Goal: Information Seeking & Learning: Learn about a topic

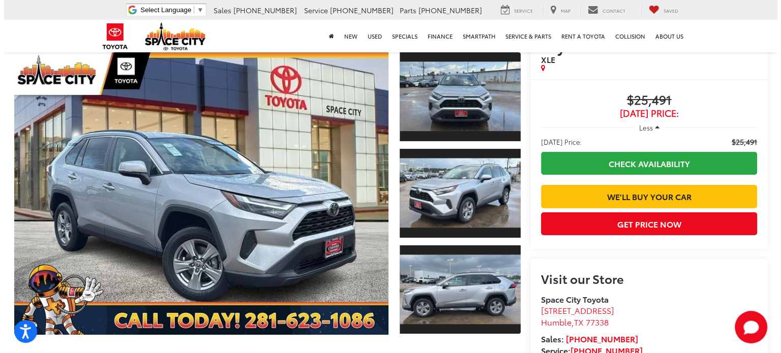
scroll to position [43, 0]
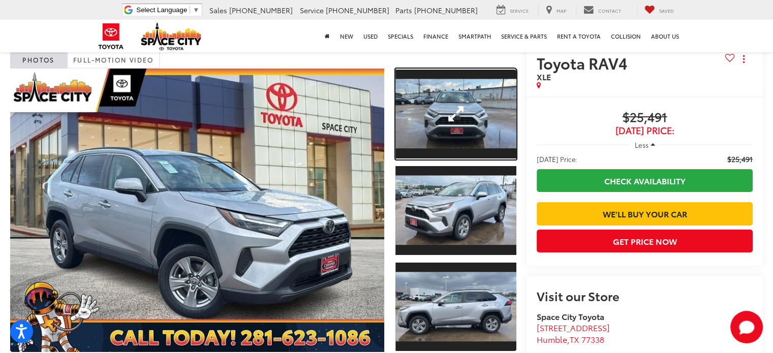
click at [458, 115] on link "Expand Photo 1" at bounding box center [456, 114] width 121 height 91
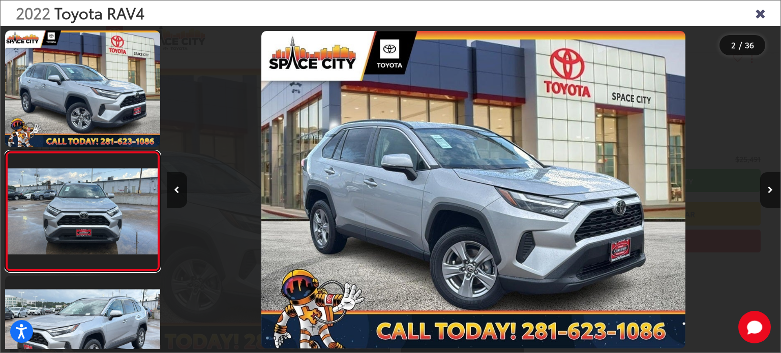
scroll to position [0, 614]
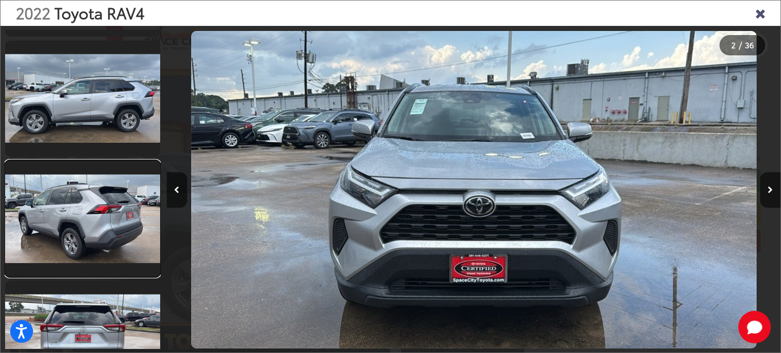
click at [96, 216] on link at bounding box center [82, 219] width 155 height 116
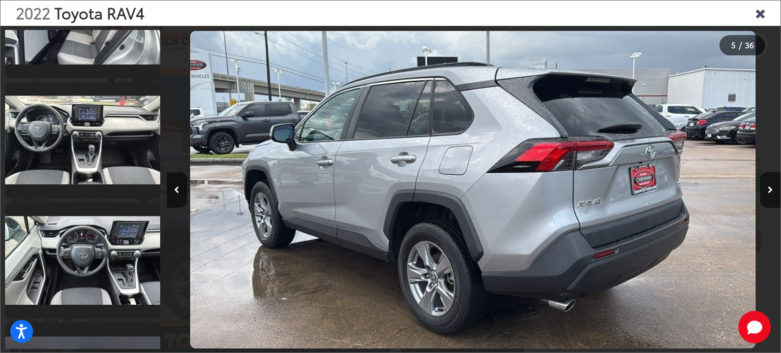
scroll to position [2141, 0]
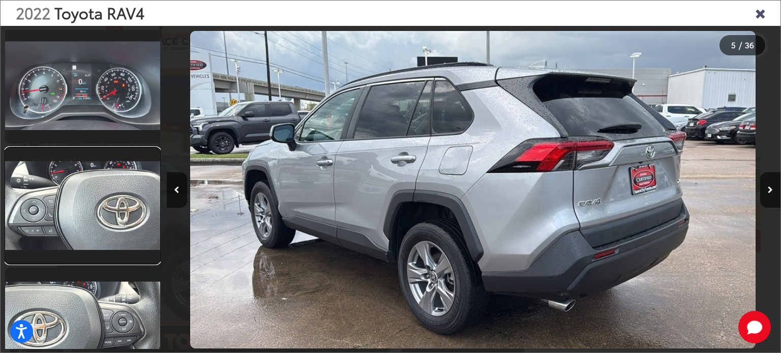
click at [86, 187] on link at bounding box center [82, 206] width 155 height 116
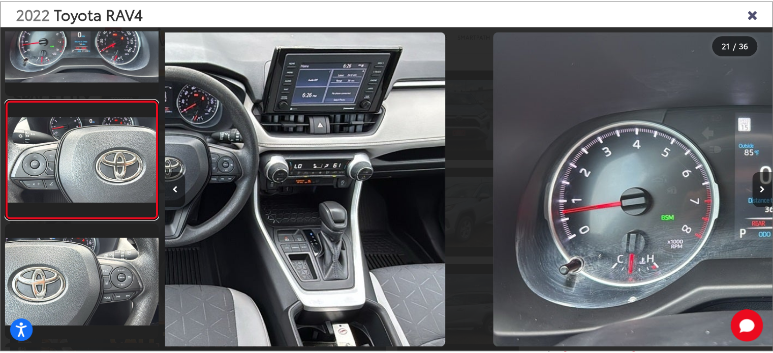
scroll to position [0, 12281]
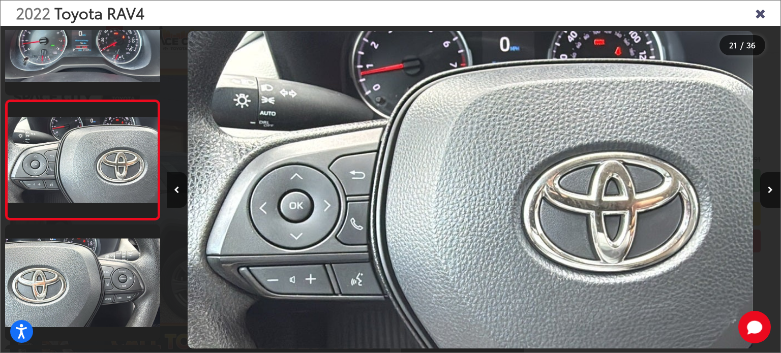
click at [762, 14] on icon "Close gallery" at bounding box center [760, 12] width 10 height 13
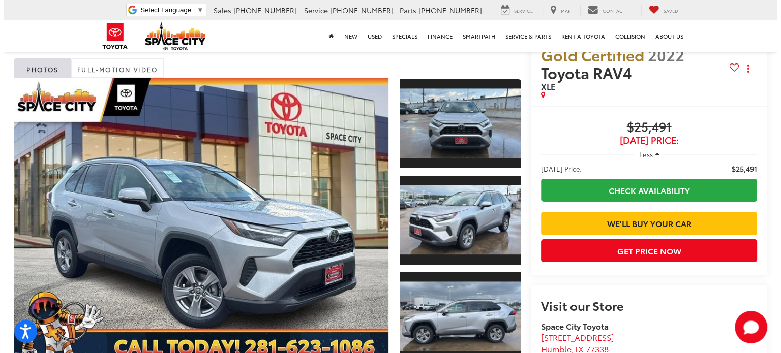
scroll to position [51, 0]
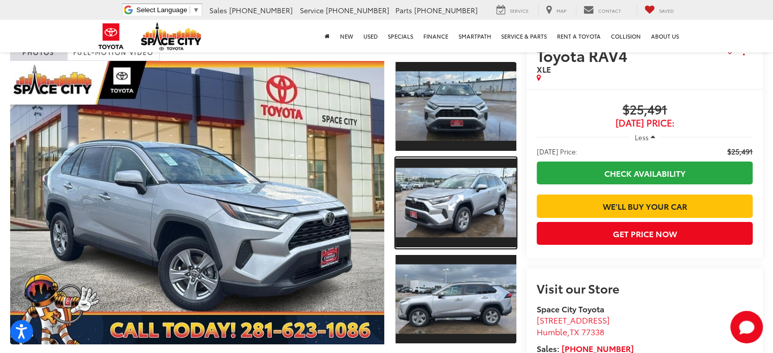
click at [429, 218] on link "Expand Photo 2" at bounding box center [456, 203] width 121 height 91
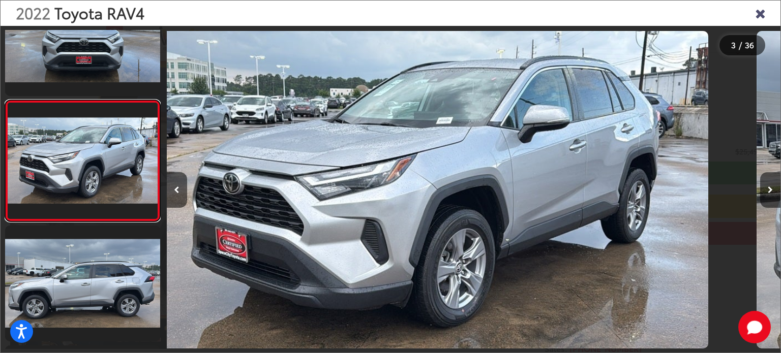
scroll to position [0, 1228]
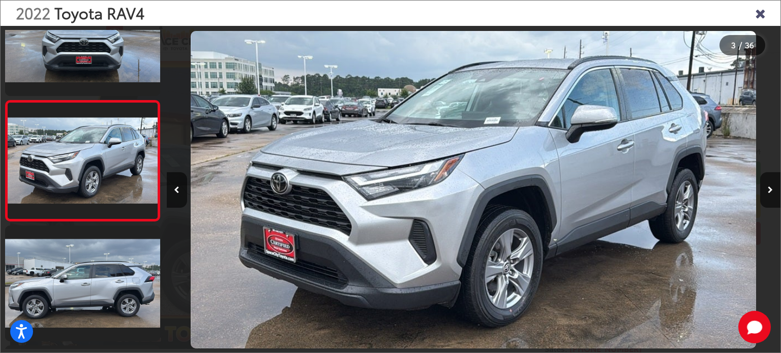
click at [771, 182] on button "Next image" at bounding box center [770, 190] width 20 height 36
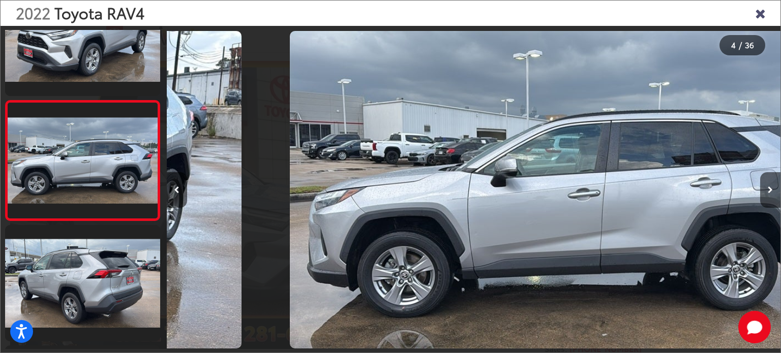
scroll to position [0, 1842]
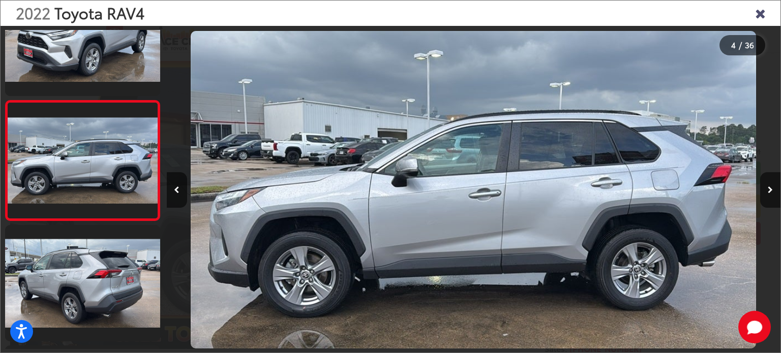
click at [771, 188] on icon "Next image" at bounding box center [770, 190] width 5 height 7
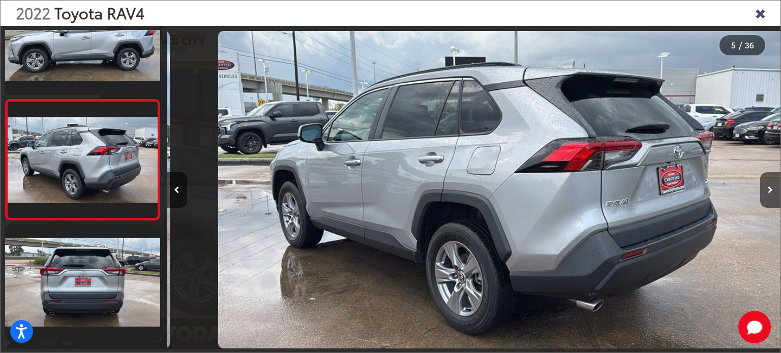
scroll to position [0, 2456]
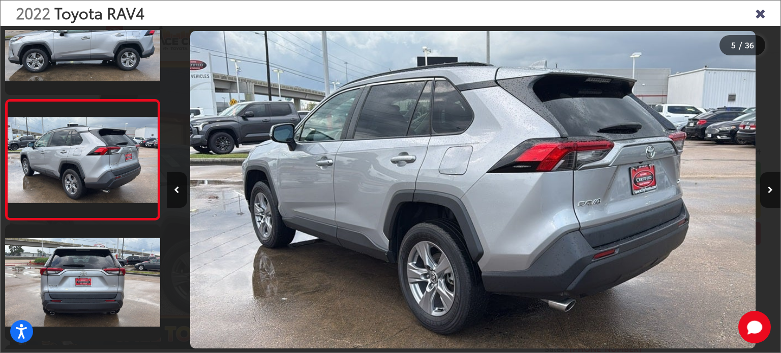
click at [771, 187] on icon "Next image" at bounding box center [770, 190] width 5 height 7
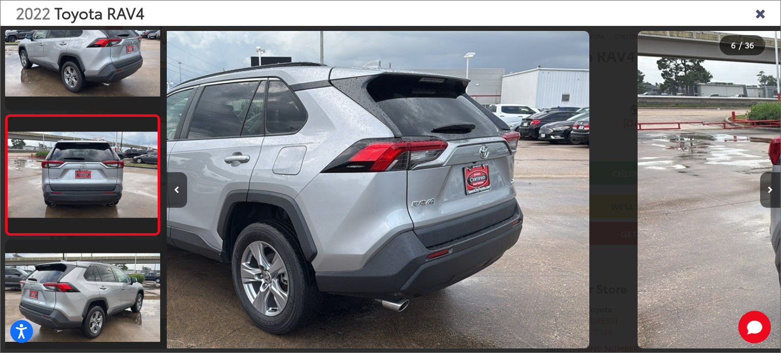
scroll to position [532, 0]
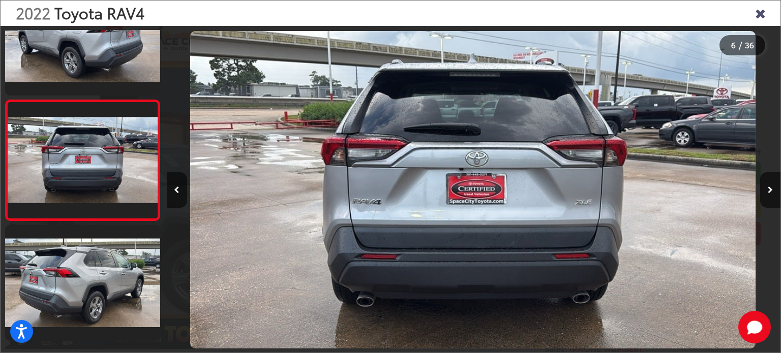
click at [771, 187] on icon "Next image" at bounding box center [770, 190] width 5 height 7
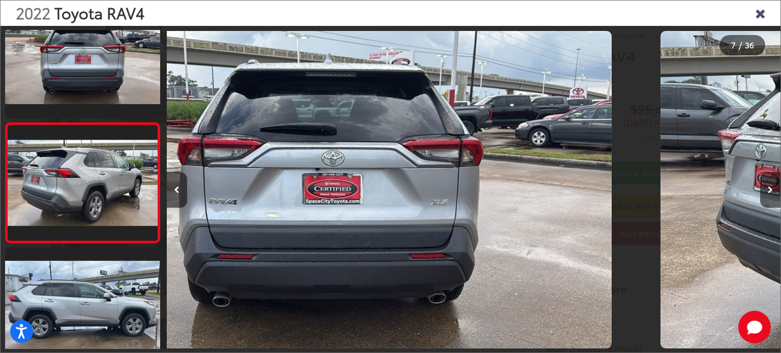
scroll to position [653, 0]
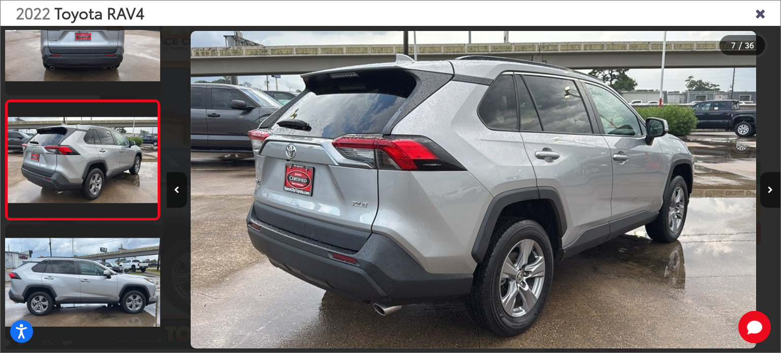
click at [771, 187] on icon "Next image" at bounding box center [770, 190] width 5 height 7
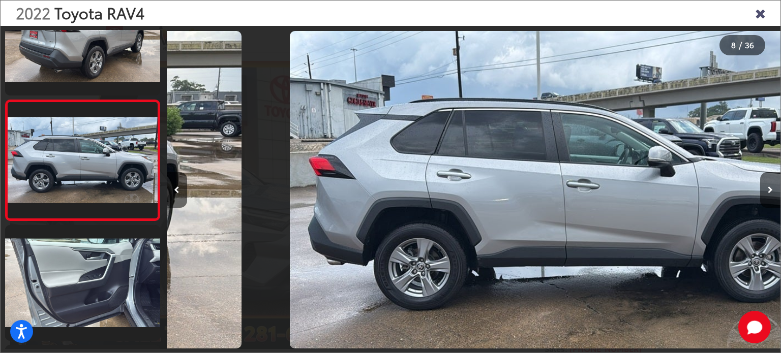
scroll to position [0, 4298]
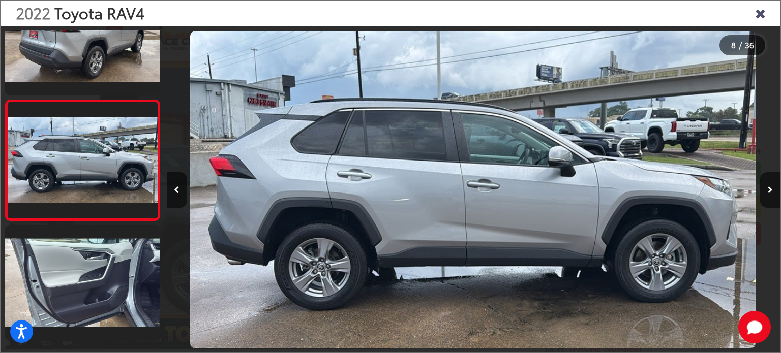
click at [771, 187] on icon "Next image" at bounding box center [770, 190] width 5 height 7
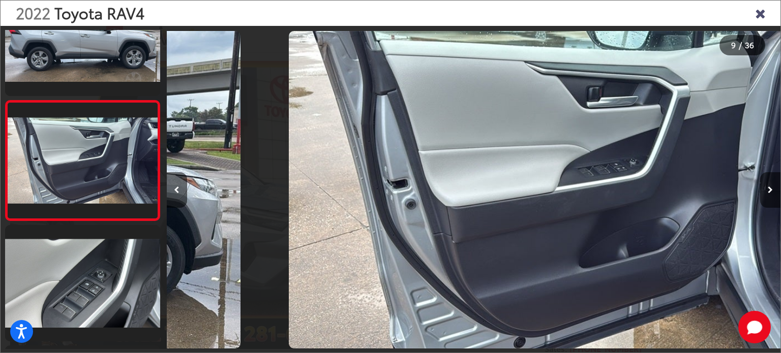
scroll to position [0, 4912]
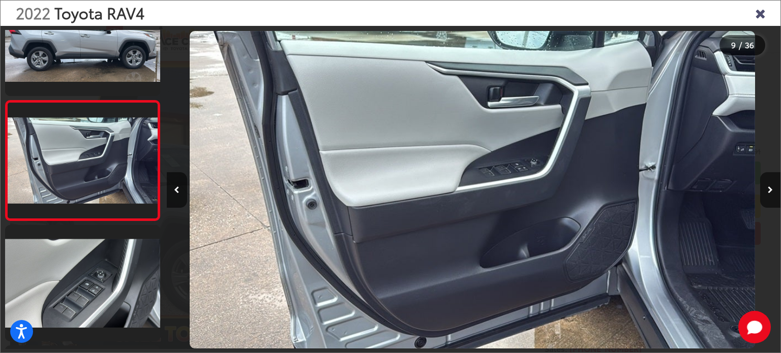
click at [771, 187] on icon "Next image" at bounding box center [770, 190] width 5 height 7
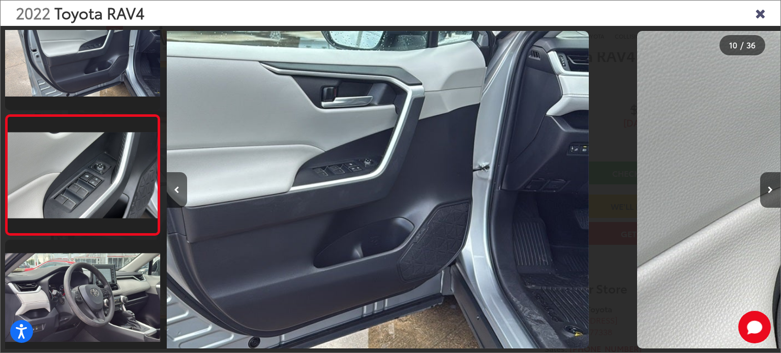
scroll to position [0, 0]
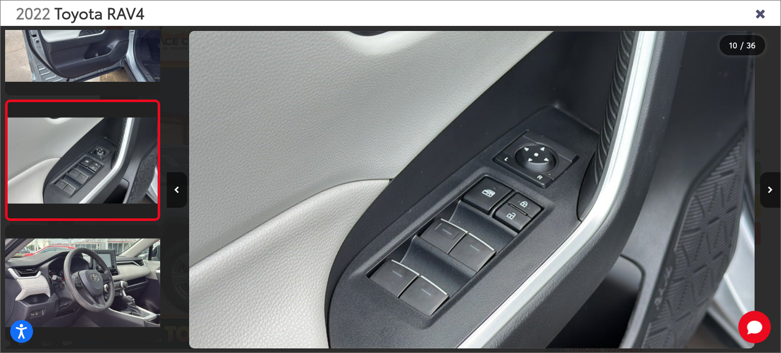
click at [771, 187] on icon "Next image" at bounding box center [770, 190] width 5 height 7
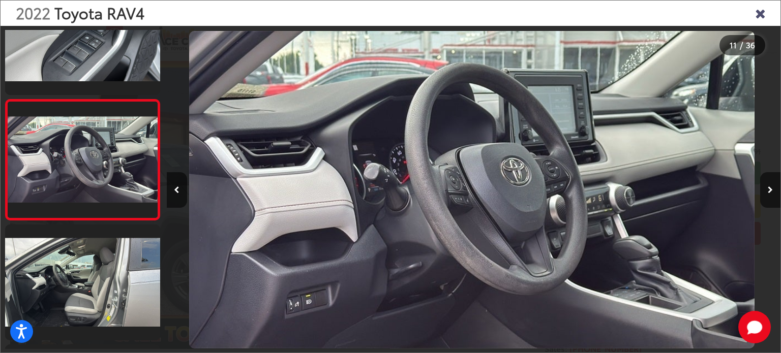
click at [771, 187] on icon "Next image" at bounding box center [770, 190] width 5 height 7
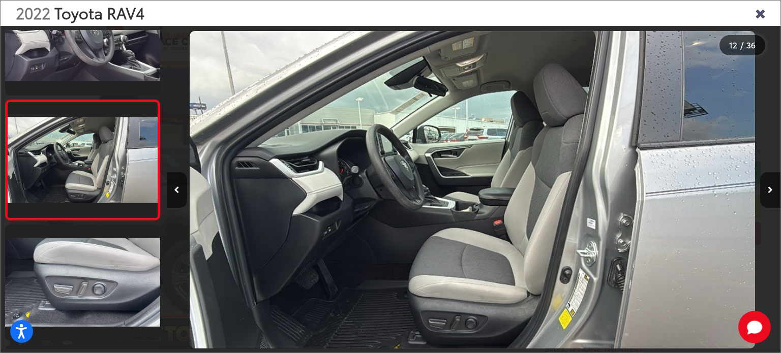
click at [771, 187] on icon "Next image" at bounding box center [770, 190] width 5 height 7
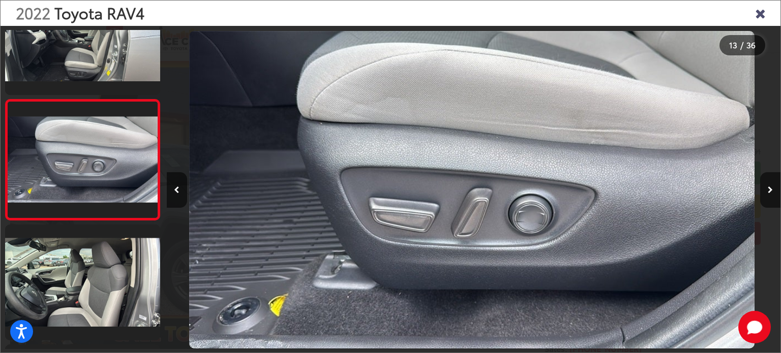
click at [771, 187] on icon "Next image" at bounding box center [770, 190] width 5 height 7
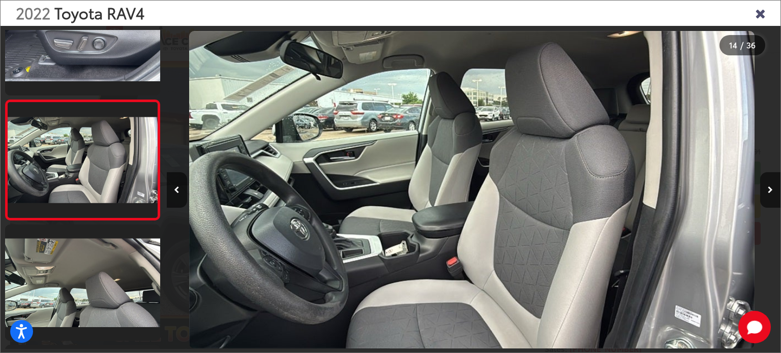
click at [771, 187] on icon "Next image" at bounding box center [770, 190] width 5 height 7
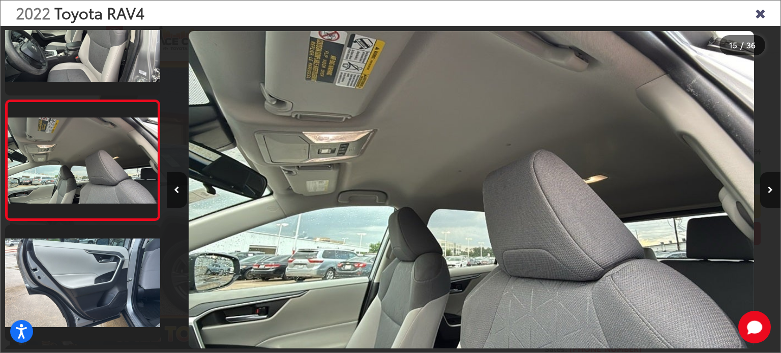
click at [771, 186] on button "Next image" at bounding box center [770, 190] width 20 height 36
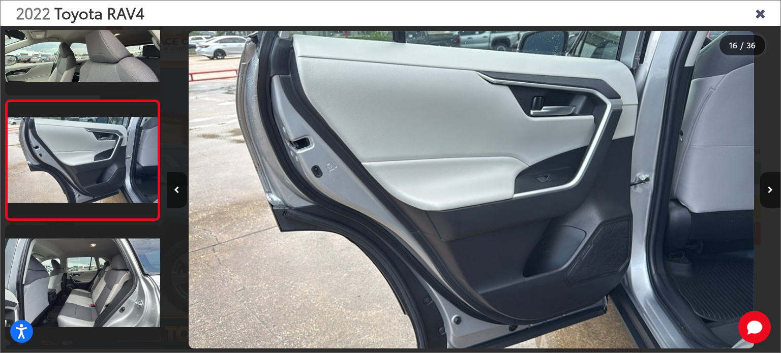
click at [771, 186] on button "Next image" at bounding box center [770, 190] width 20 height 36
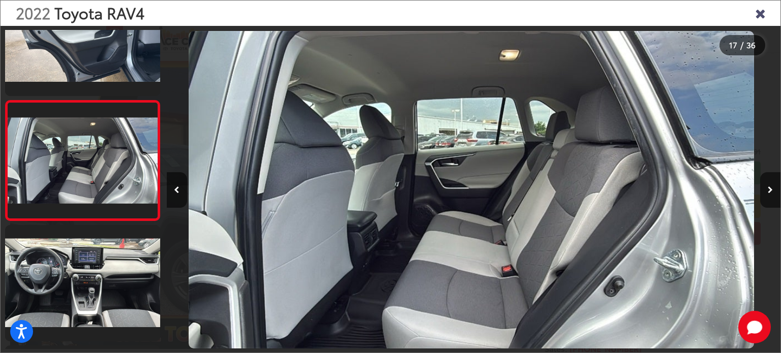
click at [771, 186] on button "Next image" at bounding box center [770, 190] width 20 height 36
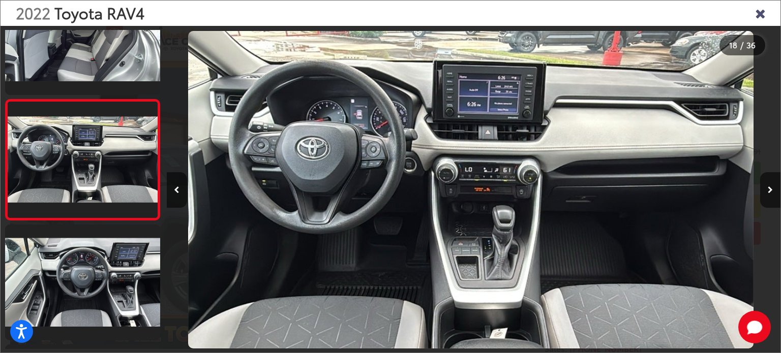
click at [765, 5] on div "2022 Toyota RAV4" at bounding box center [391, 13] width 780 height 25
click at [760, 12] on icon "Close gallery" at bounding box center [760, 12] width 10 height 13
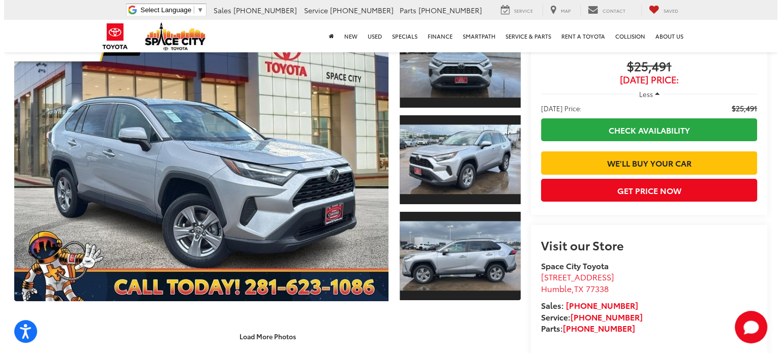
scroll to position [51, 0]
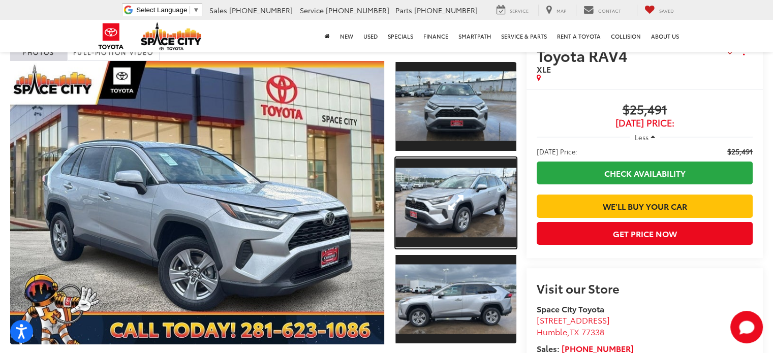
click at [448, 204] on link "Expand Photo 2" at bounding box center [456, 203] width 121 height 91
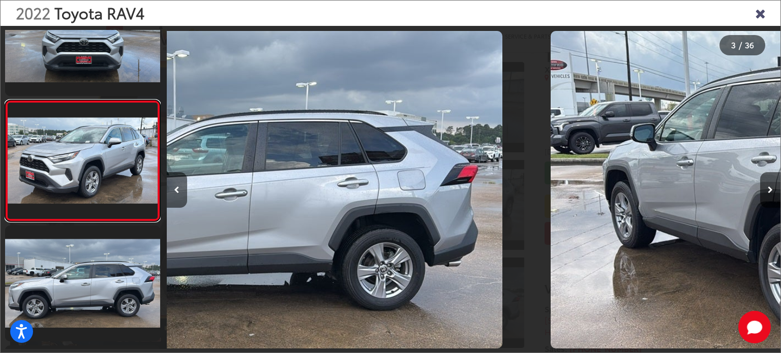
scroll to position [0, 1228]
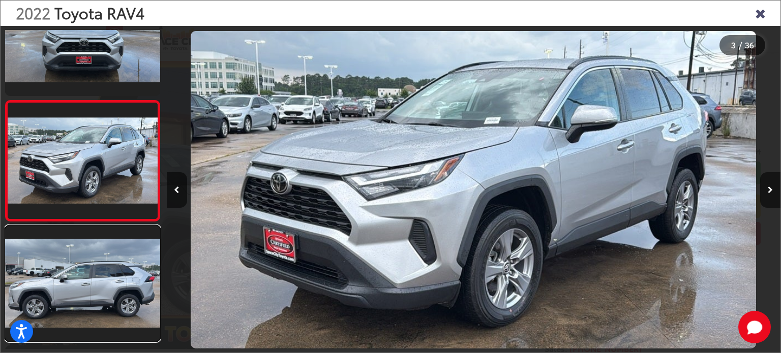
click at [73, 305] on link at bounding box center [82, 284] width 155 height 116
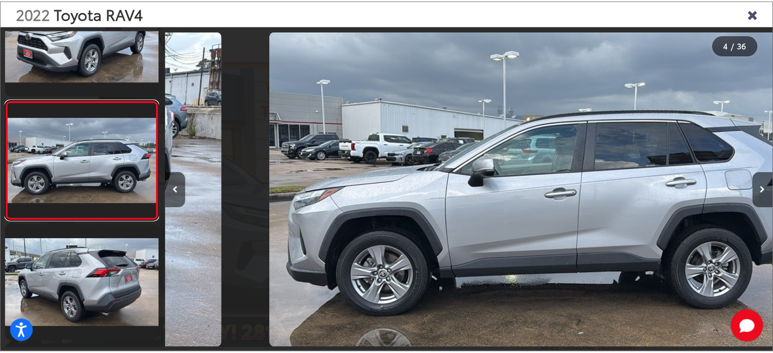
scroll to position [0, 1842]
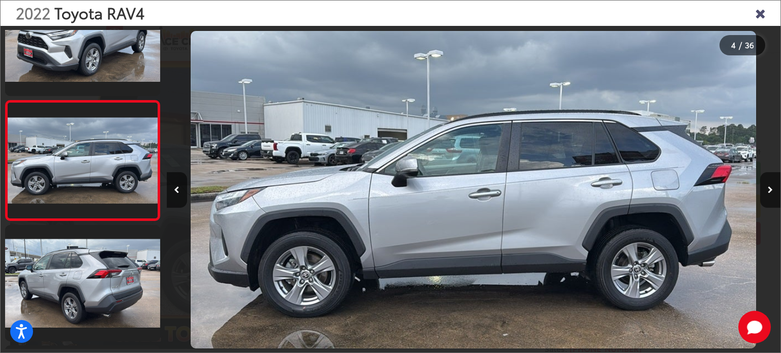
click at [759, 7] on icon "Close gallery" at bounding box center [760, 12] width 10 height 13
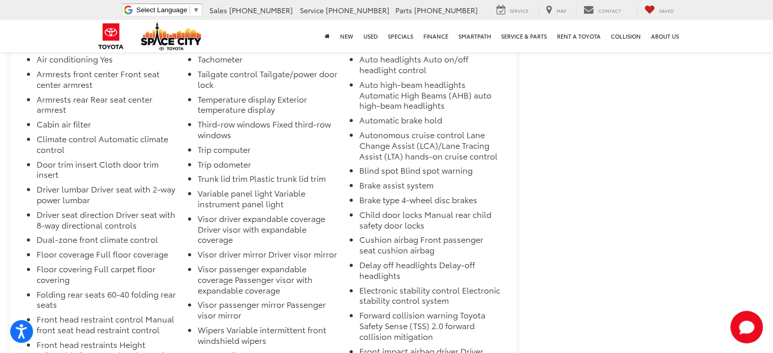
scroll to position [1119, 0]
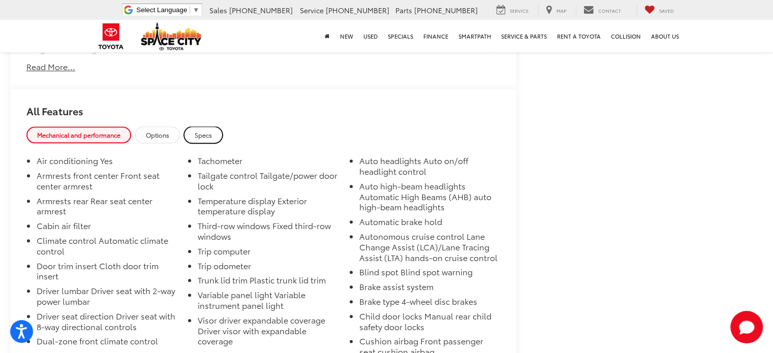
click at [205, 132] on span "Specs" at bounding box center [203, 135] width 17 height 9
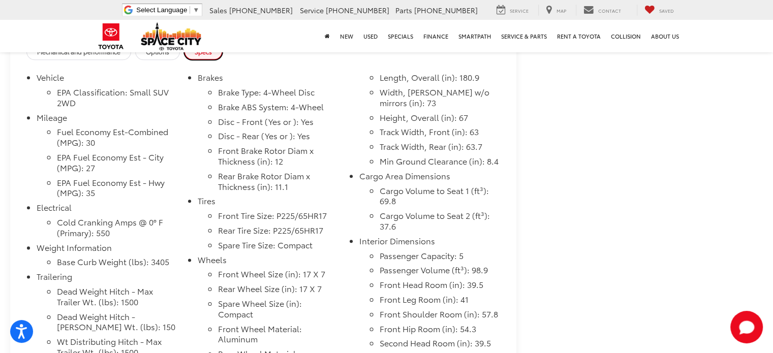
scroll to position [1170, 0]
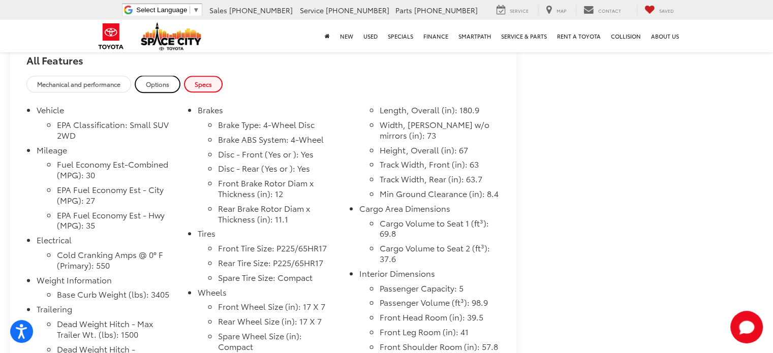
click at [165, 88] on span "Options" at bounding box center [157, 84] width 23 height 9
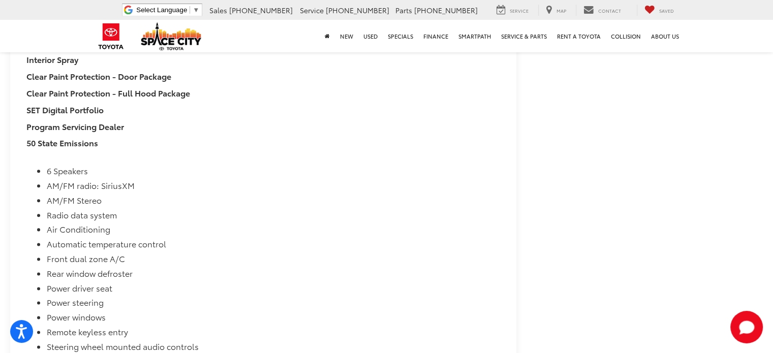
scroll to position [1119, 0]
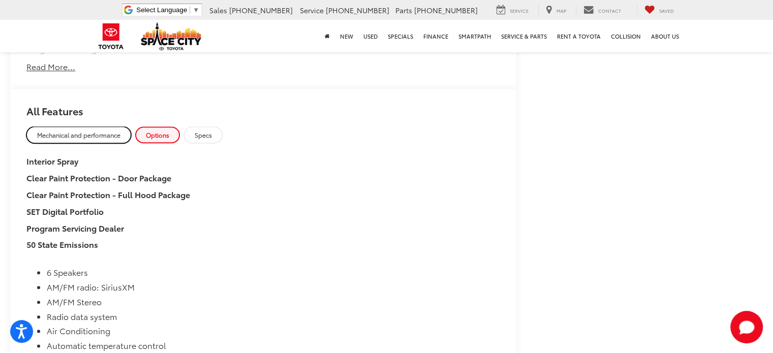
click at [99, 135] on span "Mechanical and performance" at bounding box center [78, 135] width 83 height 9
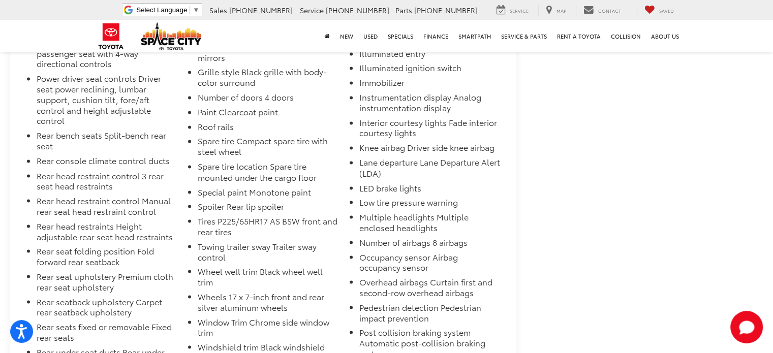
scroll to position [1298, 0]
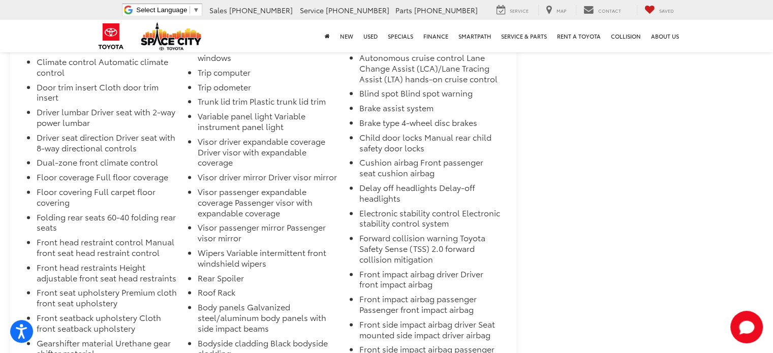
click at [135, 205] on li "Floor covering Full carpet floor covering" at bounding box center [107, 199] width 141 height 25
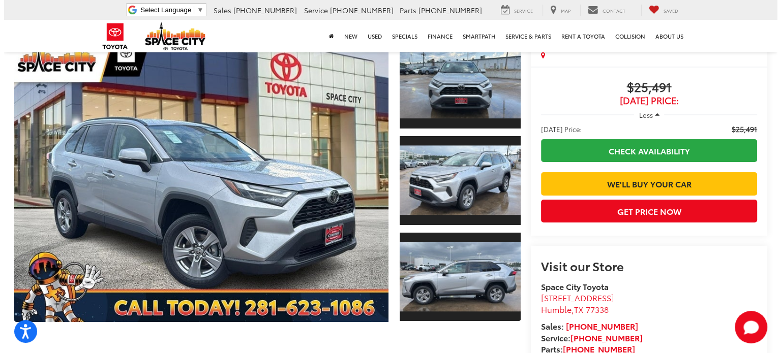
scroll to position [128, 0]
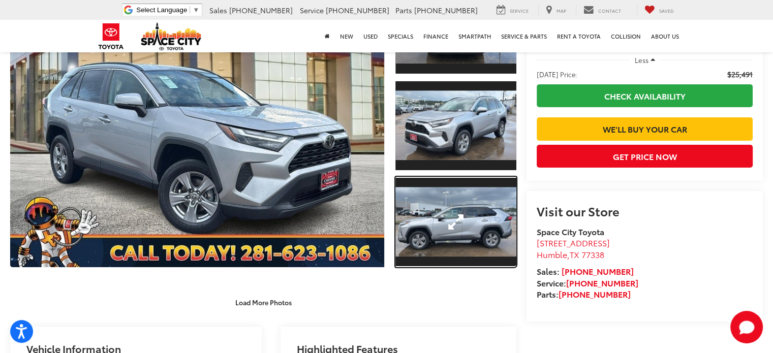
click at [469, 240] on link "Expand Photo 3" at bounding box center [456, 222] width 121 height 91
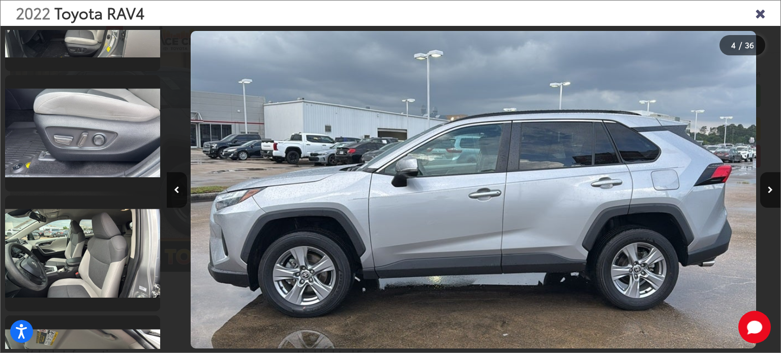
scroll to position [1563, 0]
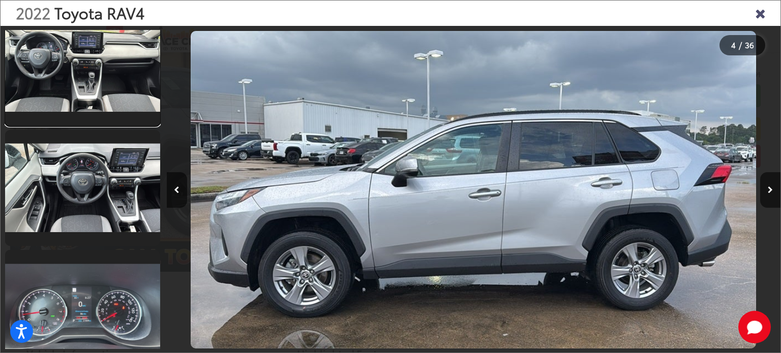
click at [102, 100] on link at bounding box center [82, 68] width 155 height 116
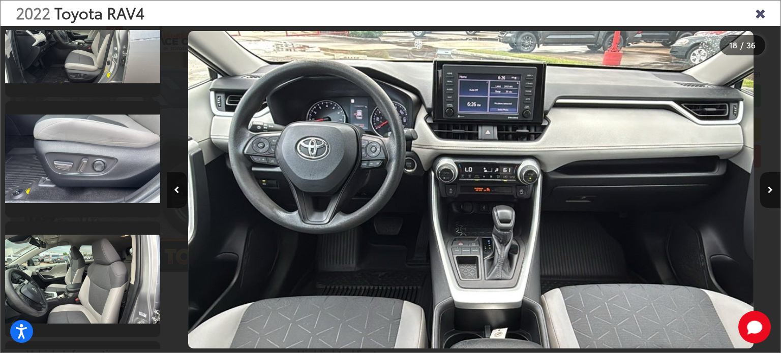
scroll to position [1271, 0]
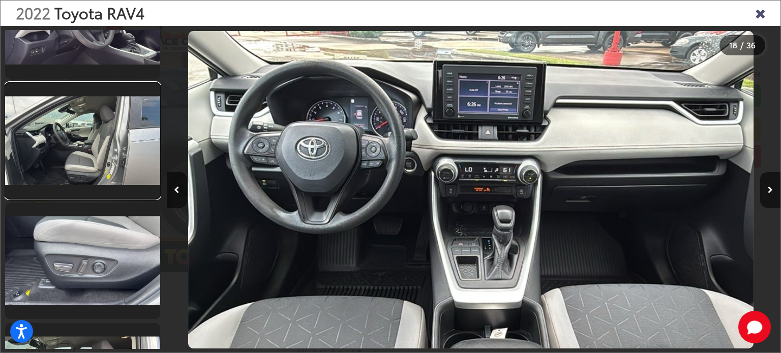
click at [103, 169] on link at bounding box center [82, 141] width 155 height 116
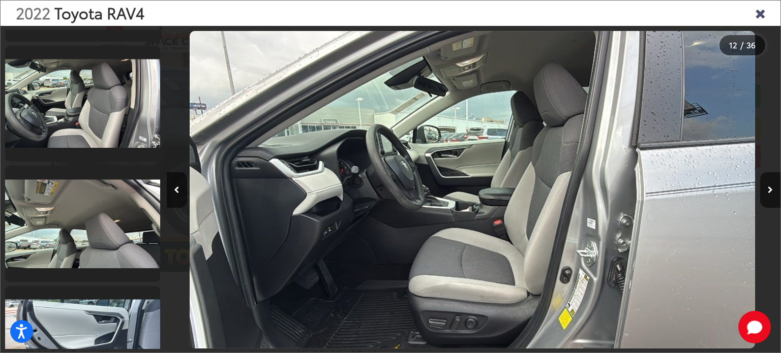
scroll to position [1560, 0]
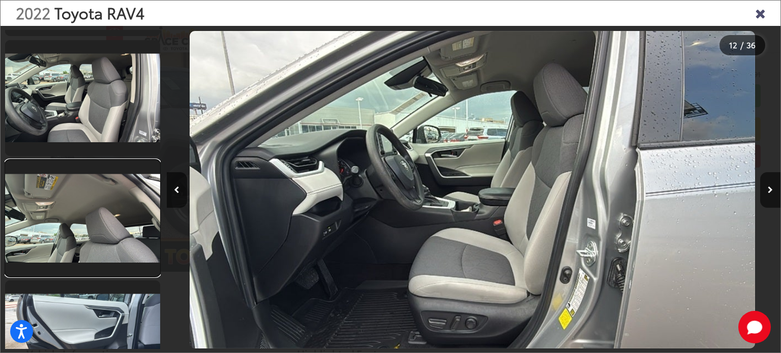
click at [71, 212] on link at bounding box center [82, 218] width 155 height 116
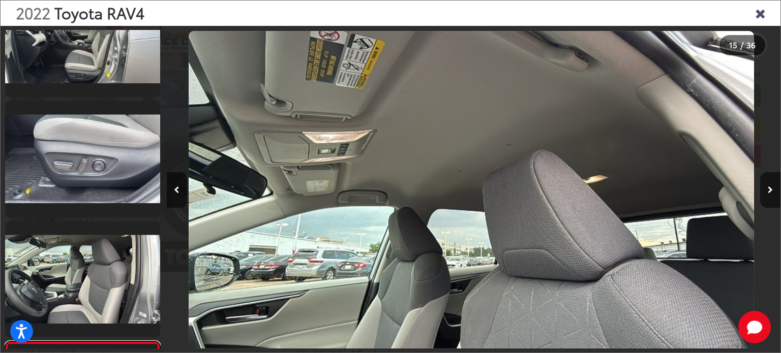
scroll to position [1361, 0]
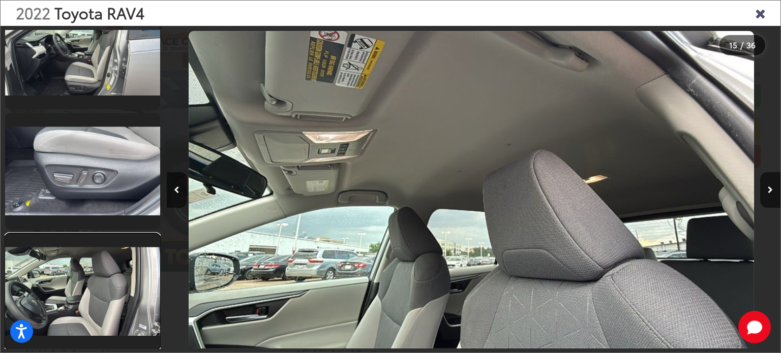
click at [87, 266] on link at bounding box center [82, 292] width 155 height 116
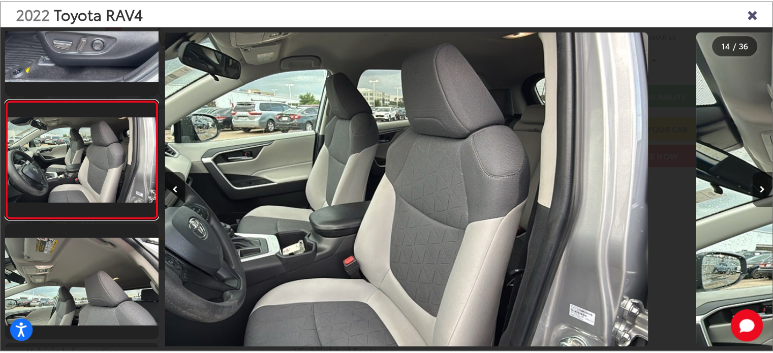
scroll to position [0, 7982]
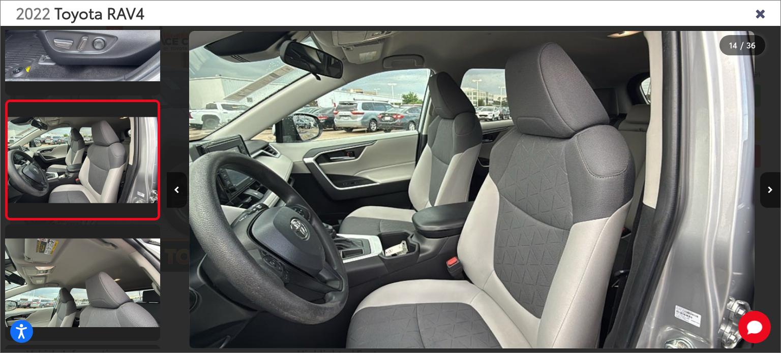
click at [757, 12] on icon "Close gallery" at bounding box center [760, 12] width 10 height 13
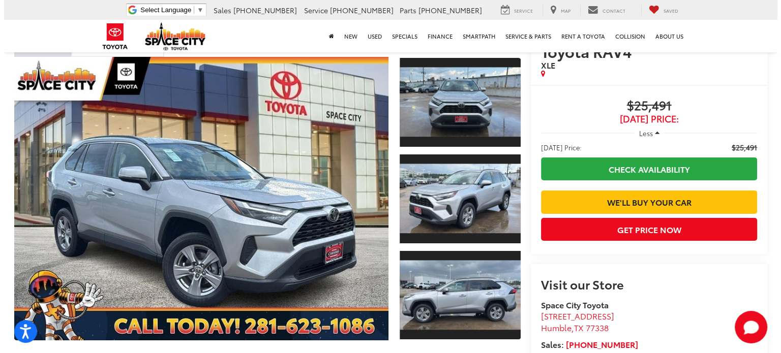
scroll to position [51, 0]
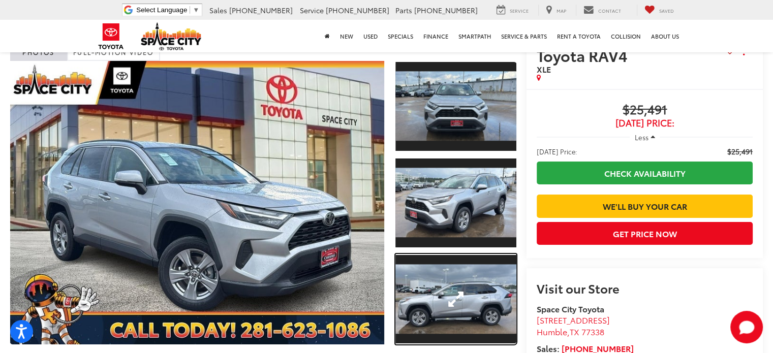
click at [443, 302] on link "Expand Photo 3" at bounding box center [456, 299] width 121 height 91
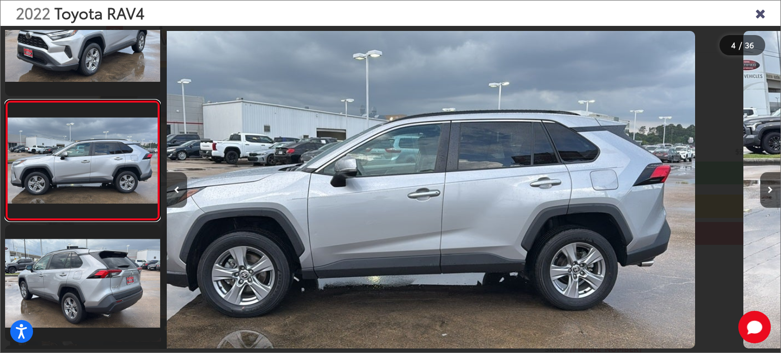
scroll to position [0, 1842]
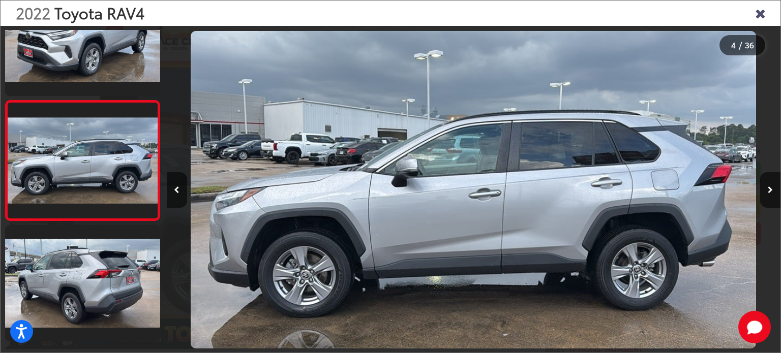
click at [763, 197] on button "Next image" at bounding box center [770, 190] width 20 height 36
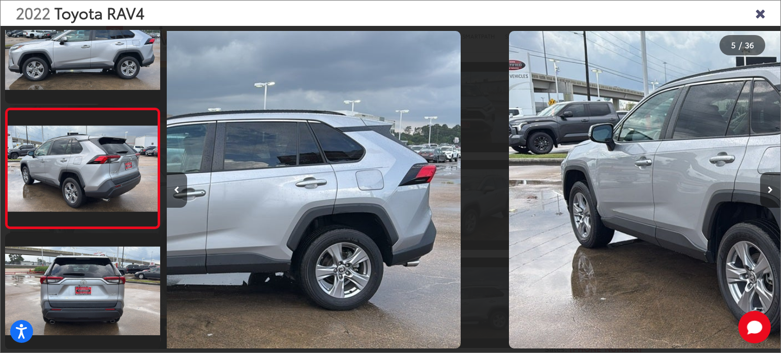
scroll to position [412, 0]
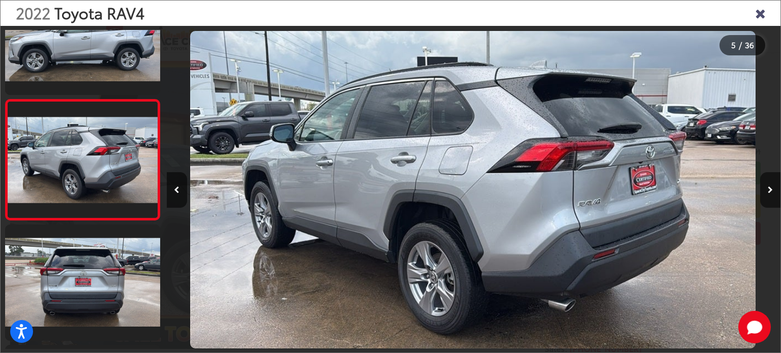
click at [763, 197] on button "Next image" at bounding box center [770, 190] width 20 height 36
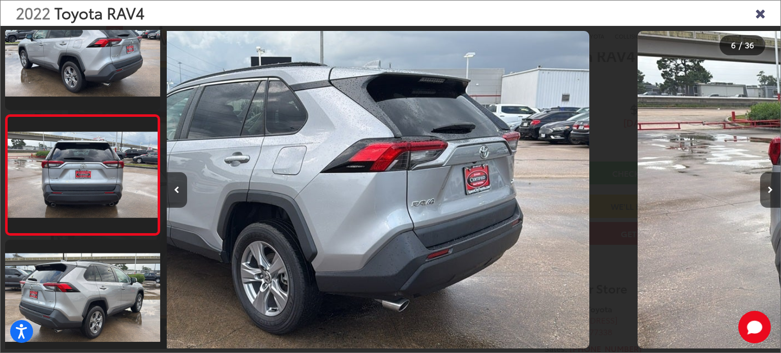
scroll to position [532, 0]
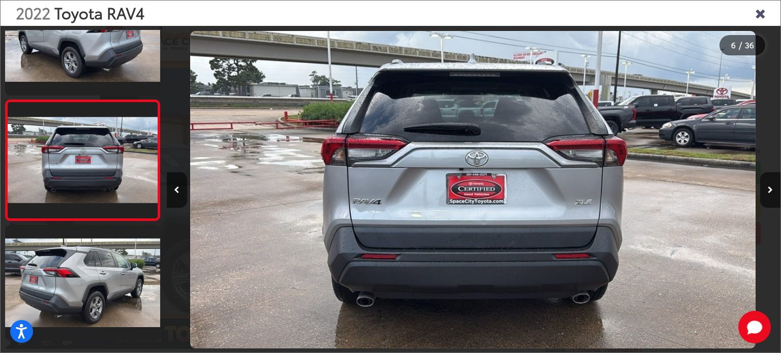
click at [763, 197] on button "Next image" at bounding box center [770, 190] width 20 height 36
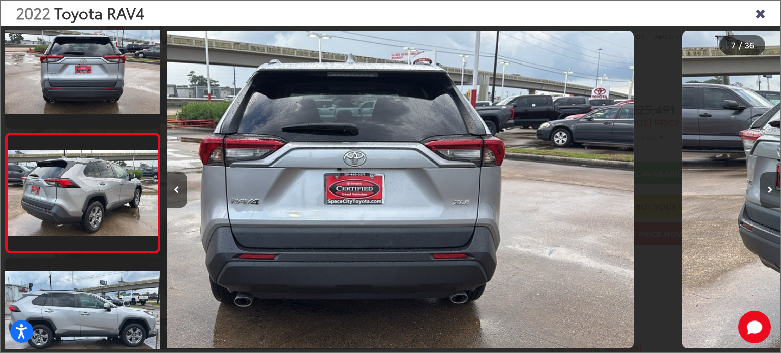
scroll to position [653, 0]
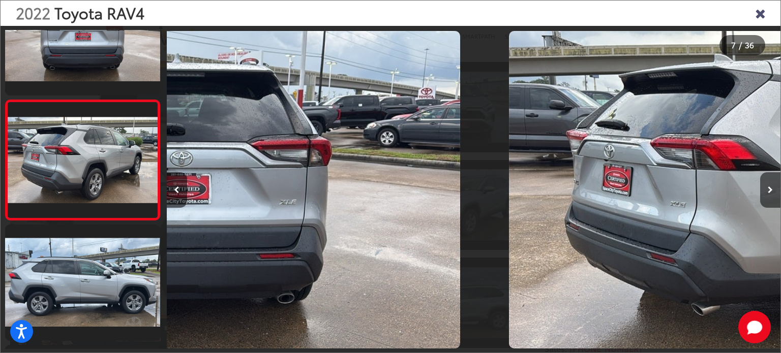
click at [763, 197] on button "Next image" at bounding box center [770, 190] width 20 height 36
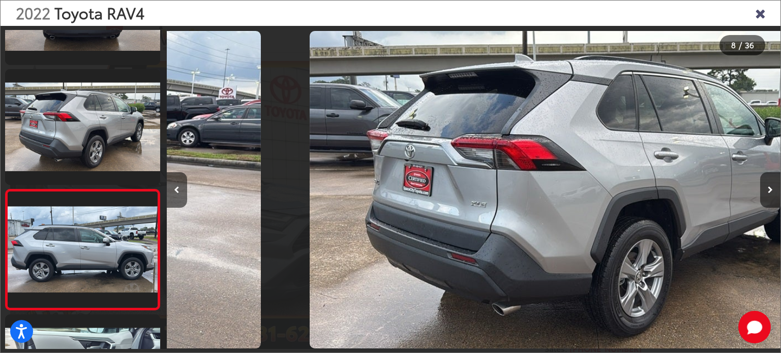
scroll to position [773, 0]
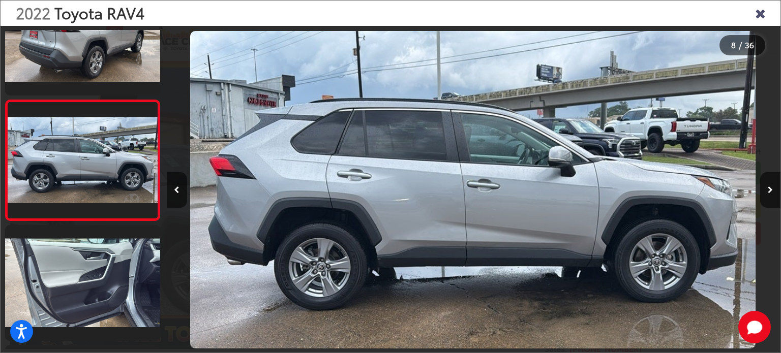
click at [763, 197] on button "Next image" at bounding box center [770, 190] width 20 height 36
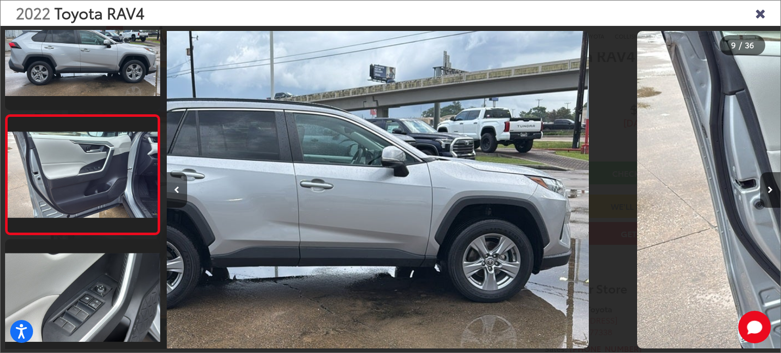
scroll to position [893, 0]
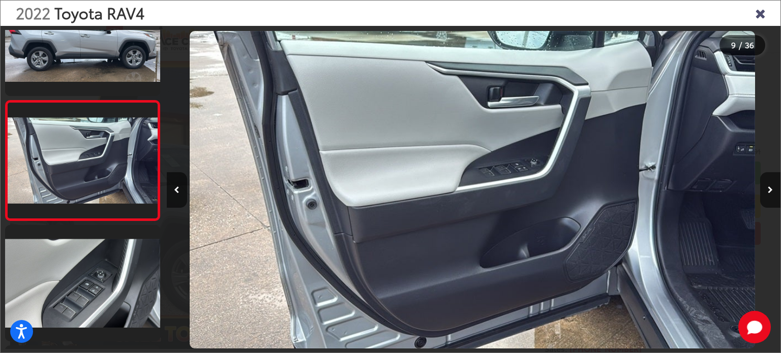
click at [763, 197] on button "Next image" at bounding box center [770, 190] width 20 height 36
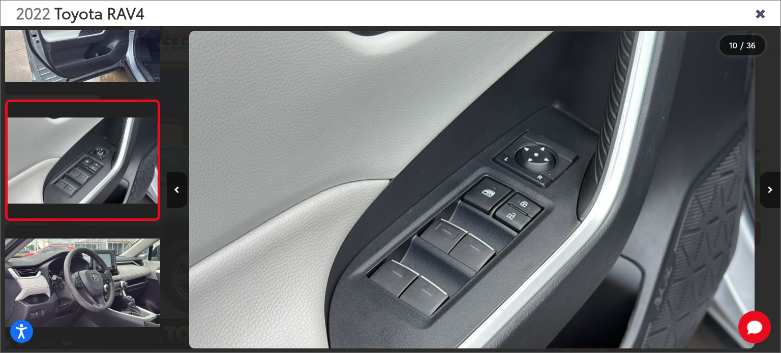
click at [763, 197] on button "Next image" at bounding box center [770, 190] width 20 height 36
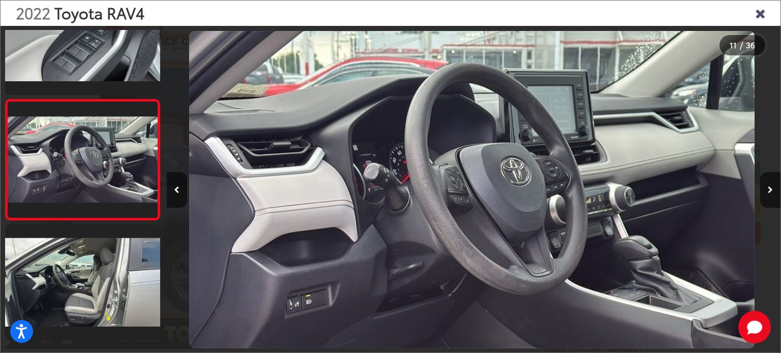
click at [766, 188] on button "Next image" at bounding box center [770, 190] width 20 height 36
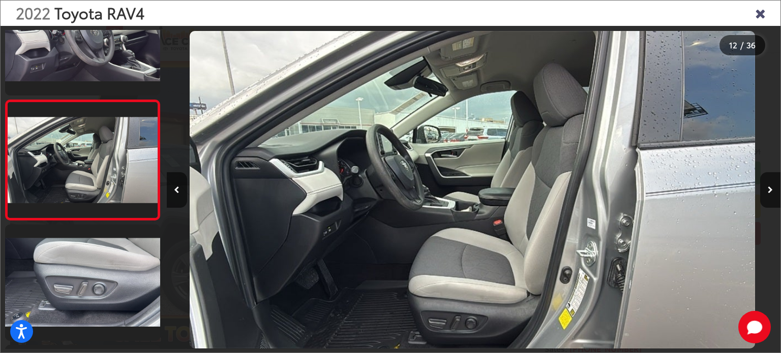
click at [766, 188] on button "Next image" at bounding box center [770, 190] width 20 height 36
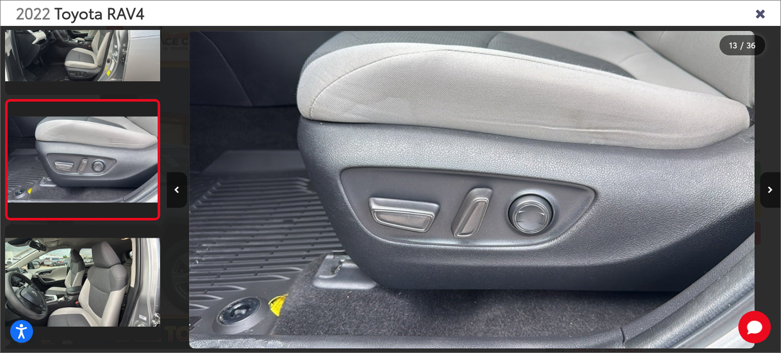
click at [766, 188] on button "Next image" at bounding box center [770, 190] width 20 height 36
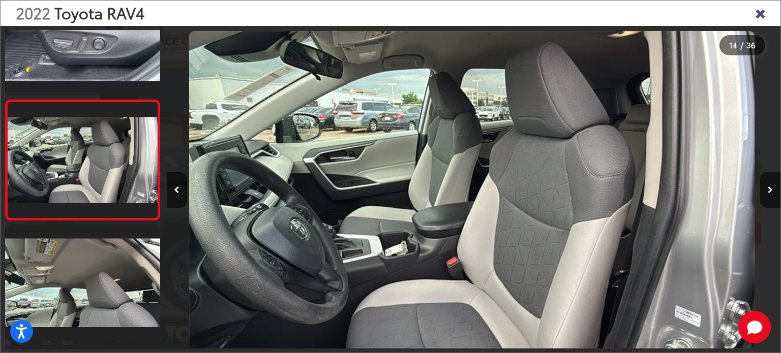
click at [766, 188] on button "Next image" at bounding box center [770, 190] width 20 height 36
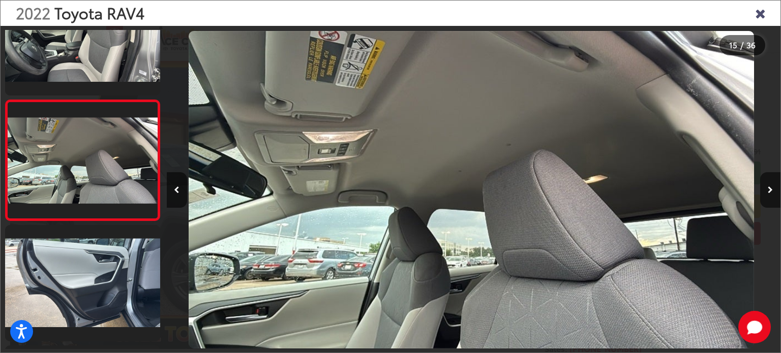
click at [766, 188] on button "Next image" at bounding box center [770, 190] width 20 height 36
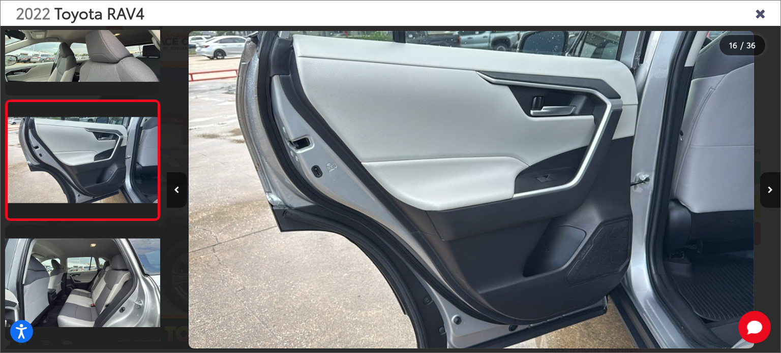
click at [766, 188] on button "Next image" at bounding box center [770, 190] width 20 height 36
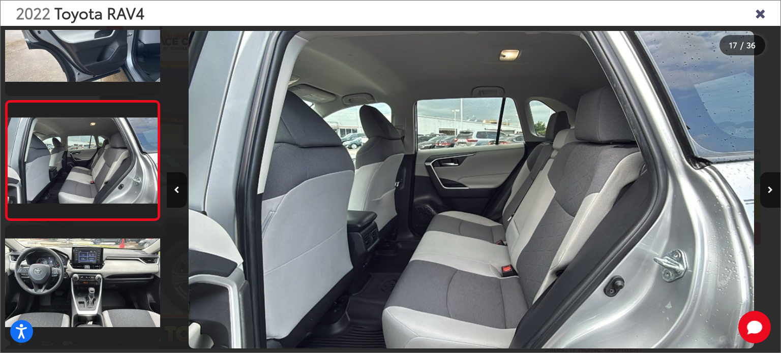
click at [756, 14] on icon "Close gallery" at bounding box center [760, 12] width 10 height 13
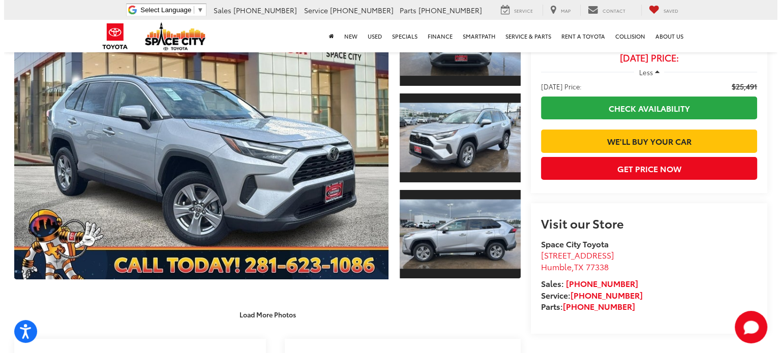
scroll to position [153, 0]
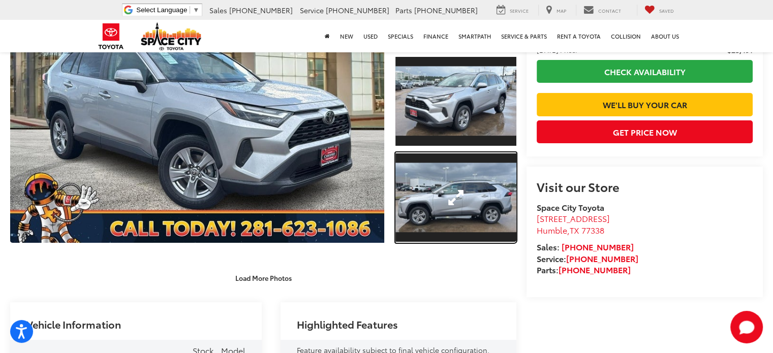
click at [460, 203] on link "Expand Photo 3" at bounding box center [456, 198] width 121 height 91
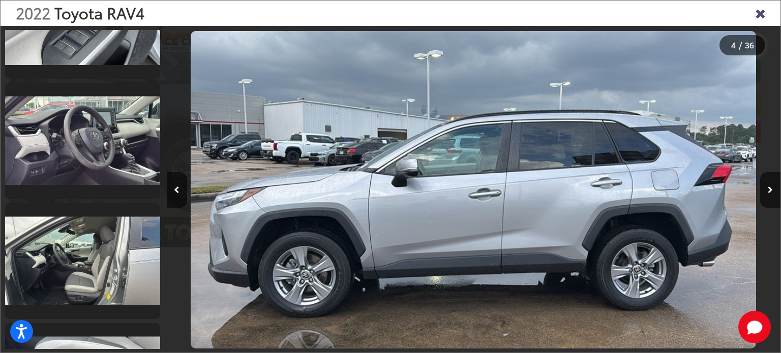
scroll to position [1359, 0]
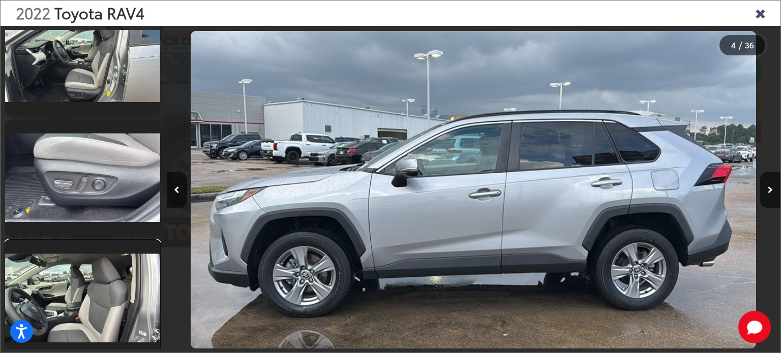
click at [89, 290] on link at bounding box center [82, 299] width 155 height 116
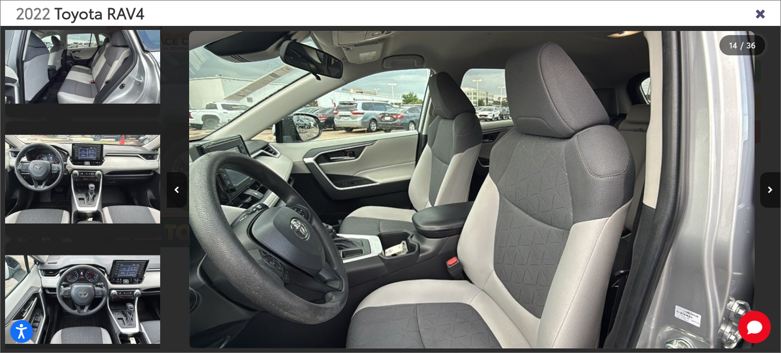
scroll to position [2105, 0]
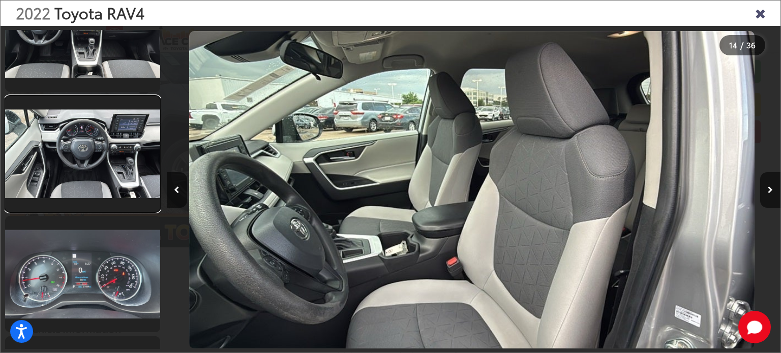
click at [68, 148] on link at bounding box center [82, 154] width 155 height 116
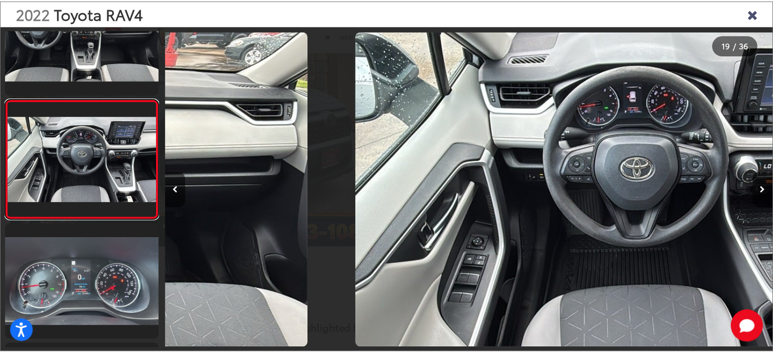
scroll to position [0, 11053]
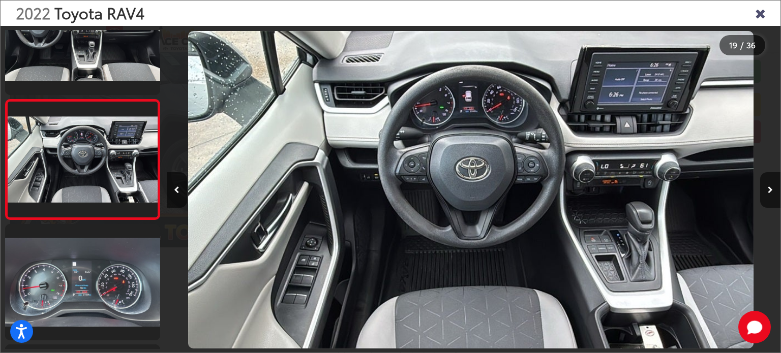
click at [767, 10] on div "2022 Toyota RAV4" at bounding box center [391, 13] width 780 height 25
click at [758, 18] on icon "Close gallery" at bounding box center [760, 12] width 10 height 13
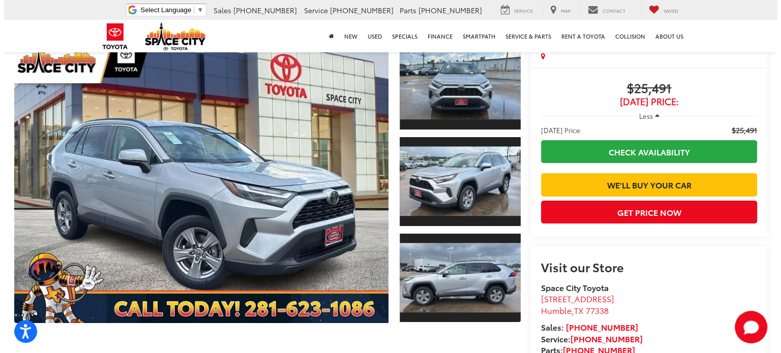
scroll to position [153, 0]
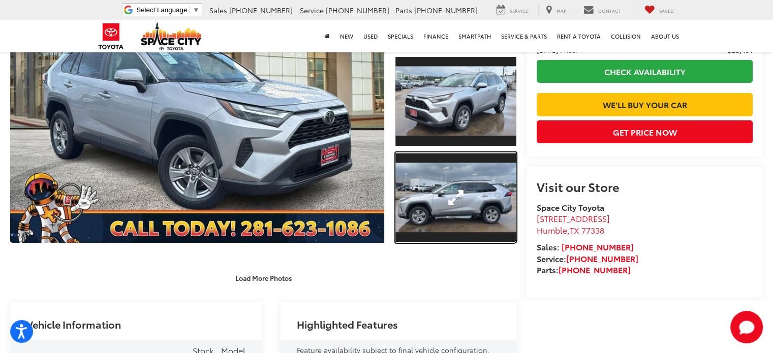
click at [444, 202] on link "Expand Photo 3" at bounding box center [456, 198] width 121 height 91
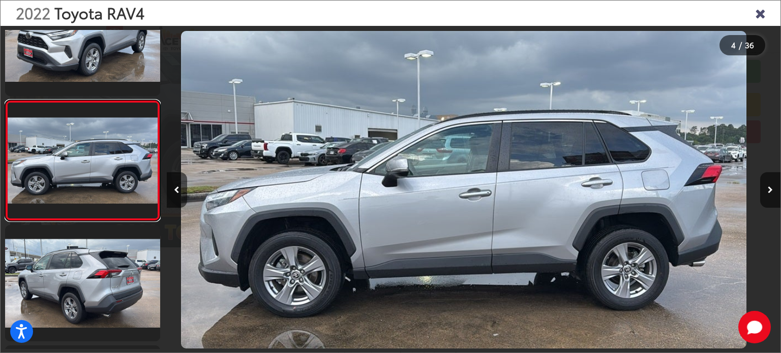
scroll to position [0, 1842]
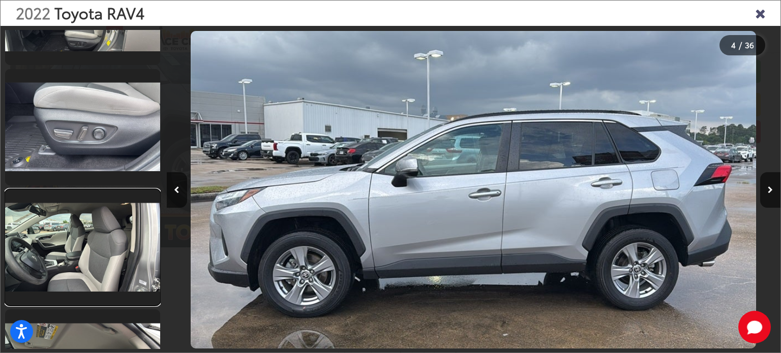
click at [65, 229] on link at bounding box center [82, 248] width 155 height 116
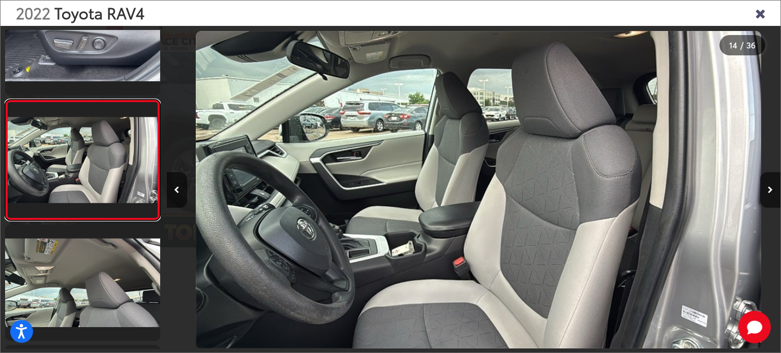
scroll to position [0, 7982]
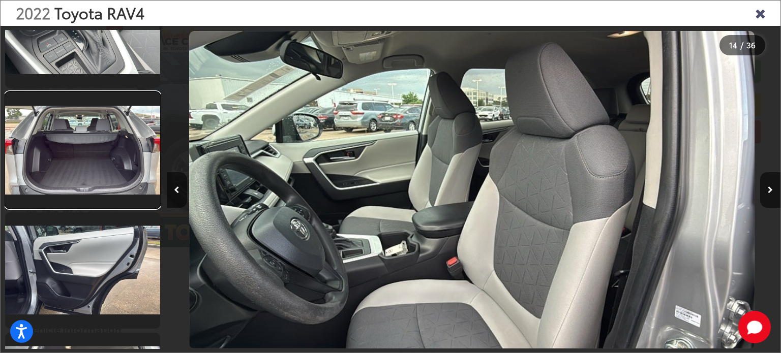
click at [114, 166] on link at bounding box center [82, 150] width 155 height 116
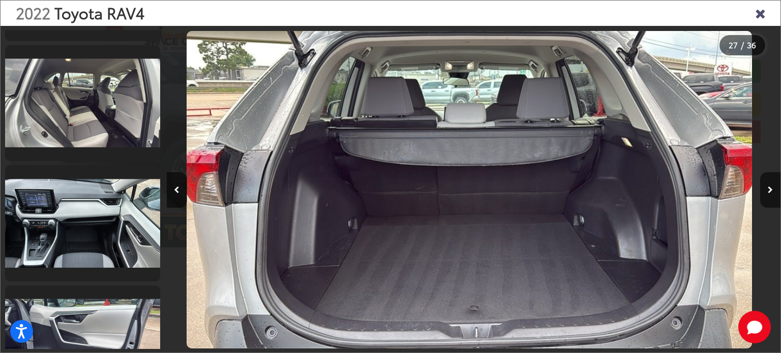
scroll to position [3364, 0]
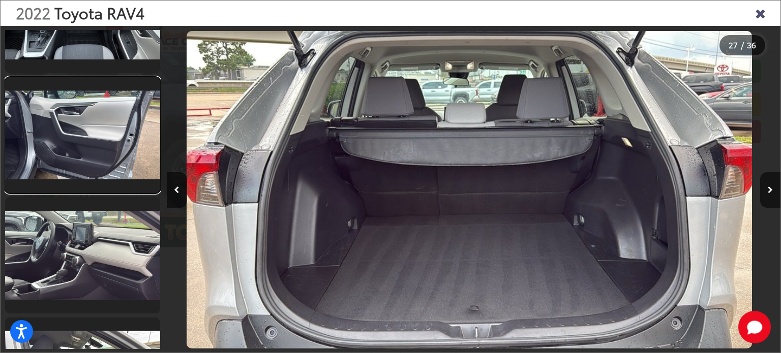
click at [119, 167] on link at bounding box center [82, 135] width 155 height 116
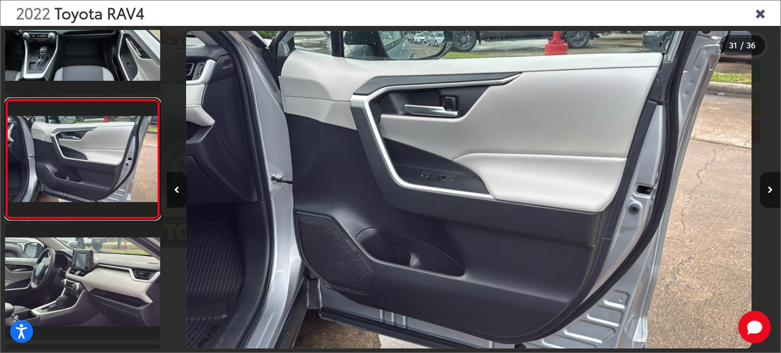
scroll to position [3643, 0]
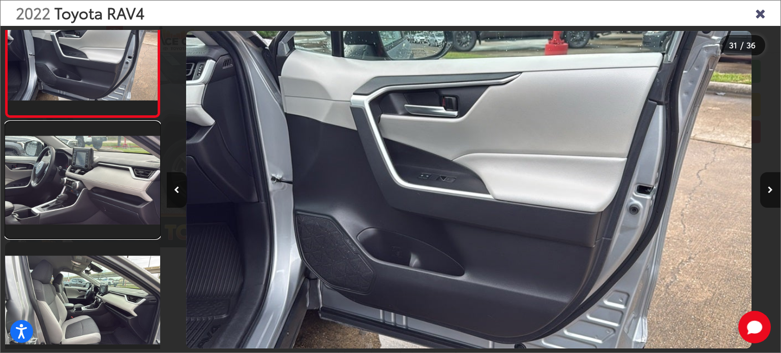
click at [94, 215] on link at bounding box center [82, 180] width 155 height 116
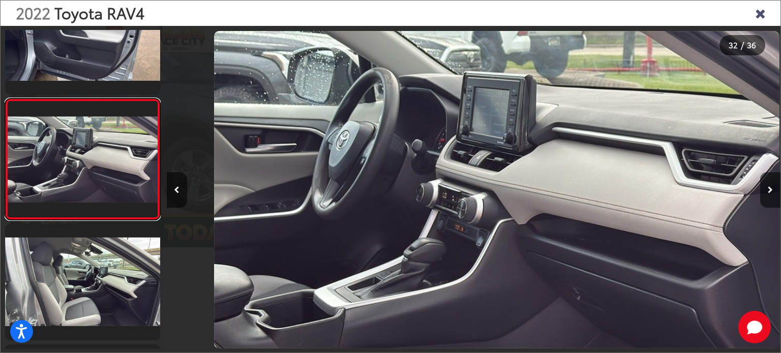
scroll to position [0, 19035]
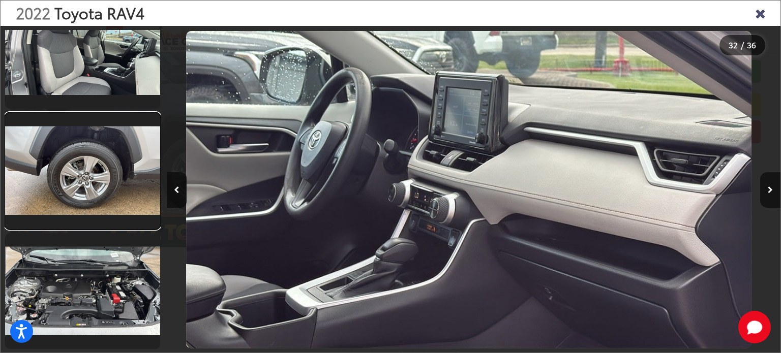
click at [107, 183] on link at bounding box center [82, 171] width 155 height 116
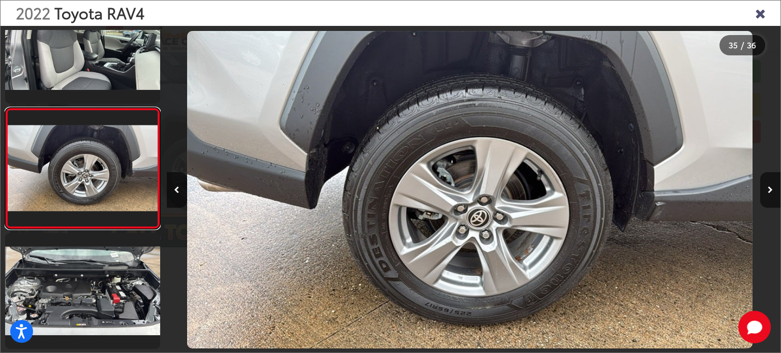
scroll to position [0, 20878]
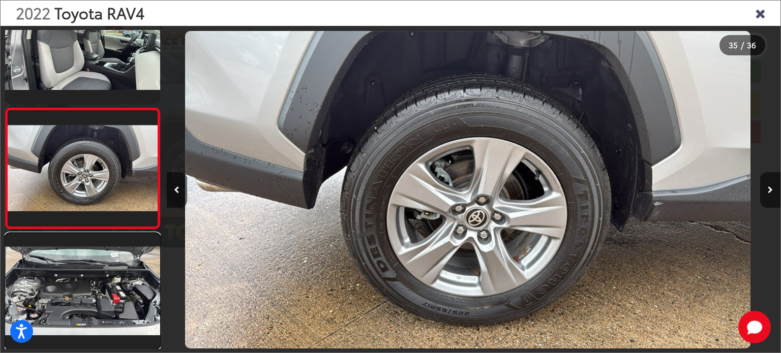
click at [79, 284] on link at bounding box center [82, 291] width 155 height 116
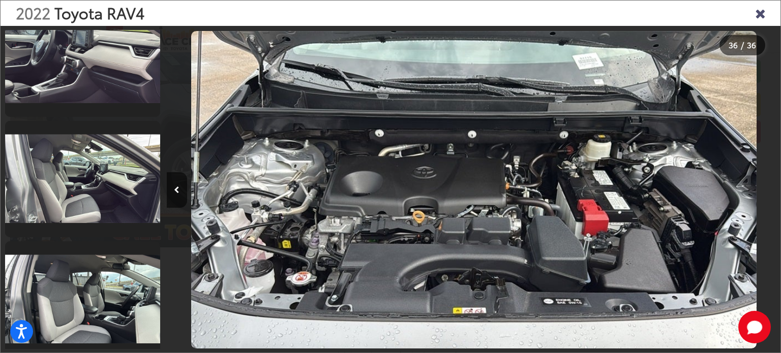
scroll to position [3912, 0]
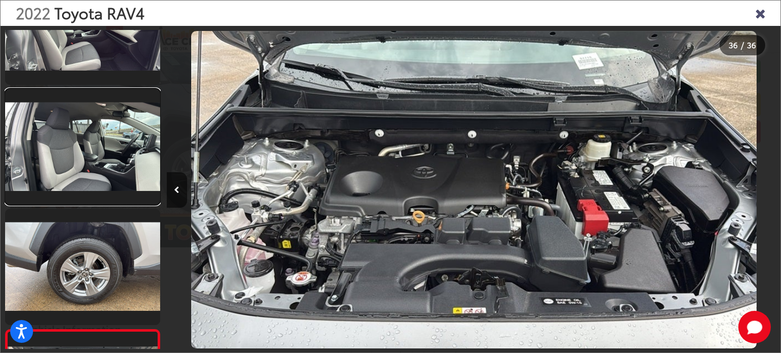
click at [71, 165] on link at bounding box center [82, 147] width 155 height 116
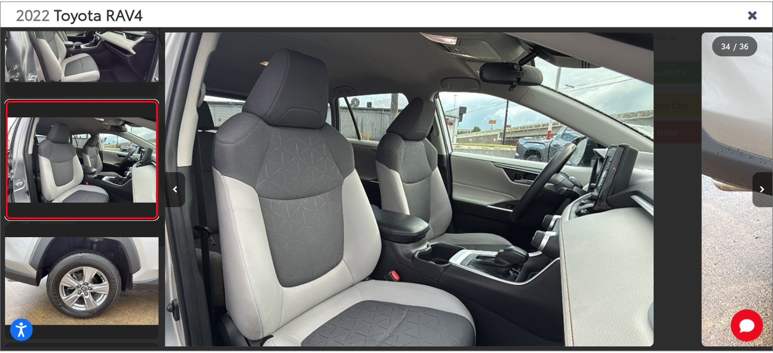
scroll to position [0, 20264]
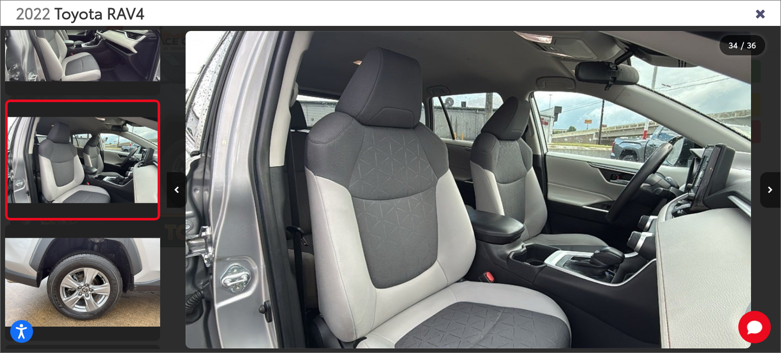
click at [759, 10] on icon "Close gallery" at bounding box center [760, 12] width 10 height 13
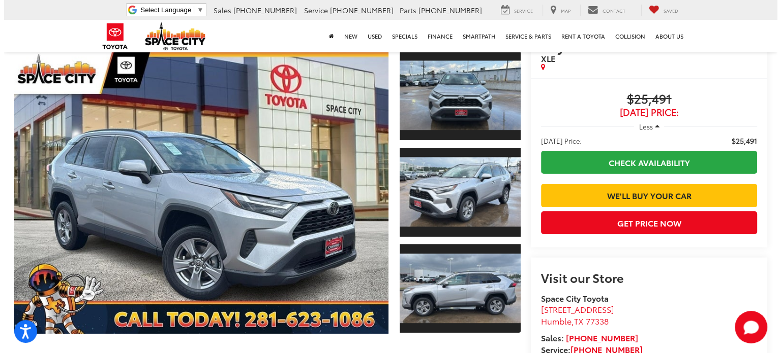
scroll to position [51, 0]
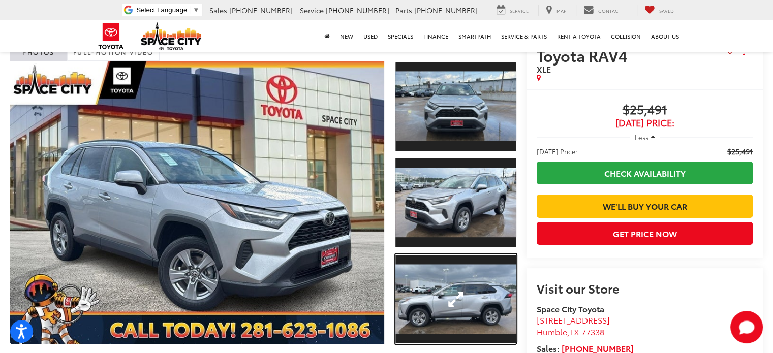
click at [439, 286] on link "Expand Photo 3" at bounding box center [456, 299] width 121 height 91
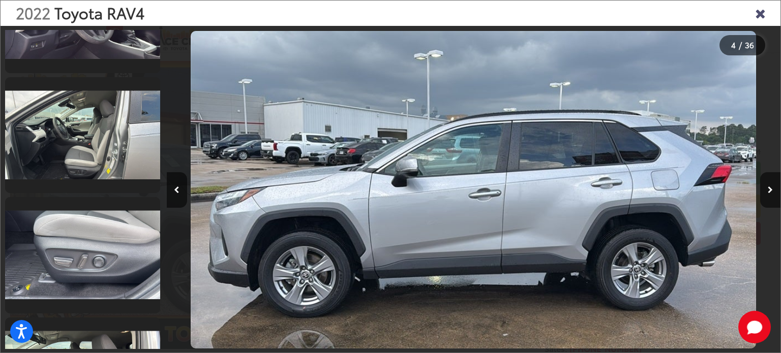
scroll to position [1359, 0]
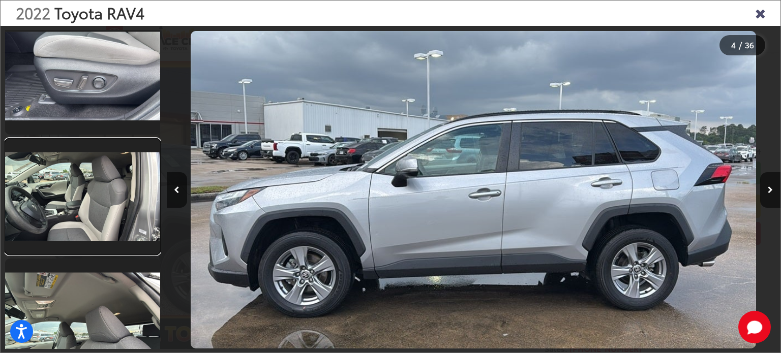
click at [112, 210] on link at bounding box center [82, 197] width 155 height 116
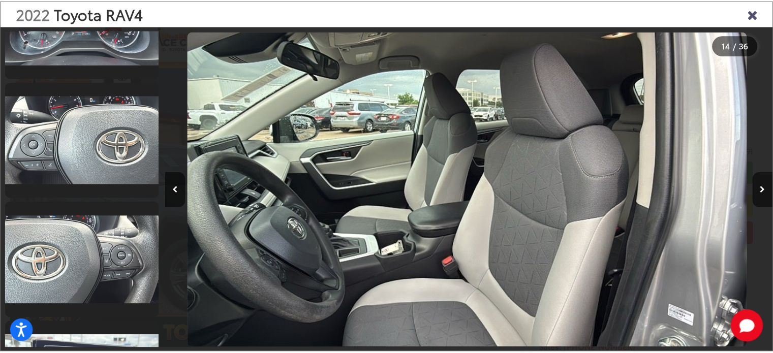
scroll to position [2563, 0]
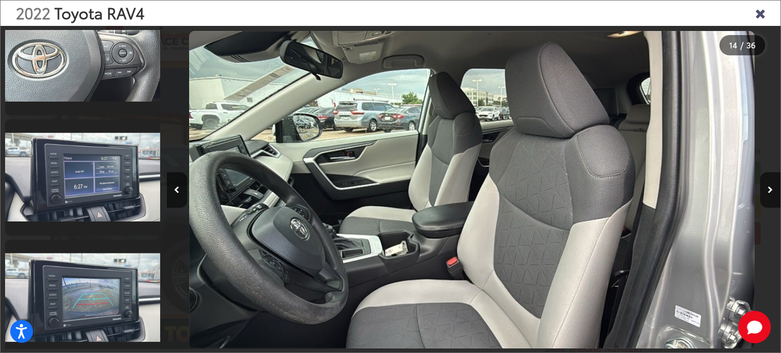
click at [755, 7] on icon "Close gallery" at bounding box center [760, 12] width 10 height 13
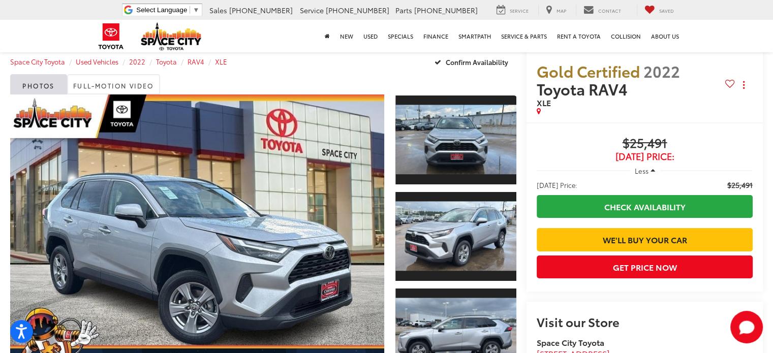
scroll to position [0, 0]
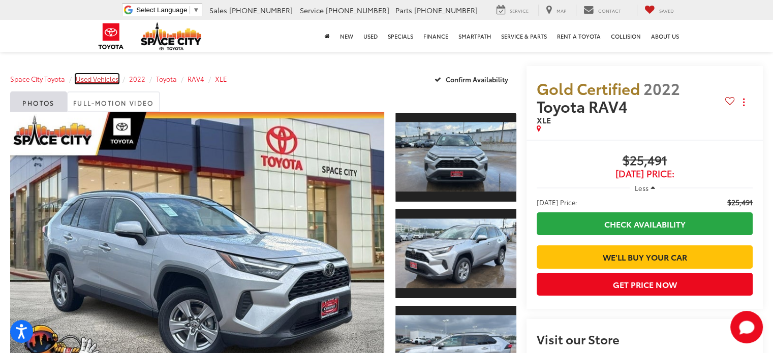
click at [112, 81] on span "Used Vehicles" at bounding box center [97, 78] width 43 height 9
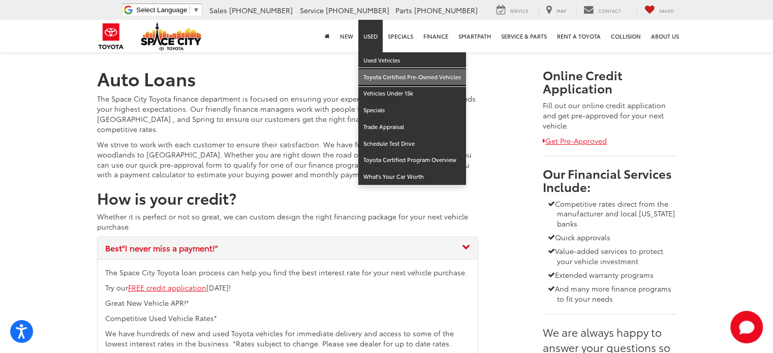
click at [387, 80] on link "Toyota Certified Pre-Owned Vehicles" at bounding box center [413, 77] width 108 height 17
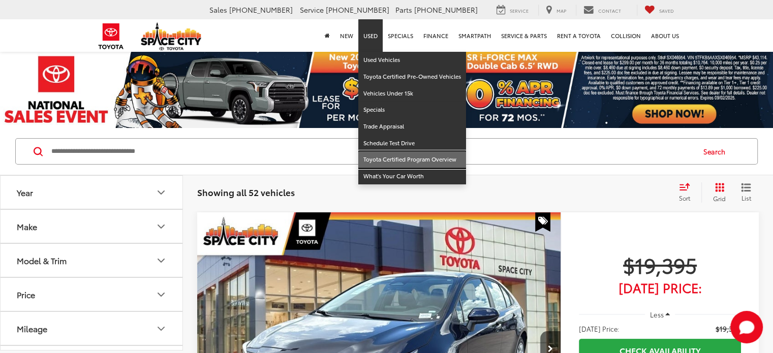
click at [395, 158] on link "Toyota Certified Program Overview" at bounding box center [413, 160] width 108 height 17
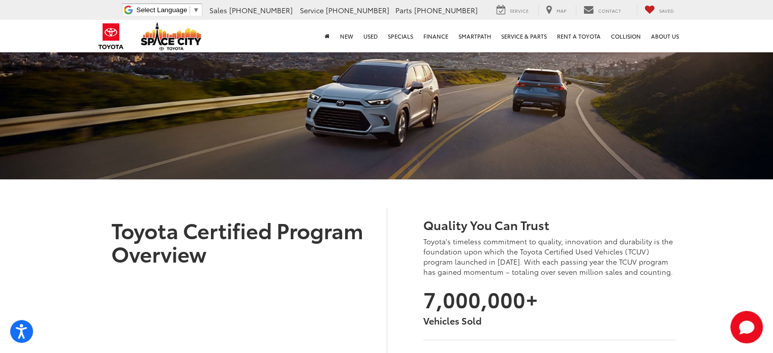
scroll to position [66, 0]
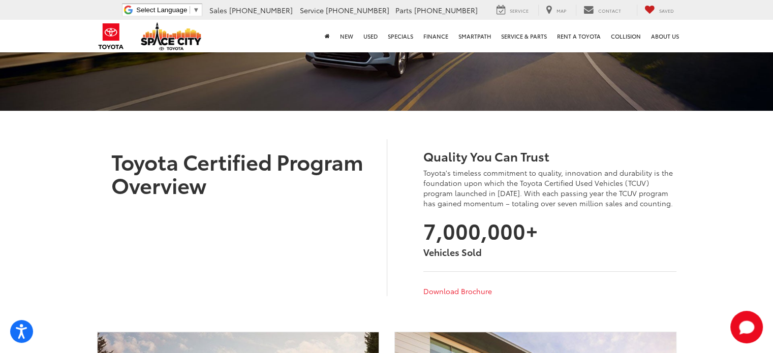
scroll to position [15, 0]
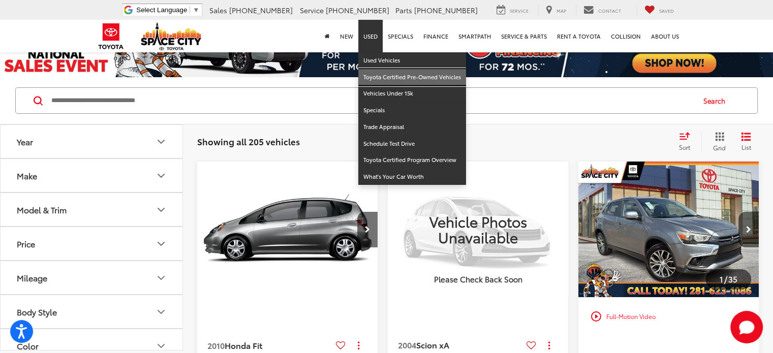
click at [383, 75] on link "Toyota Certified Pre-Owned Vehicles" at bounding box center [413, 77] width 108 height 17
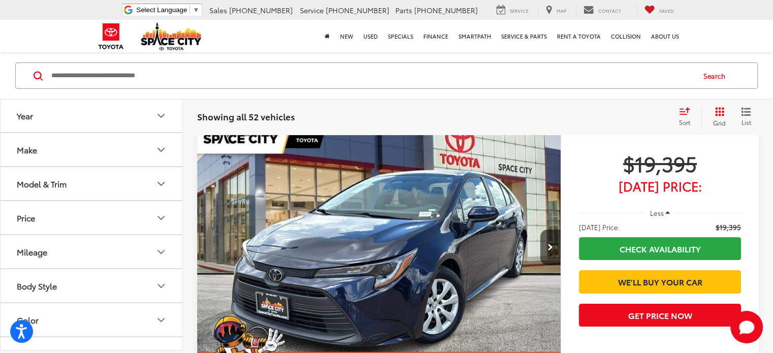
click at [128, 190] on button "Model & Trim" at bounding box center [92, 184] width 183 height 33
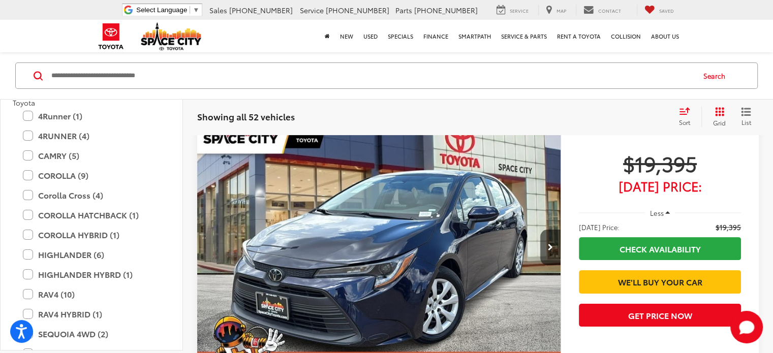
scroll to position [153, 0]
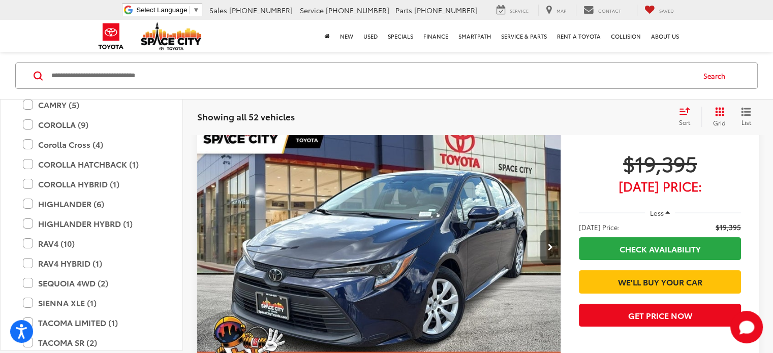
click at [27, 243] on label "RAV4 (10)" at bounding box center [91, 244] width 137 height 18
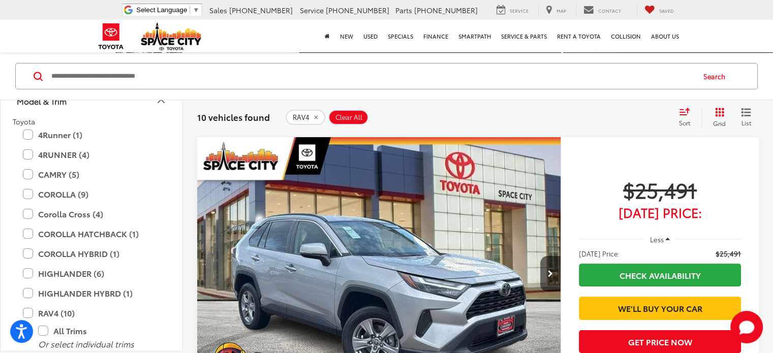
scroll to position [51, 0]
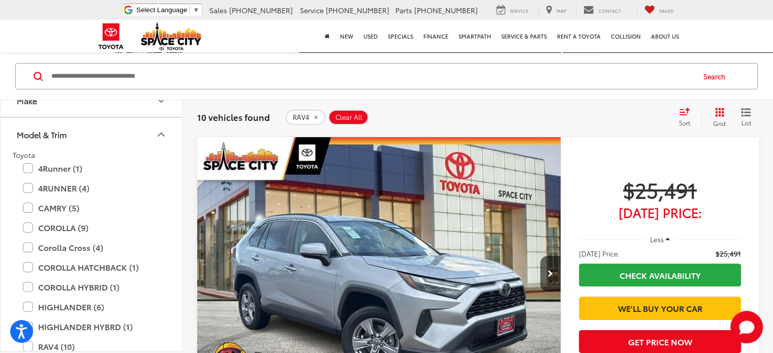
click at [154, 130] on button "Model & Trim" at bounding box center [92, 134] width 183 height 33
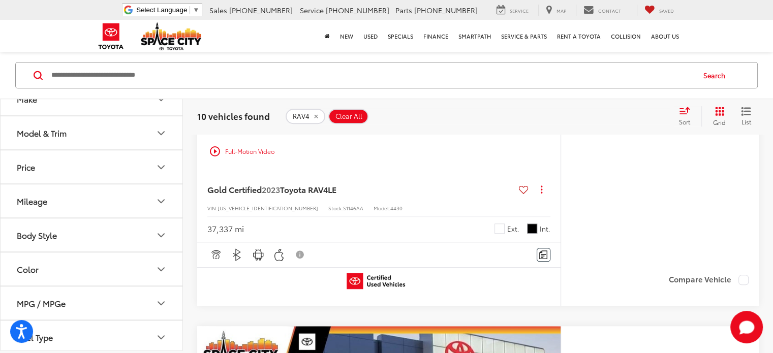
scroll to position [838, 0]
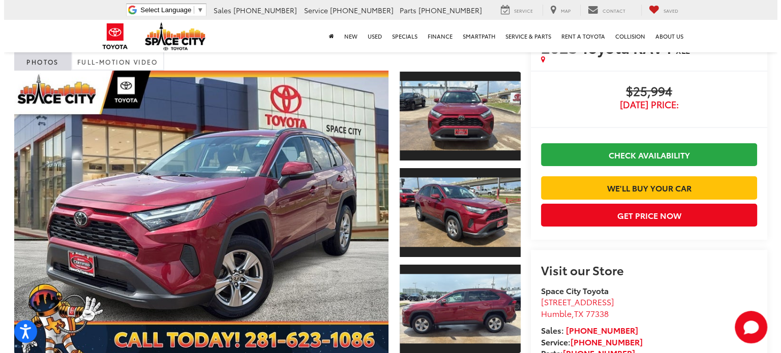
scroll to position [102, 0]
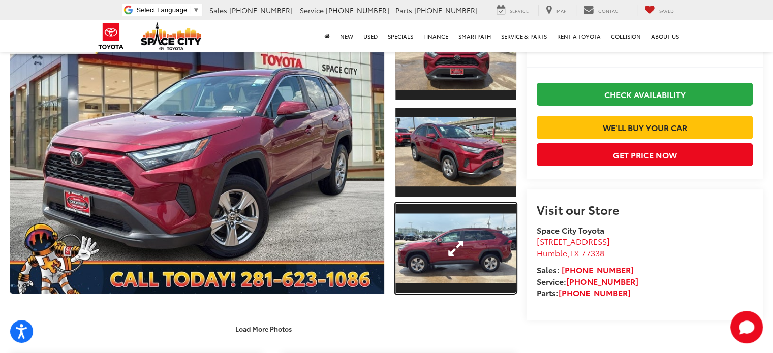
click at [439, 248] on link "Expand Photo 3" at bounding box center [456, 248] width 121 height 91
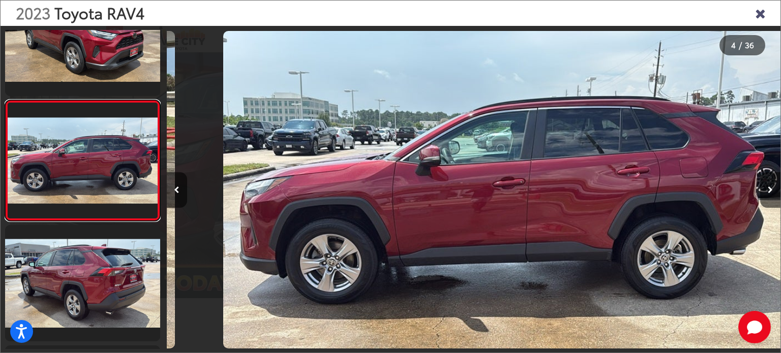
scroll to position [0, 1842]
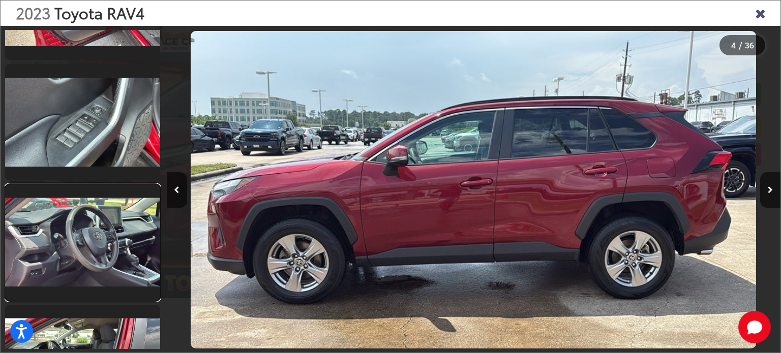
click at [78, 220] on link at bounding box center [82, 243] width 155 height 116
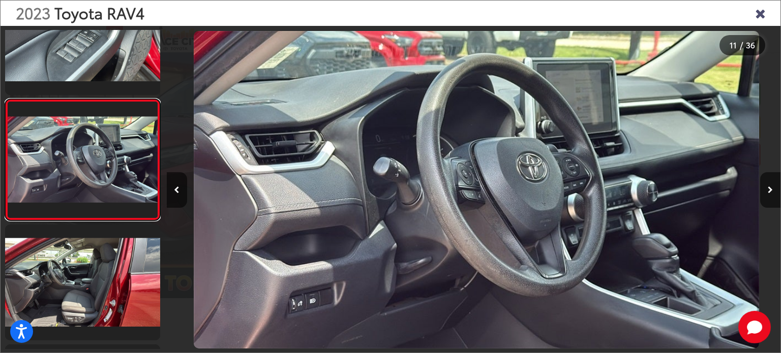
scroll to position [0, 6140]
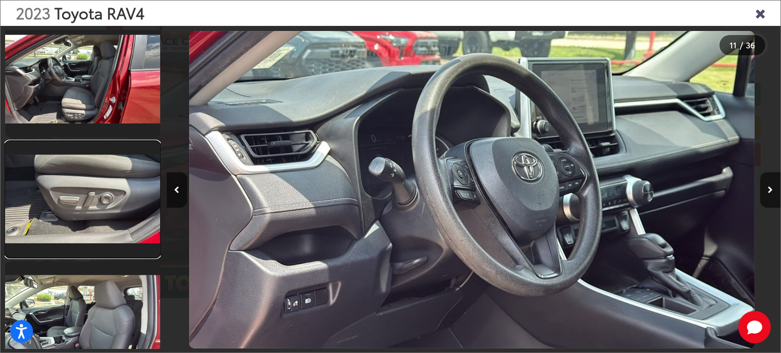
click at [87, 192] on link at bounding box center [82, 199] width 155 height 116
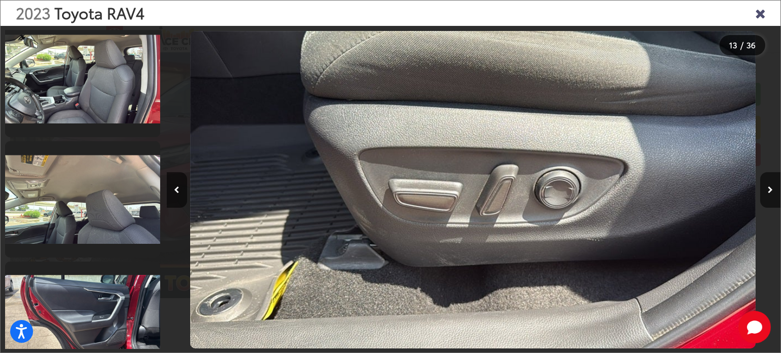
scroll to position [0, 7368]
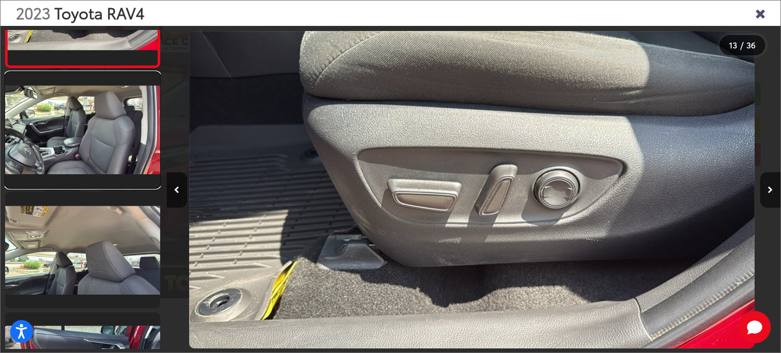
click at [81, 164] on link at bounding box center [82, 130] width 155 height 116
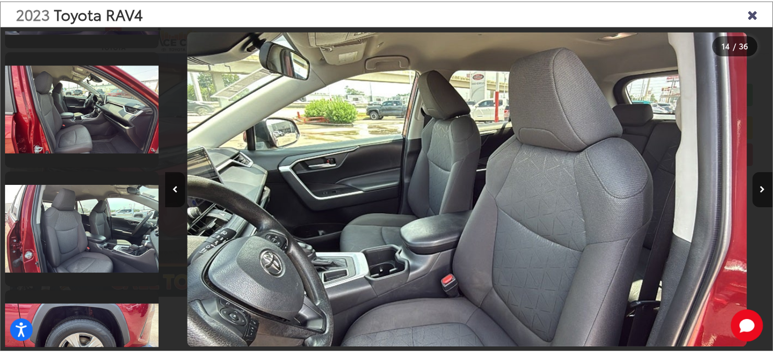
scroll to position [4014, 0]
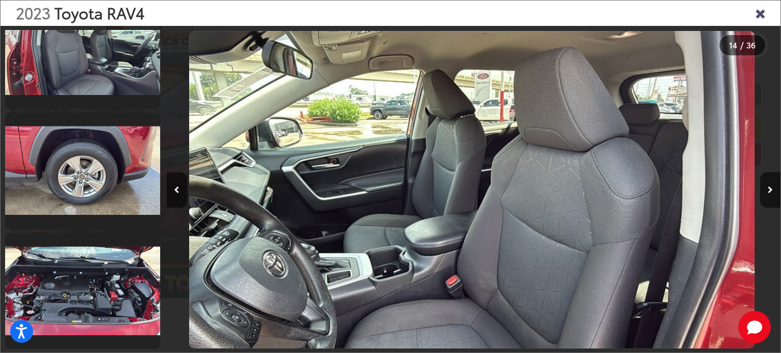
click at [762, 14] on icon "Close gallery" at bounding box center [760, 12] width 10 height 13
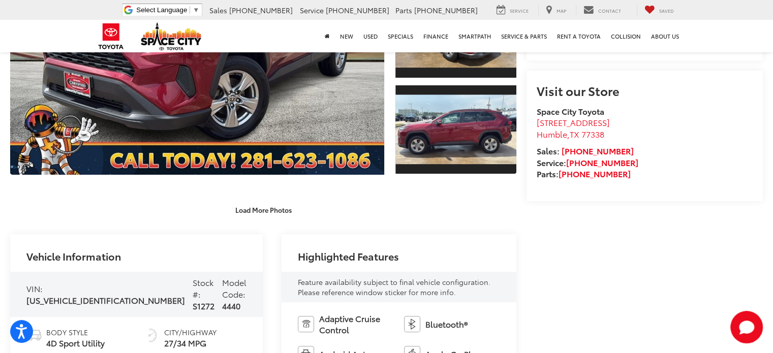
scroll to position [0, 0]
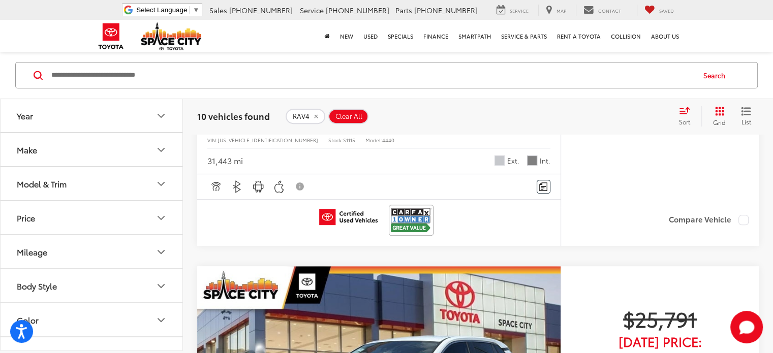
scroll to position [483, 0]
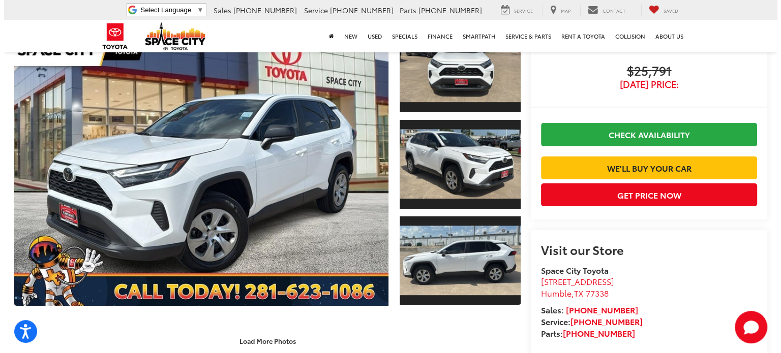
scroll to position [153, 0]
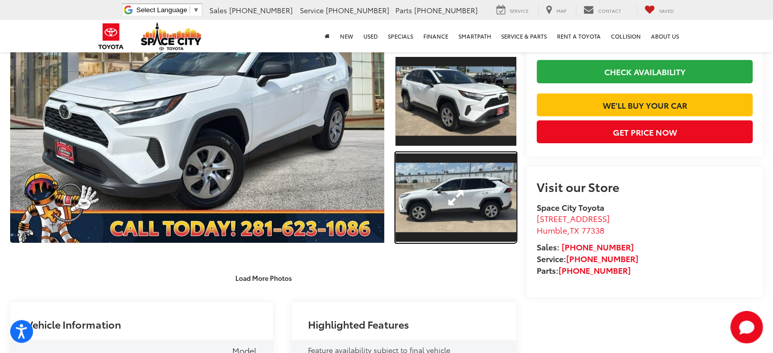
click at [462, 196] on link "Expand Photo 3" at bounding box center [456, 198] width 121 height 91
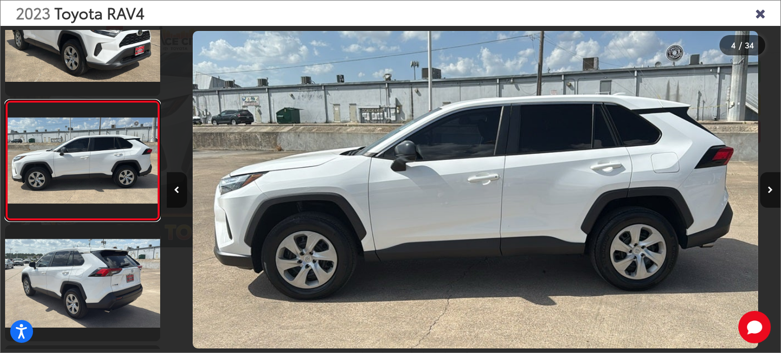
scroll to position [0, 1842]
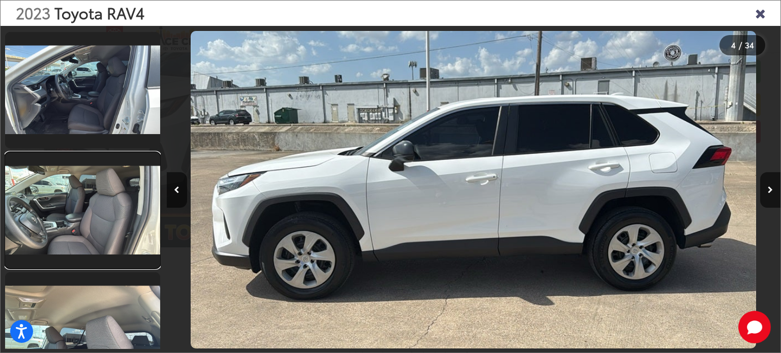
click at [122, 192] on link at bounding box center [82, 211] width 155 height 116
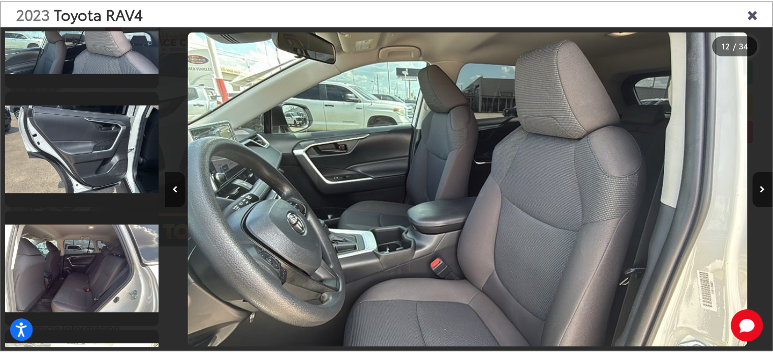
scroll to position [1509, 0]
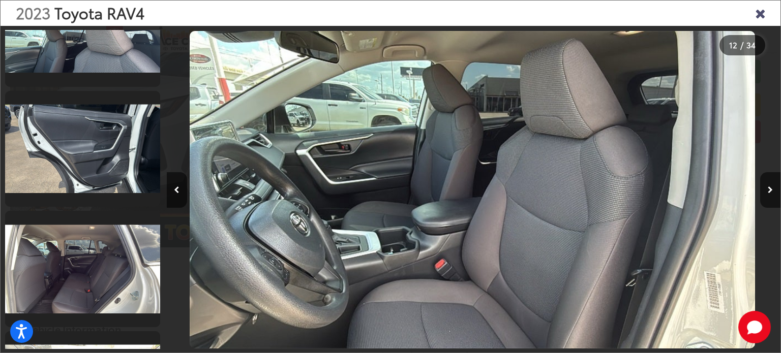
click at [761, 18] on icon "Close gallery" at bounding box center [760, 12] width 10 height 13
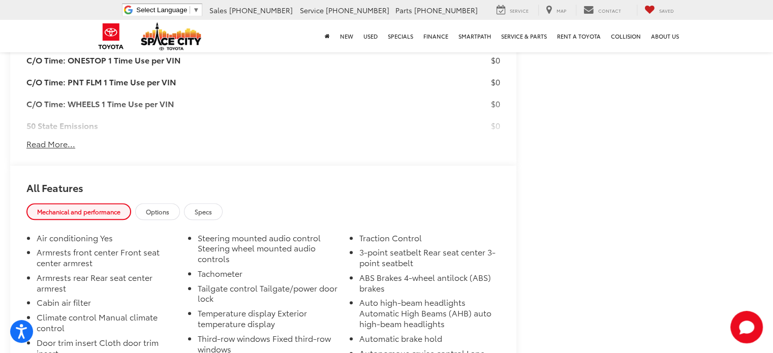
scroll to position [1017, 0]
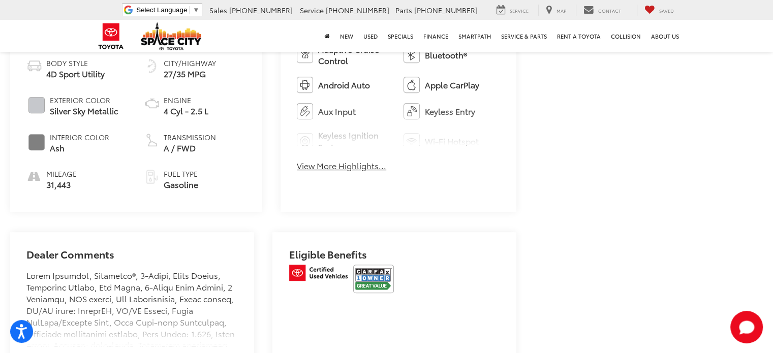
scroll to position [509, 0]
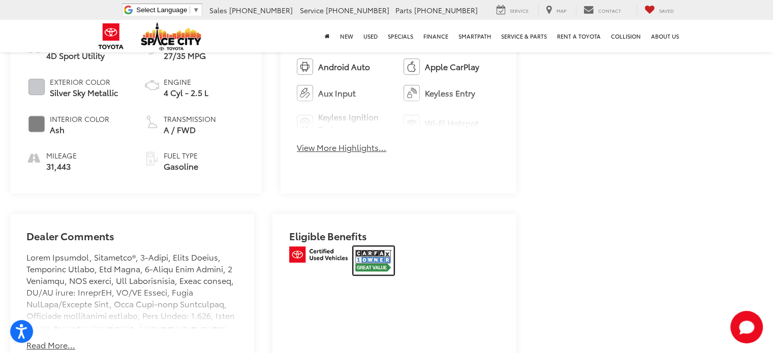
click at [381, 248] on img at bounding box center [373, 261] width 41 height 28
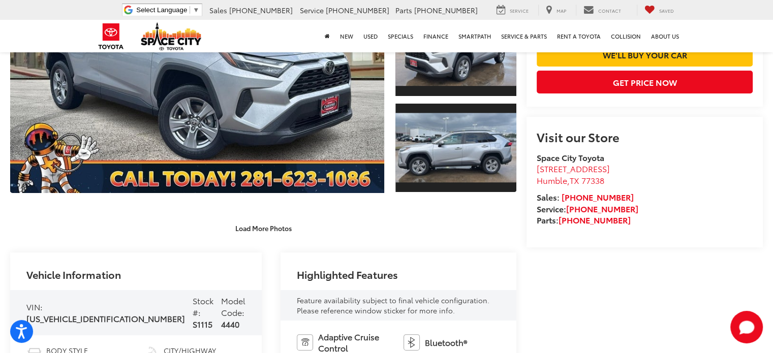
scroll to position [0, 0]
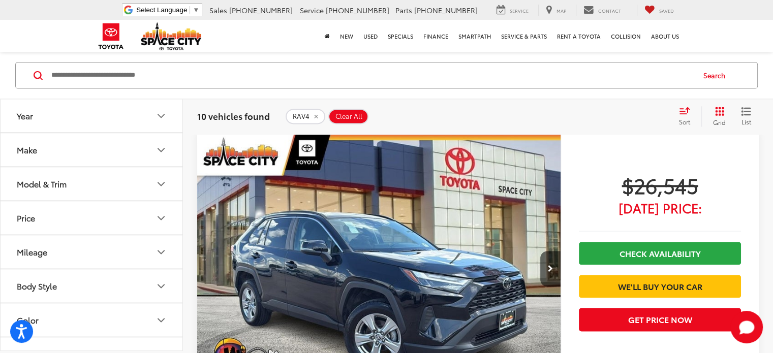
scroll to position [1500, 0]
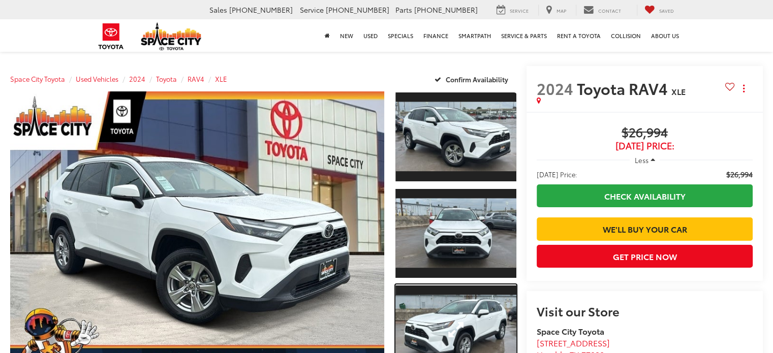
scroll to position [153, 0]
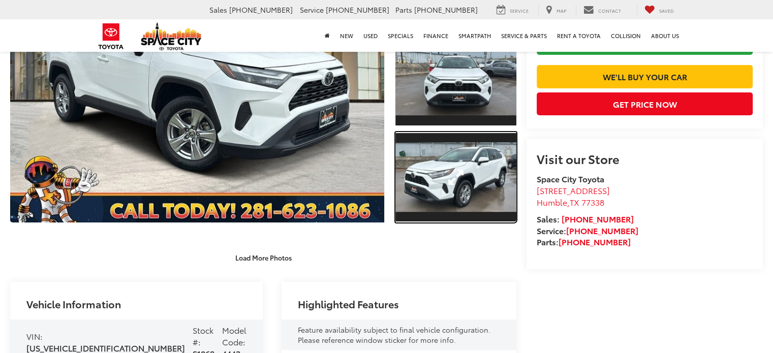
click at [463, 203] on link "Expand Photo 3" at bounding box center [456, 177] width 121 height 91
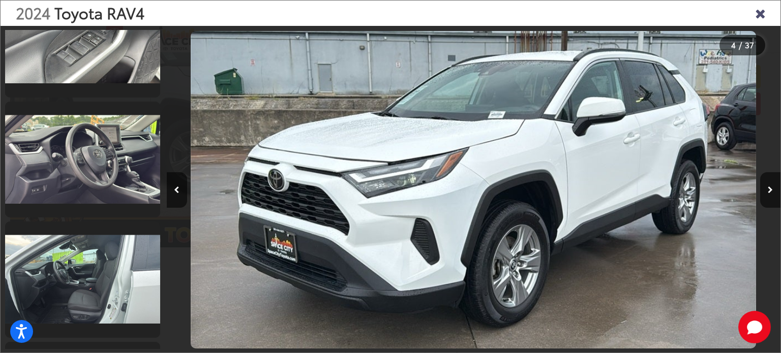
scroll to position [173, 0]
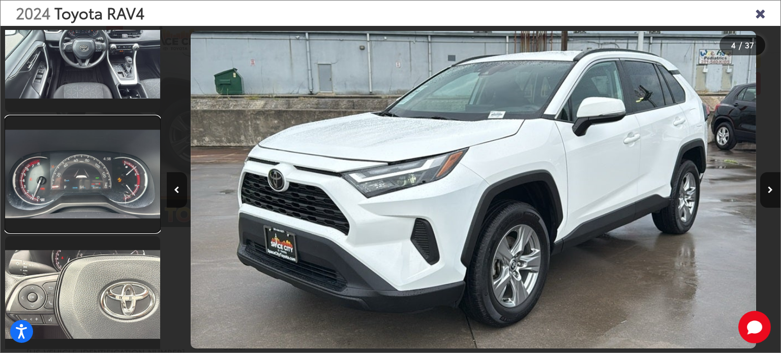
click at [118, 181] on link at bounding box center [82, 174] width 155 height 116
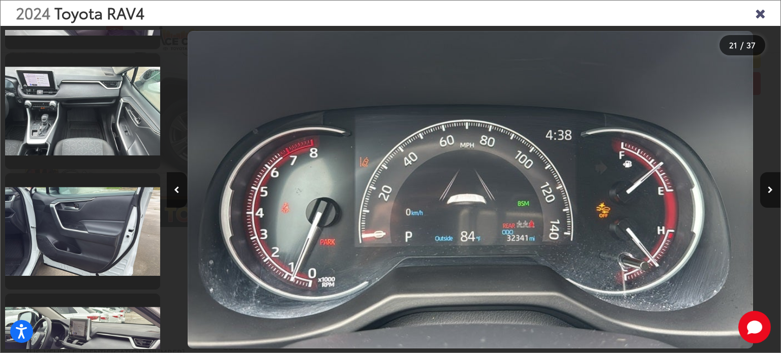
scroll to position [3710, 0]
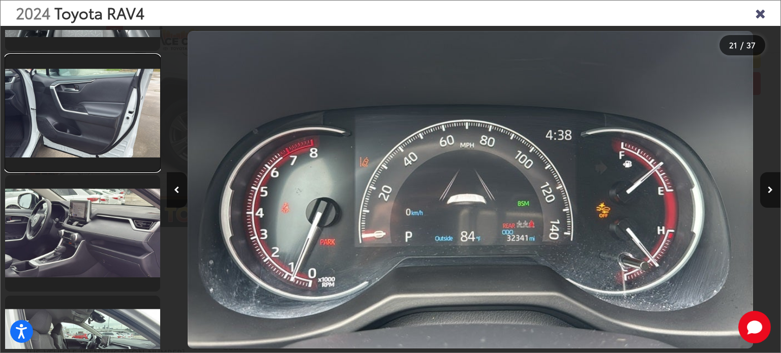
click at [140, 134] on link at bounding box center [82, 113] width 155 height 116
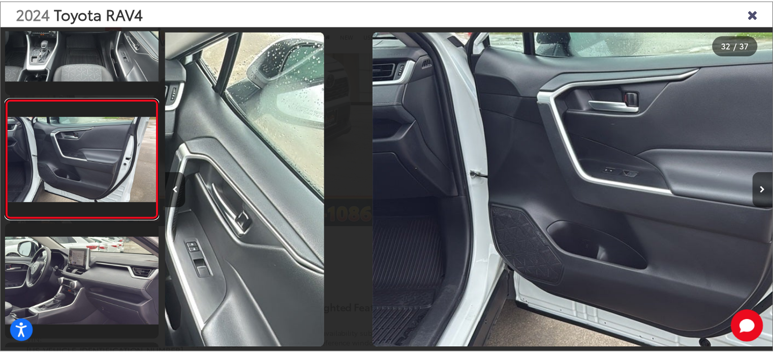
scroll to position [0, 19035]
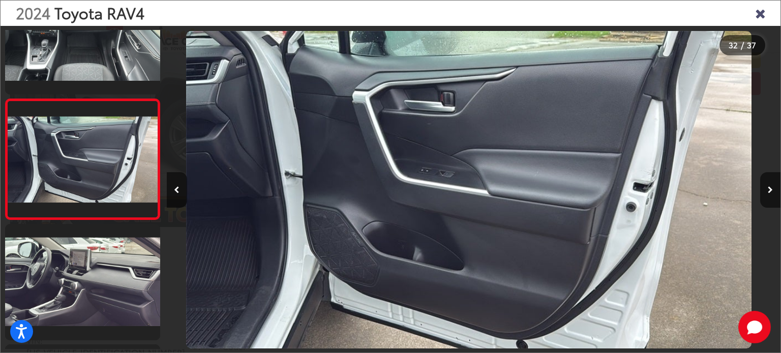
click at [761, 14] on icon "Close gallery" at bounding box center [760, 12] width 10 height 13
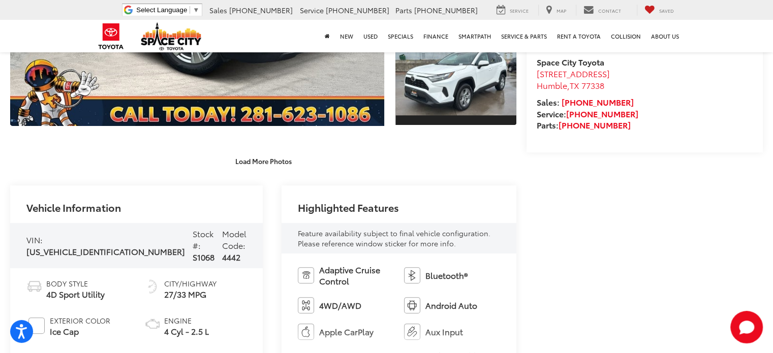
scroll to position [376, 0]
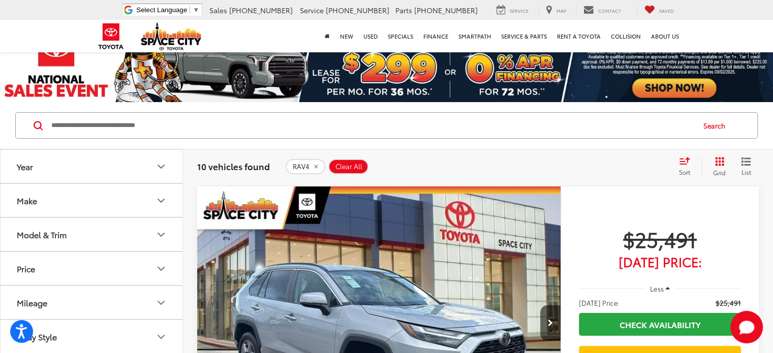
scroll to position [51, 0]
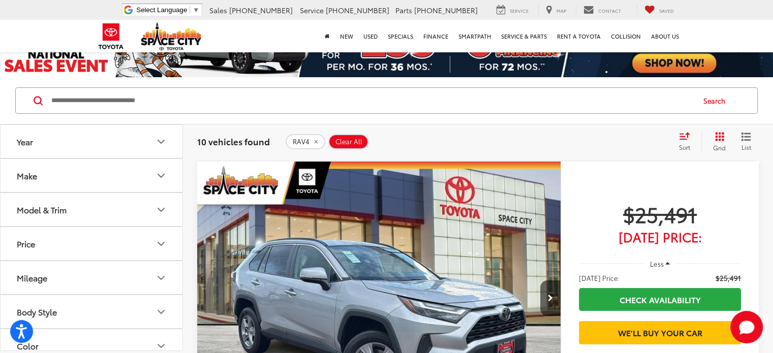
click at [125, 183] on button "Make" at bounding box center [92, 175] width 183 height 33
click at [128, 175] on button "Make" at bounding box center [92, 175] width 183 height 33
click at [112, 207] on button "Model & Trim" at bounding box center [92, 209] width 183 height 33
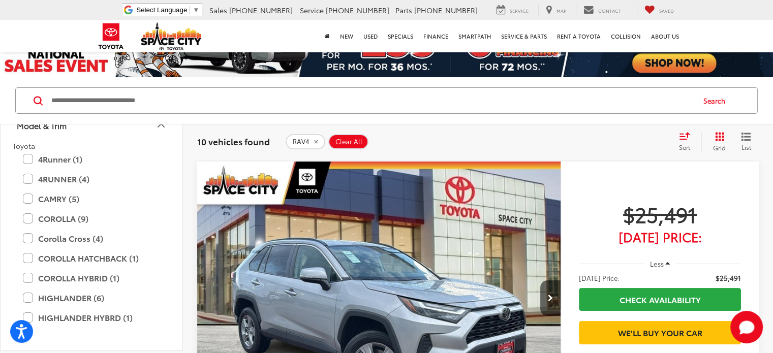
scroll to position [102, 0]
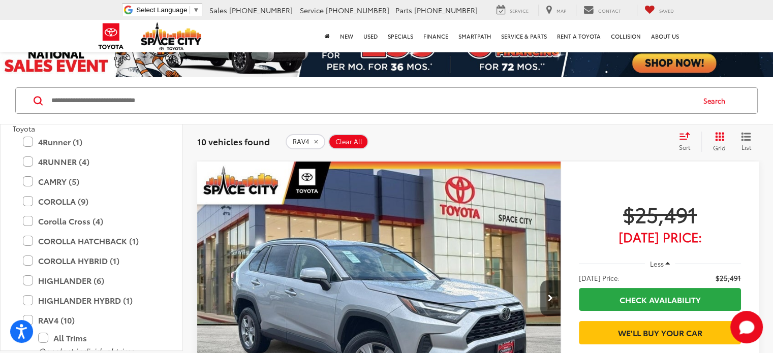
click at [26, 180] on label "CAMRY (5)" at bounding box center [91, 182] width 137 height 18
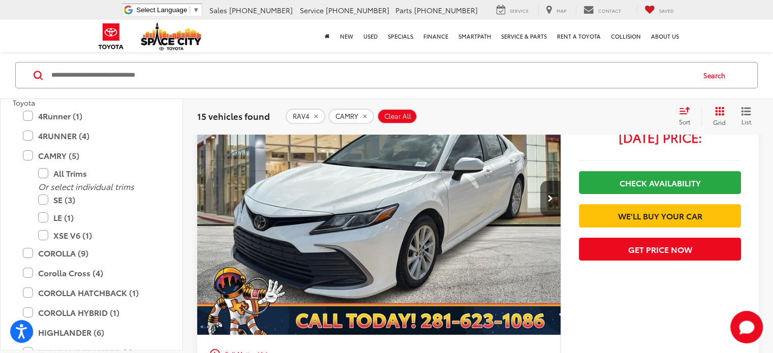
scroll to position [153, 0]
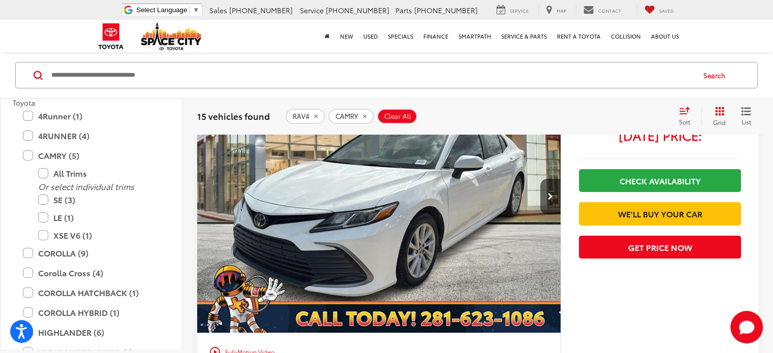
click at [28, 157] on label "CAMRY (5)" at bounding box center [91, 156] width 137 height 18
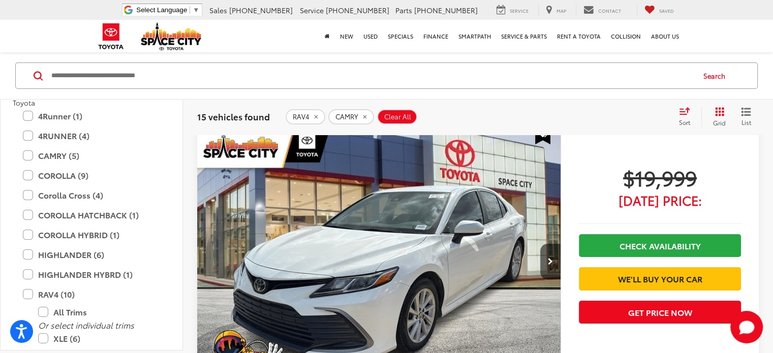
scroll to position [75, 0]
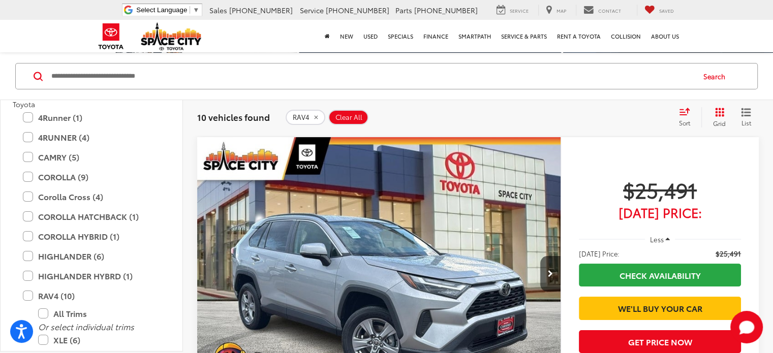
click at [26, 196] on label "Corolla Cross (4)" at bounding box center [91, 197] width 137 height 18
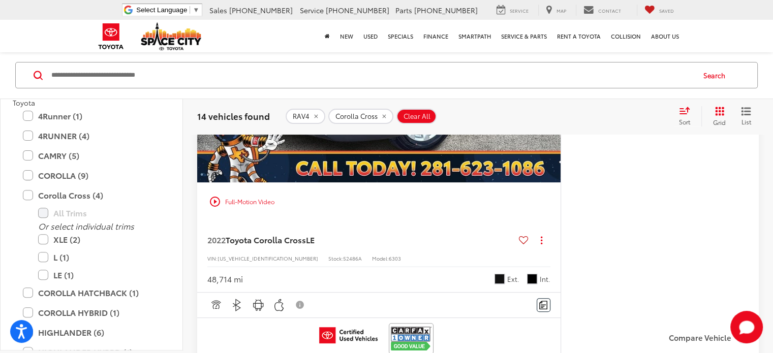
scroll to position [330, 0]
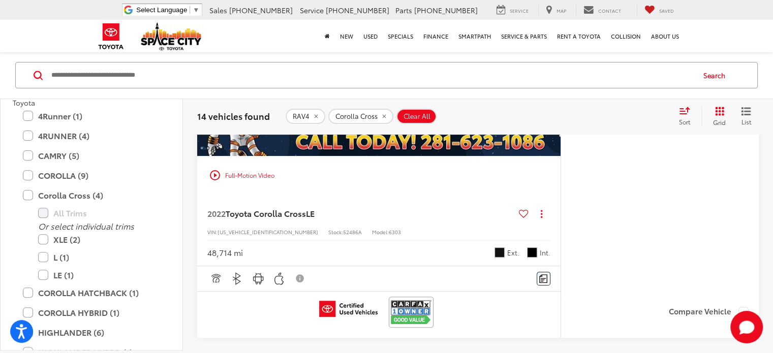
click at [28, 195] on label "Corolla Cross (4)" at bounding box center [91, 196] width 137 height 18
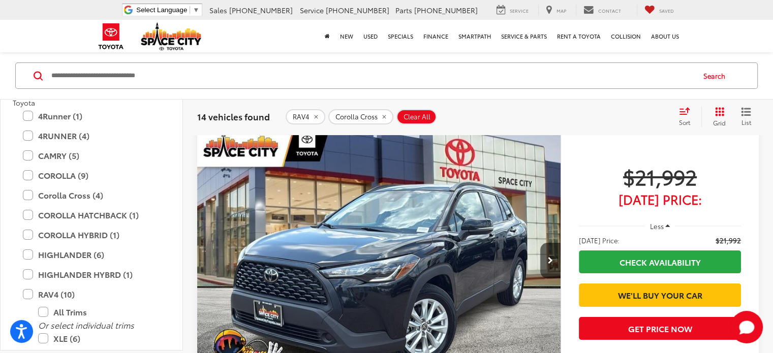
scroll to position [75, 0]
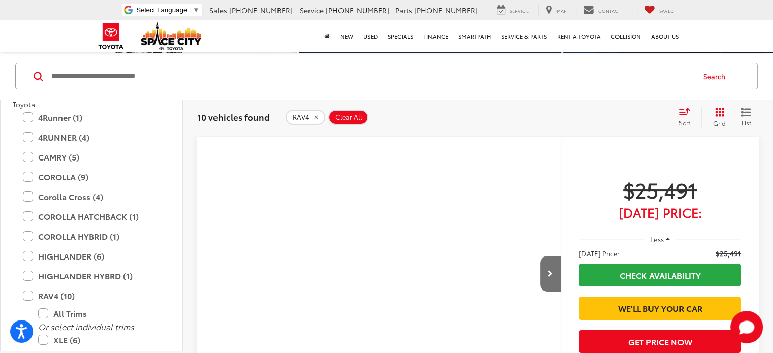
click at [28, 178] on label "COROLLA (9)" at bounding box center [91, 177] width 137 height 18
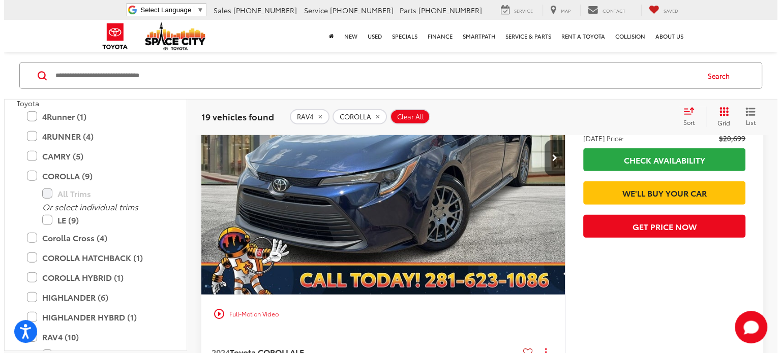
scroll to position [3025, 0]
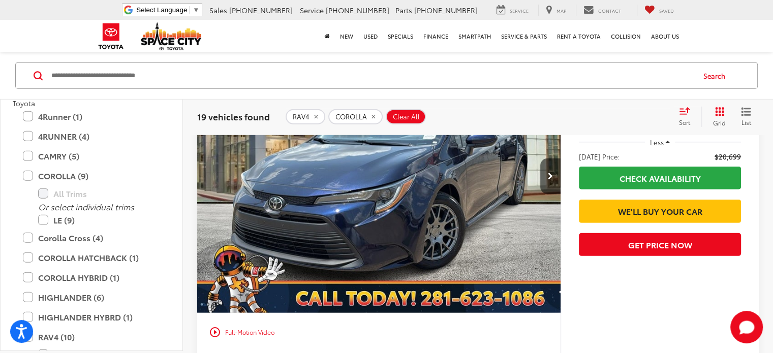
click at [0, 0] on span "Comments" at bounding box center [0, 0] width 0 height 0
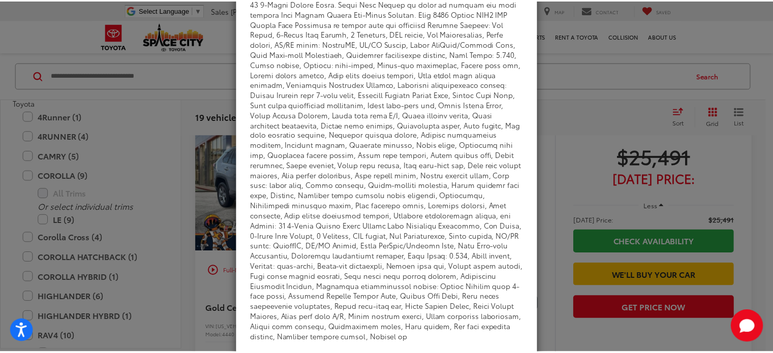
scroll to position [0, 0]
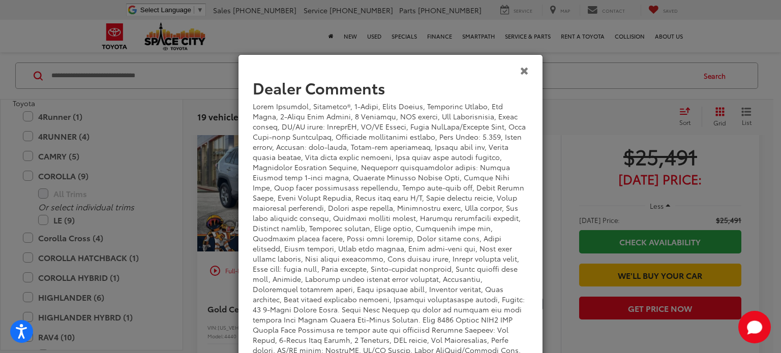
click at [524, 69] on icon "Close" at bounding box center [524, 70] width 9 height 11
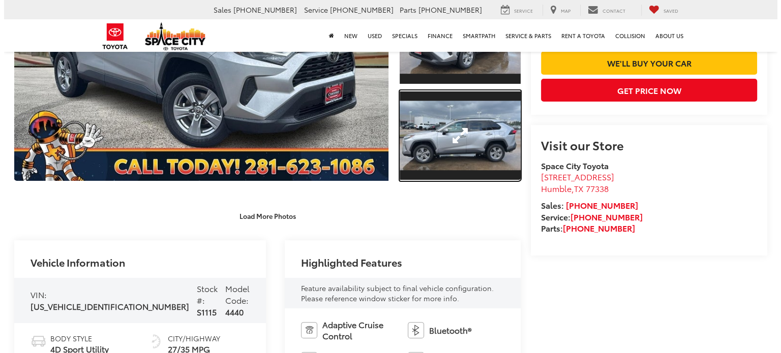
scroll to position [51, 0]
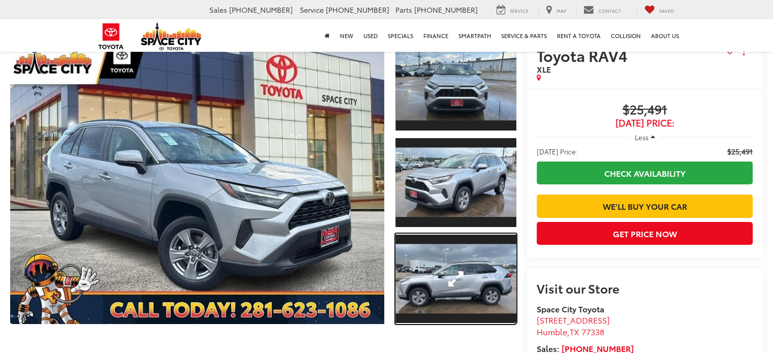
click at [452, 263] on link "Expand Photo 3" at bounding box center [456, 279] width 121 height 91
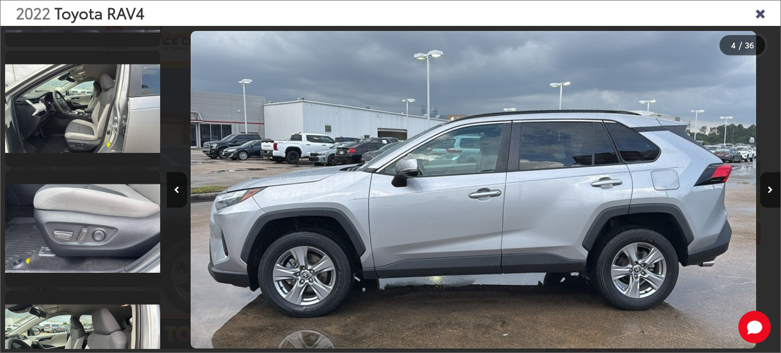
scroll to position [0, 0]
click at [106, 224] on link at bounding box center [82, 229] width 155 height 116
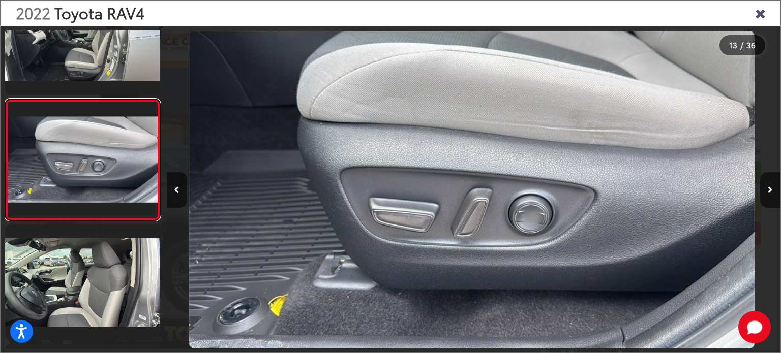
scroll to position [1426, 0]
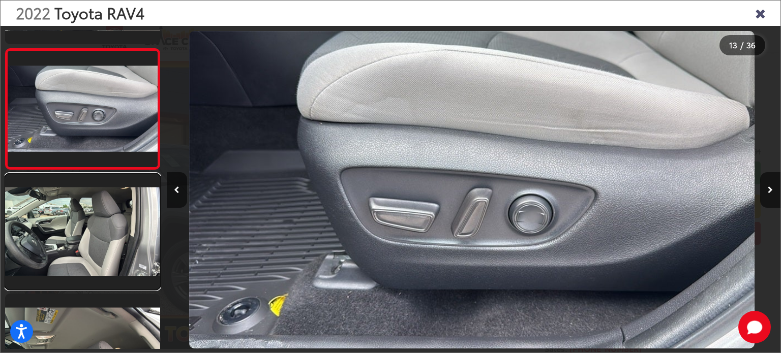
click at [113, 235] on link at bounding box center [82, 232] width 155 height 116
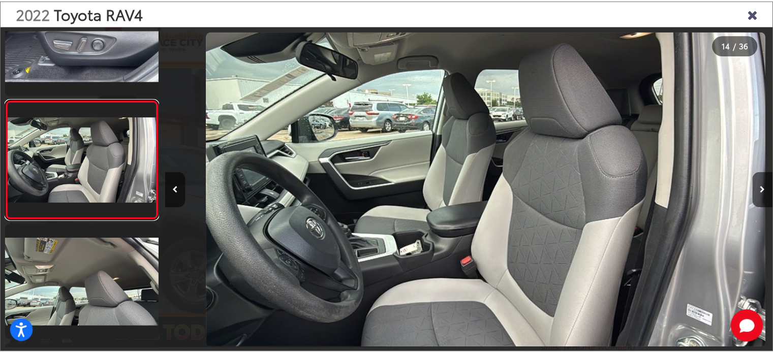
scroll to position [0, 7982]
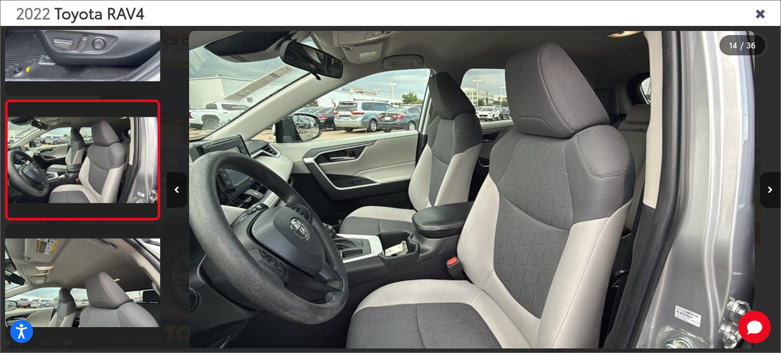
click at [759, 10] on icon "Close gallery" at bounding box center [760, 12] width 10 height 13
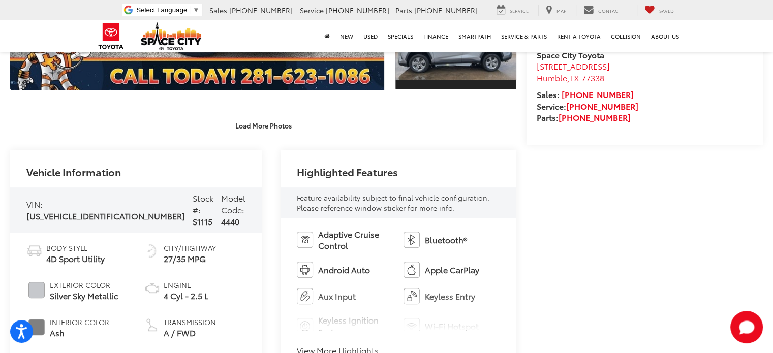
scroll to position [153, 0]
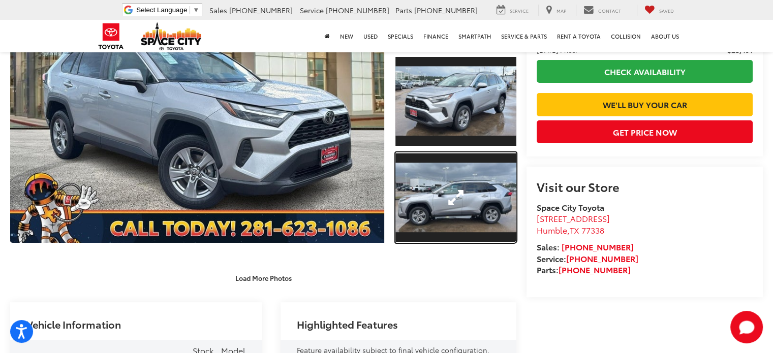
click at [462, 191] on link "Expand Photo 3" at bounding box center [456, 198] width 121 height 91
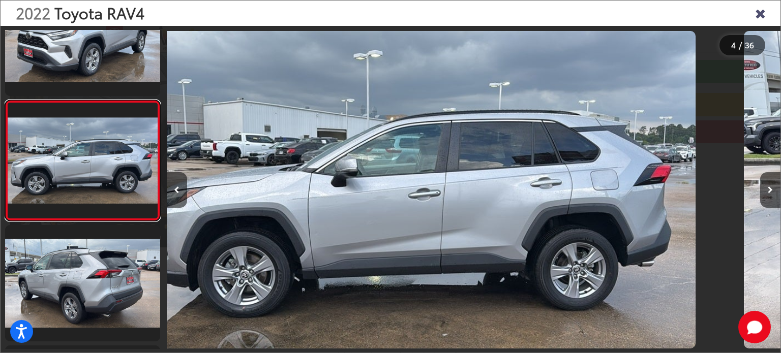
scroll to position [0, 1842]
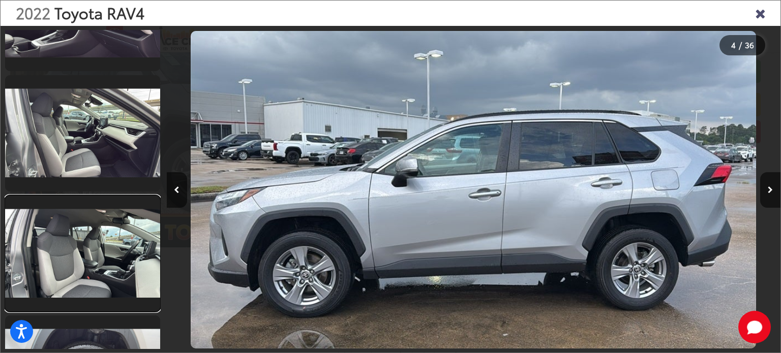
click at [56, 259] on link at bounding box center [82, 254] width 155 height 116
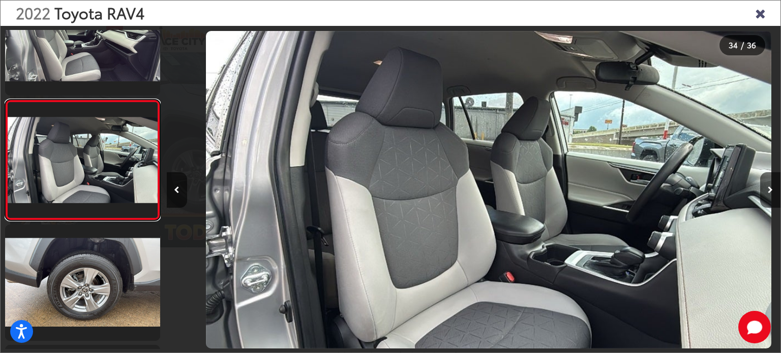
scroll to position [0, 20264]
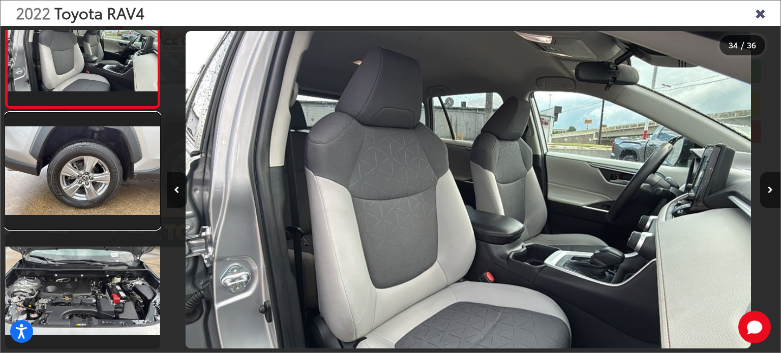
click at [51, 213] on link at bounding box center [82, 171] width 155 height 116
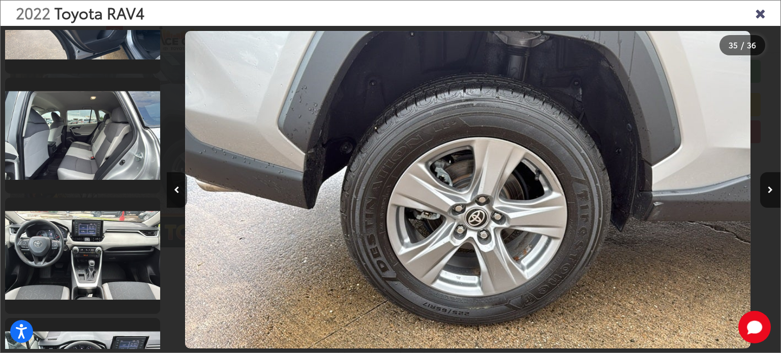
scroll to position [1776, 0]
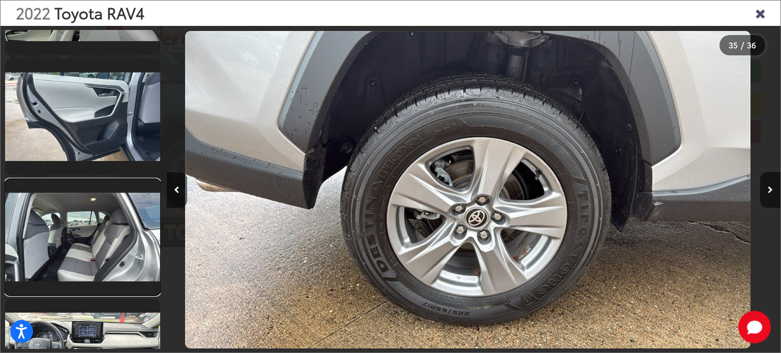
click at [59, 222] on link at bounding box center [82, 238] width 155 height 116
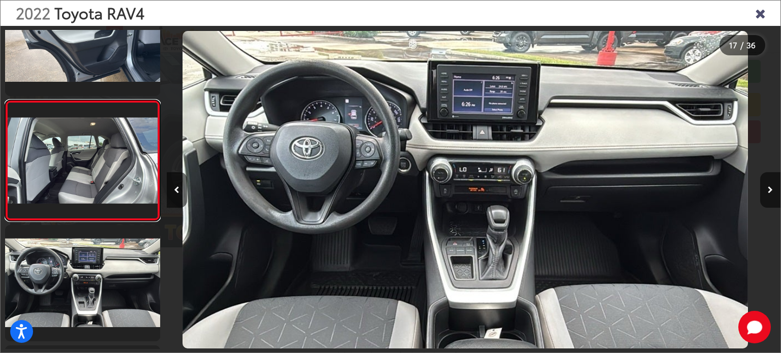
scroll to position [0, 0]
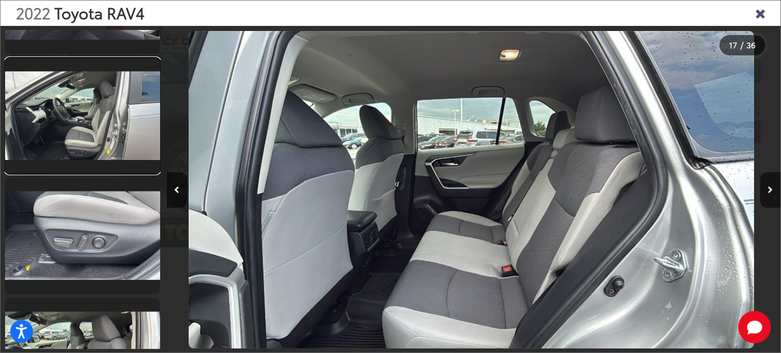
click at [61, 147] on link at bounding box center [82, 116] width 155 height 116
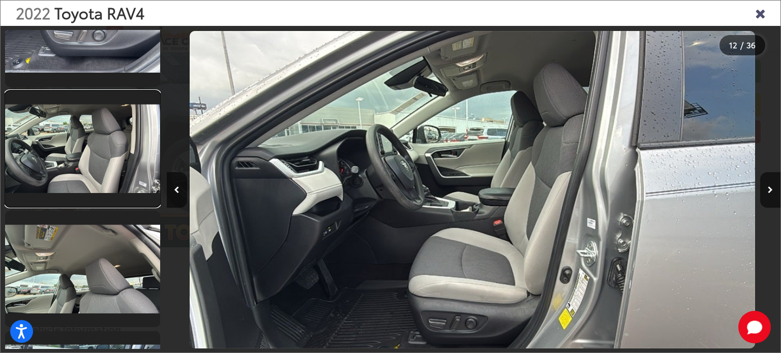
click at [83, 182] on link at bounding box center [82, 149] width 155 height 116
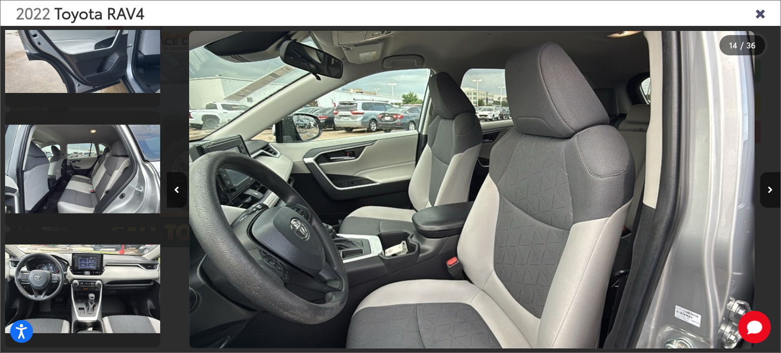
scroll to position [1851, 0]
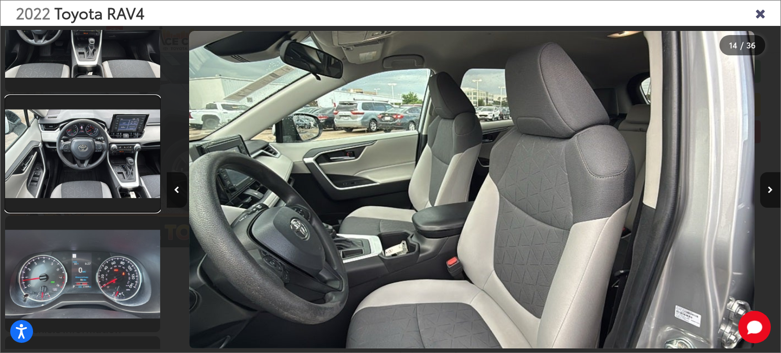
click at [100, 167] on link at bounding box center [82, 154] width 155 height 116
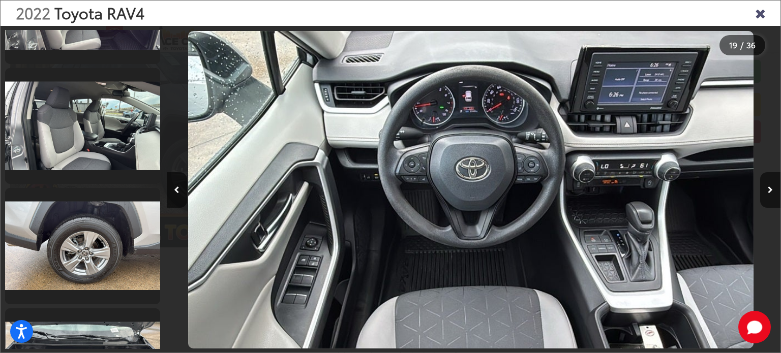
scroll to position [4014, 0]
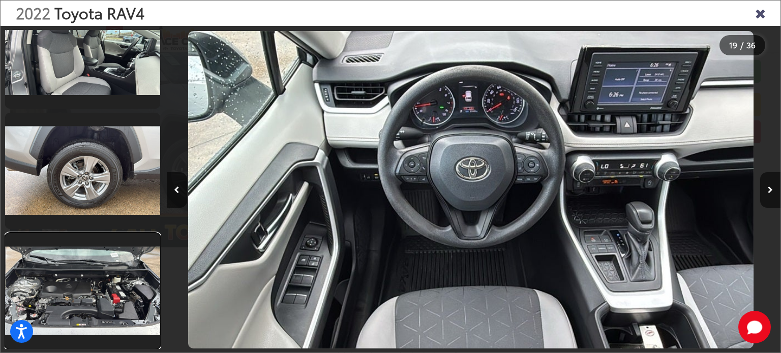
click at [85, 276] on link at bounding box center [82, 291] width 155 height 116
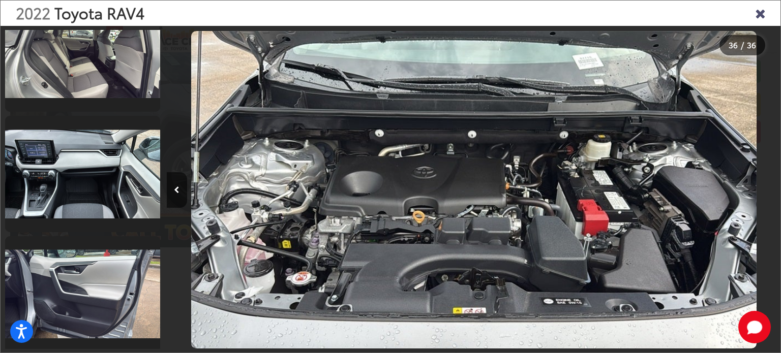
scroll to position [3098, 0]
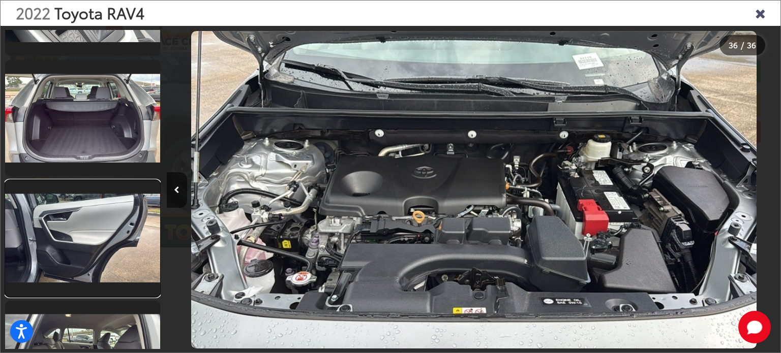
click at [74, 195] on link at bounding box center [82, 239] width 155 height 116
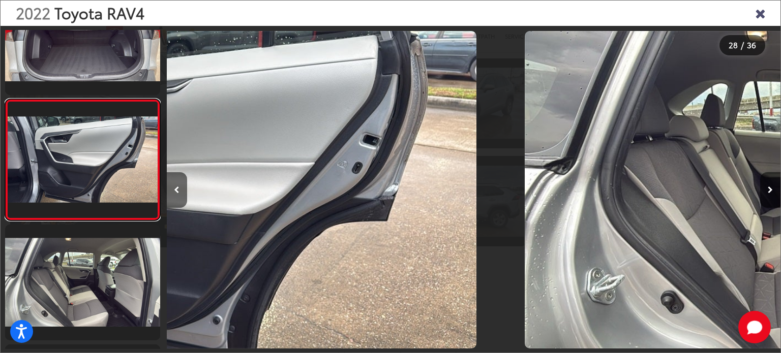
scroll to position [0, 16579]
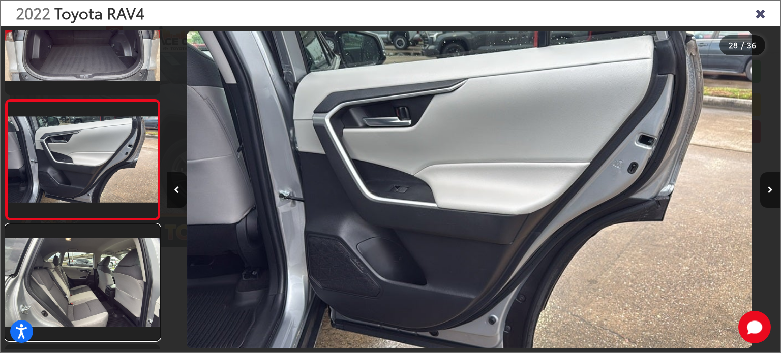
click at [106, 263] on link at bounding box center [82, 283] width 155 height 116
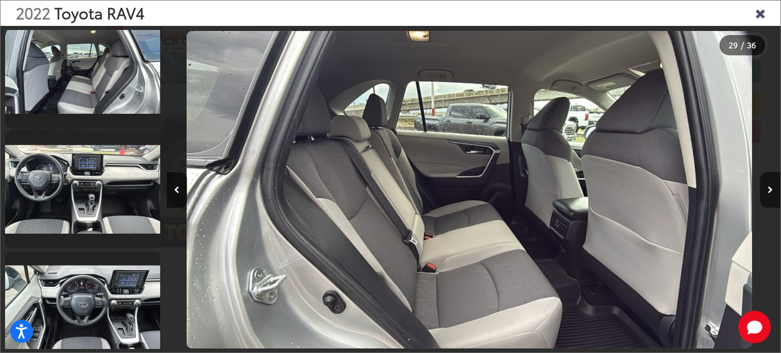
scroll to position [1876, 0]
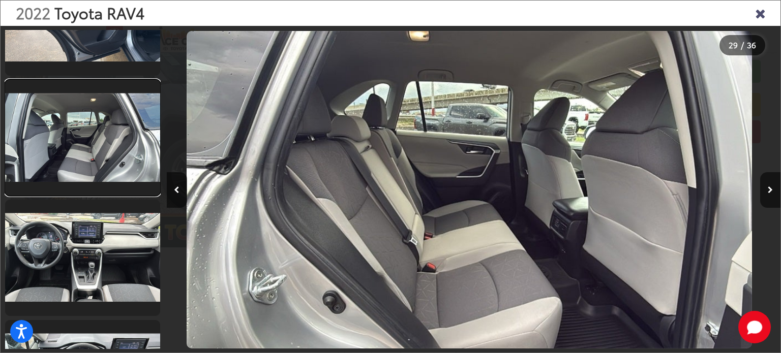
click at [87, 159] on link at bounding box center [82, 138] width 155 height 116
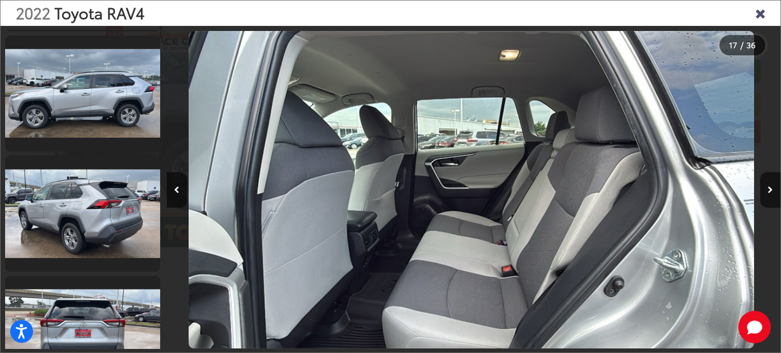
scroll to position [559, 0]
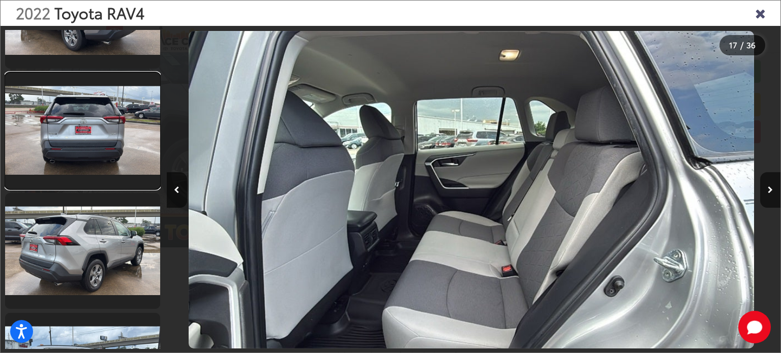
click at [92, 153] on link at bounding box center [82, 131] width 155 height 116
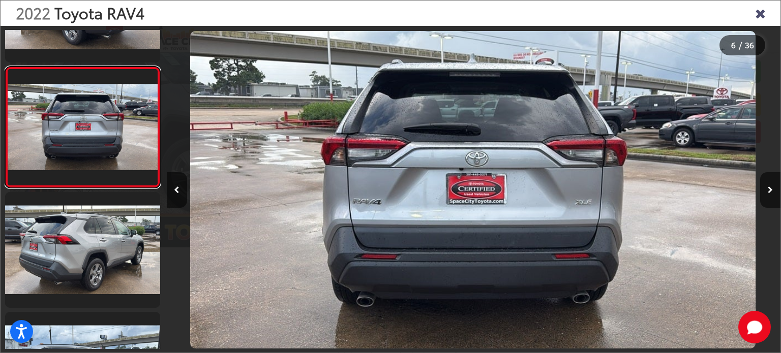
scroll to position [583, 0]
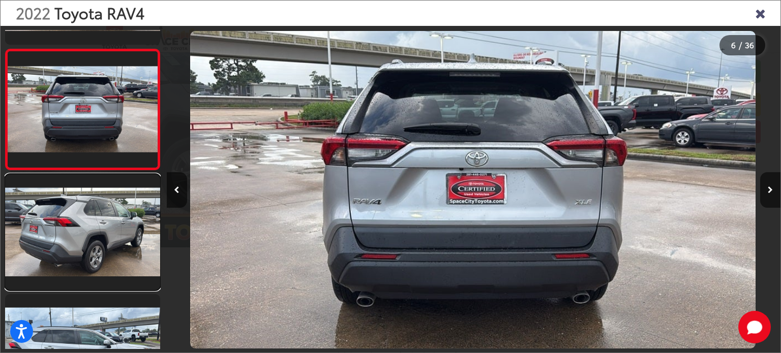
click at [74, 217] on link at bounding box center [82, 232] width 155 height 116
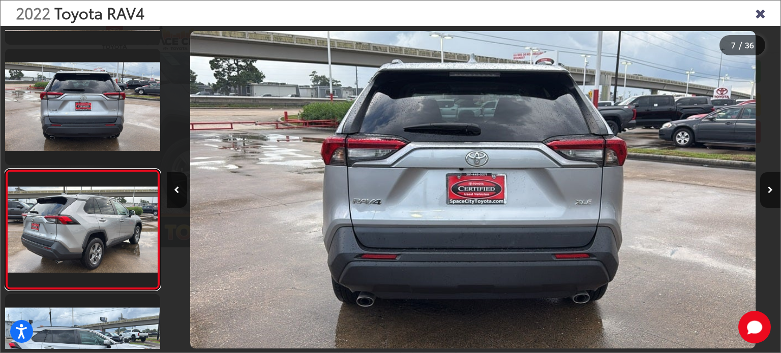
scroll to position [653, 0]
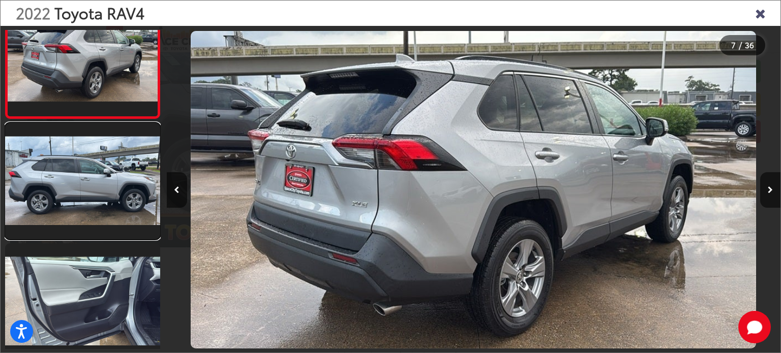
click at [74, 203] on link at bounding box center [82, 181] width 155 height 116
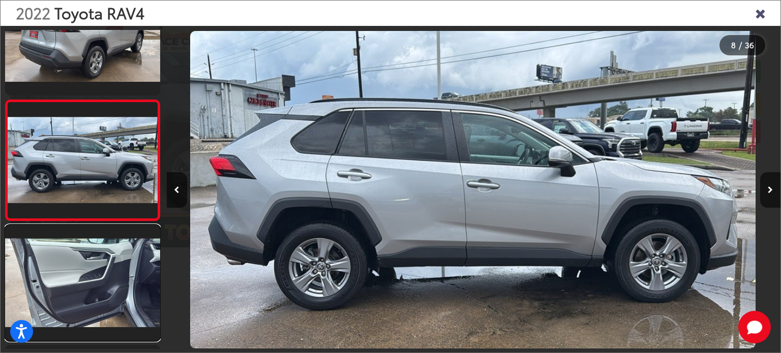
click at [65, 254] on link at bounding box center [82, 283] width 155 height 116
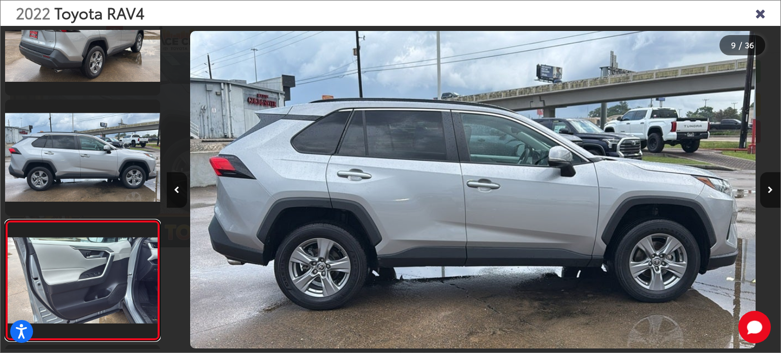
scroll to position [0, 4465]
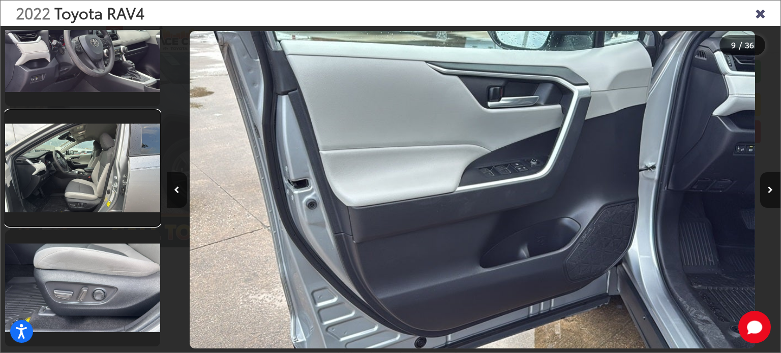
click at [110, 185] on link at bounding box center [82, 168] width 155 height 116
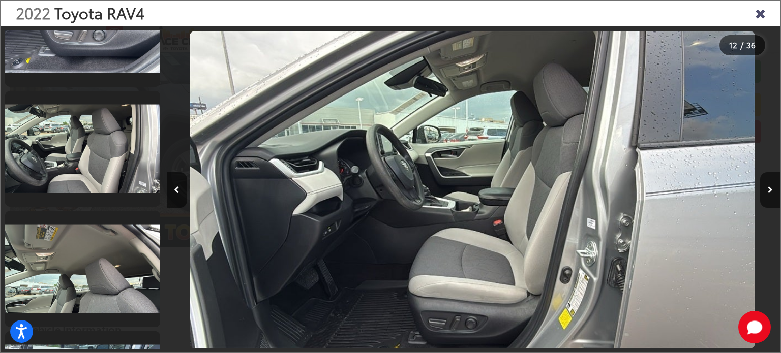
scroll to position [1560, 0]
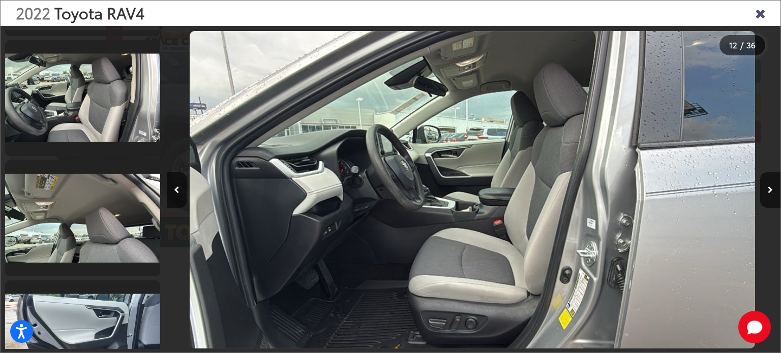
click at [334, 327] on img "2022 Toyota RAV4 XLE 11" at bounding box center [472, 190] width 565 height 318
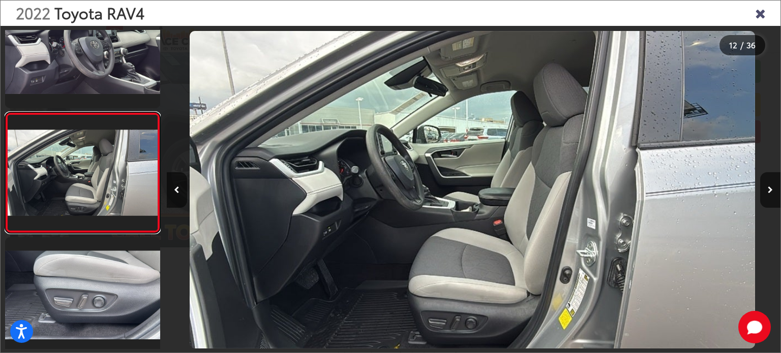
scroll to position [1255, 0]
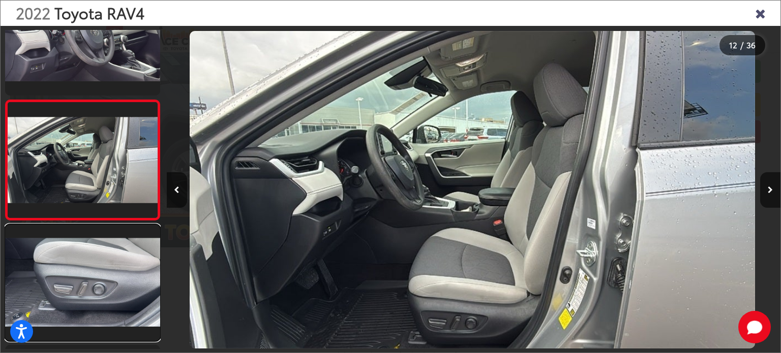
click at [117, 274] on link at bounding box center [82, 283] width 155 height 116
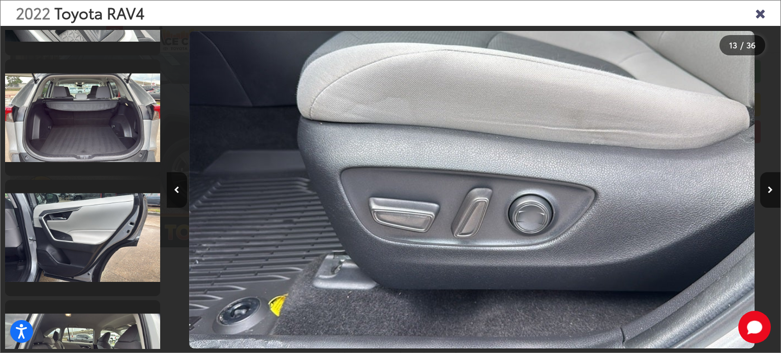
scroll to position [3257, 0]
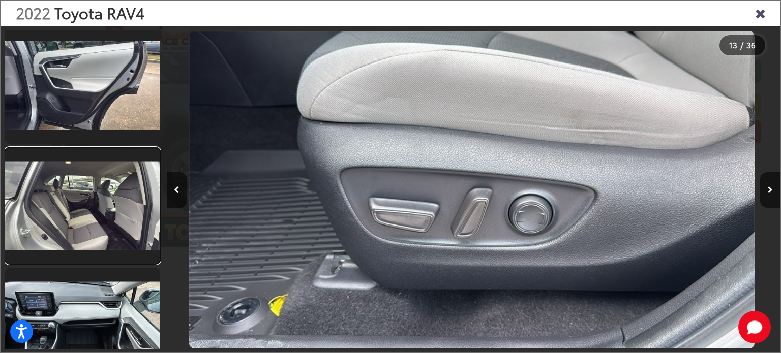
click at [142, 241] on link at bounding box center [82, 206] width 155 height 116
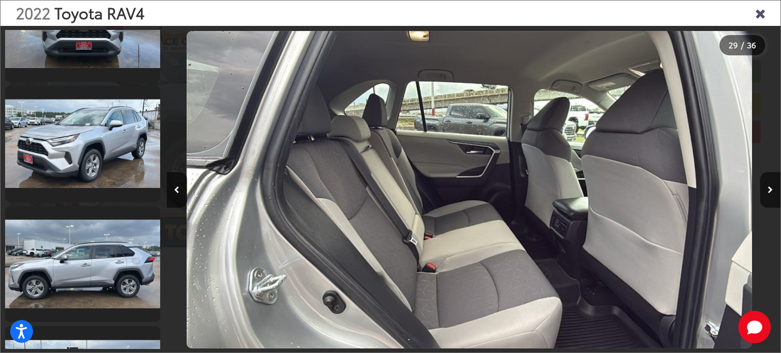
scroll to position [0, 0]
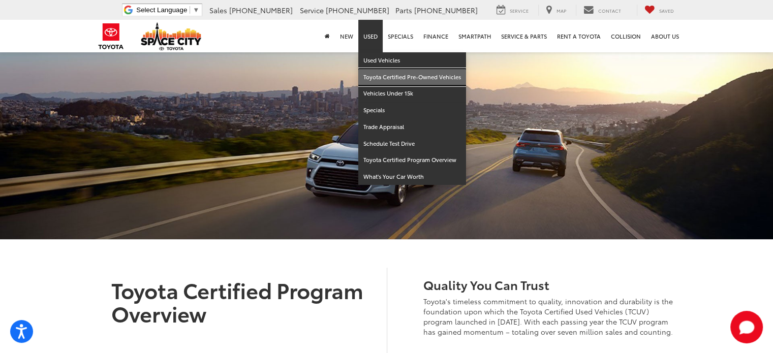
click at [382, 75] on link "Toyota Certified Pre-Owned Vehicles" at bounding box center [413, 77] width 108 height 17
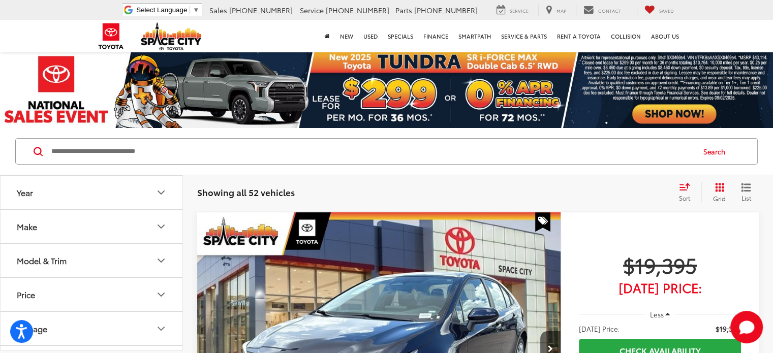
click at [161, 260] on icon "Model & Trim" at bounding box center [161, 261] width 12 height 12
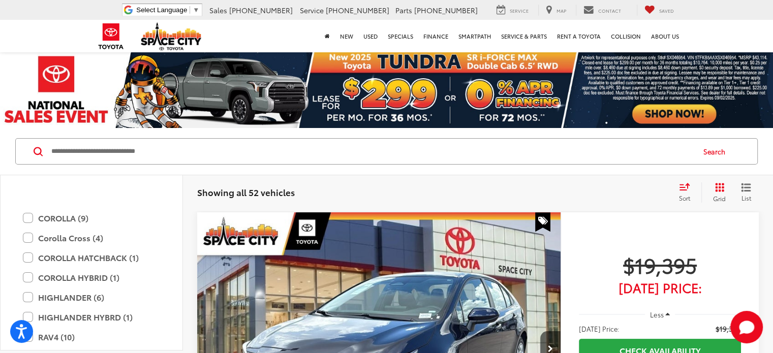
scroll to position [203, 0]
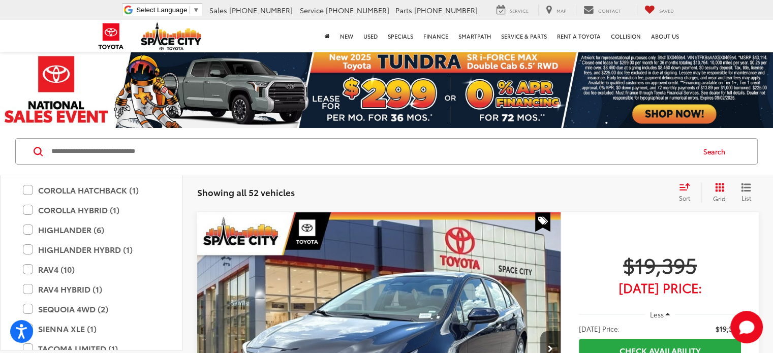
click at [28, 270] on label "RAV4 (10)" at bounding box center [91, 270] width 137 height 18
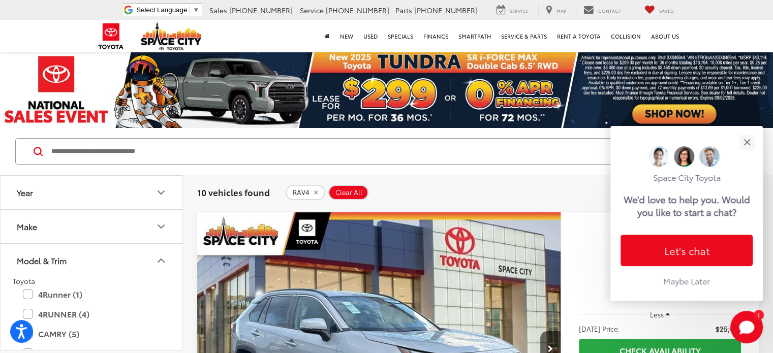
drag, startPoint x: 155, startPoint y: 253, endPoint x: 170, endPoint y: 248, distance: 16.2
click at [155, 253] on button "Model & Trim" at bounding box center [92, 260] width 183 height 33
click at [323, 256] on img "2022 Toyota RAV4 XLE 0" at bounding box center [379, 350] width 365 height 274
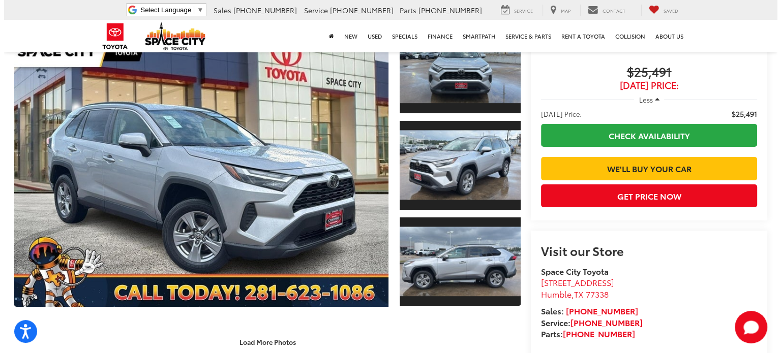
scroll to position [51, 0]
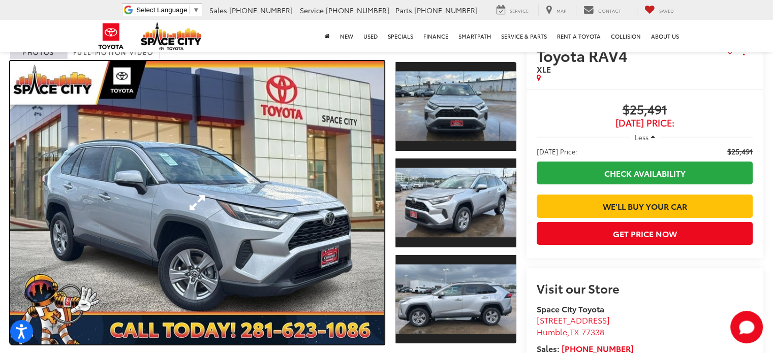
click at [308, 208] on link "Expand Photo 0" at bounding box center [197, 203] width 374 height 284
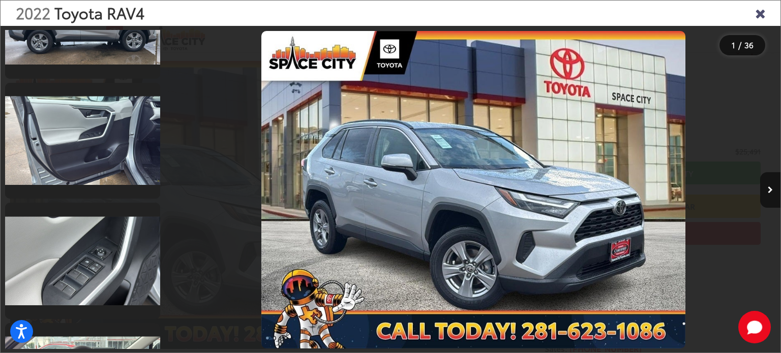
scroll to position [1119, 0]
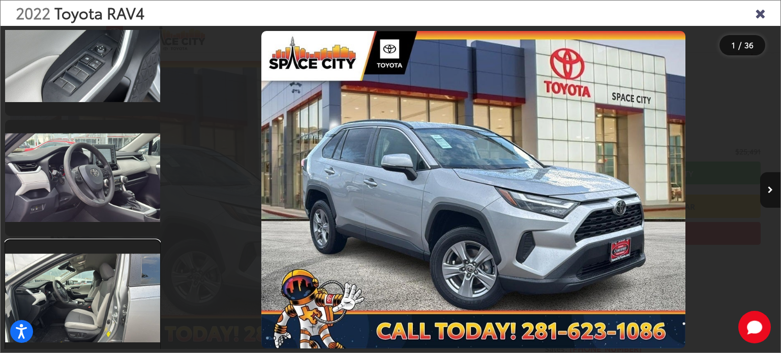
click at [93, 285] on link at bounding box center [82, 299] width 155 height 116
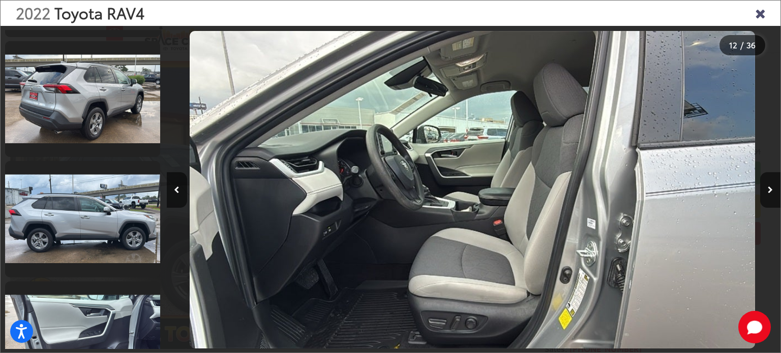
scroll to position [712, 0]
click at [67, 217] on link at bounding box center [82, 219] width 155 height 116
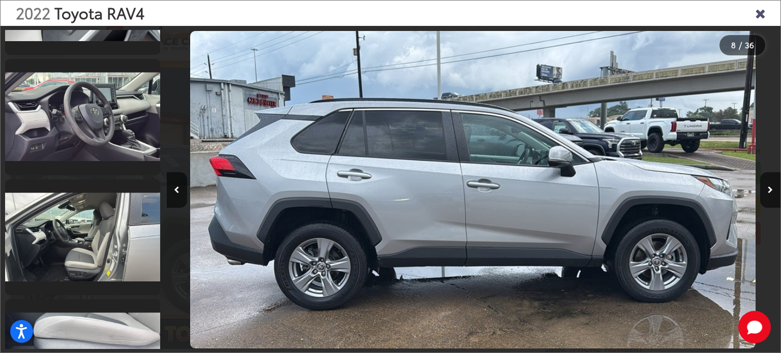
scroll to position [1281, 0]
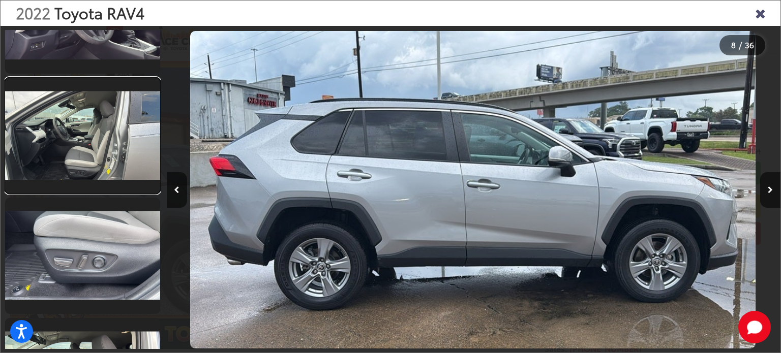
click at [77, 158] on link at bounding box center [82, 136] width 155 height 116
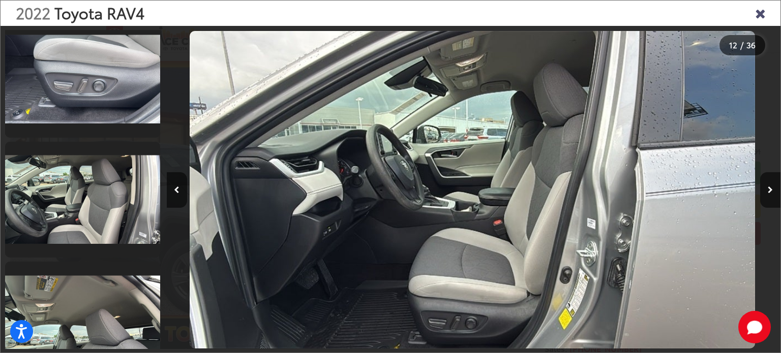
scroll to position [1560, 0]
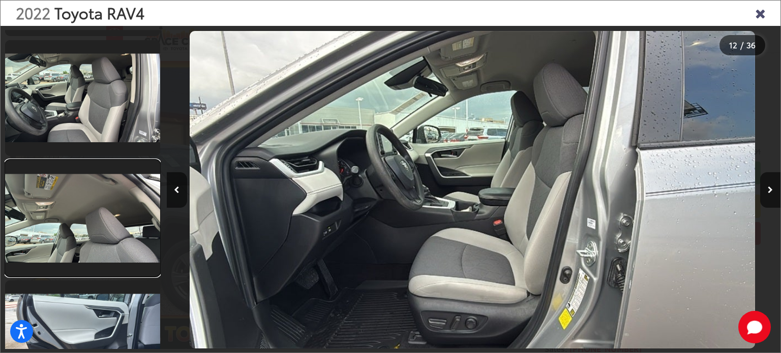
click at [124, 203] on link at bounding box center [82, 218] width 155 height 116
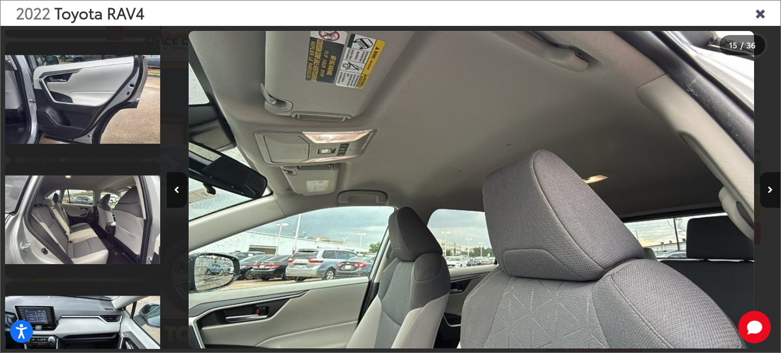
scroll to position [3242, 0]
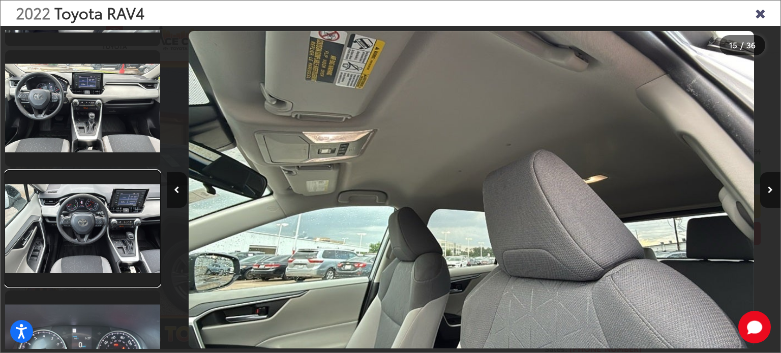
click at [46, 244] on link at bounding box center [82, 229] width 155 height 116
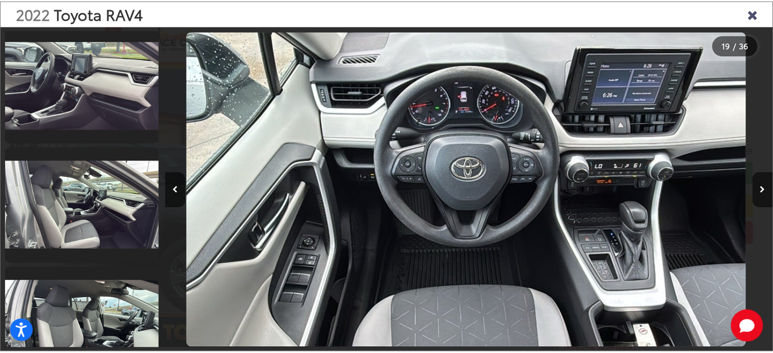
scroll to position [3556, 0]
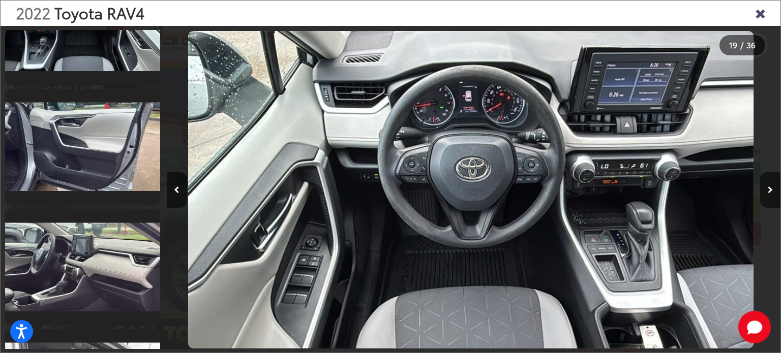
click at [764, 14] on icon "Close gallery" at bounding box center [760, 12] width 10 height 13
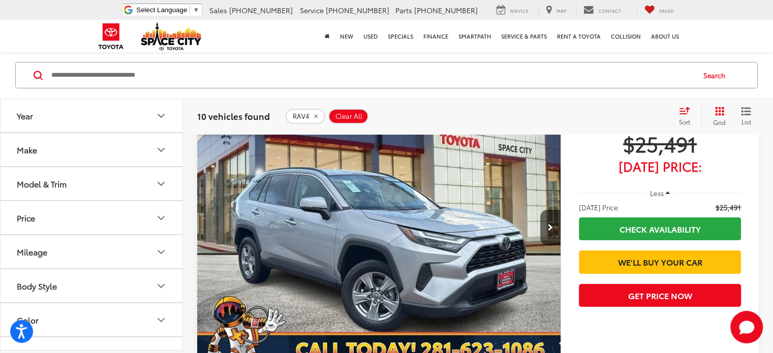
scroll to position [153, 0]
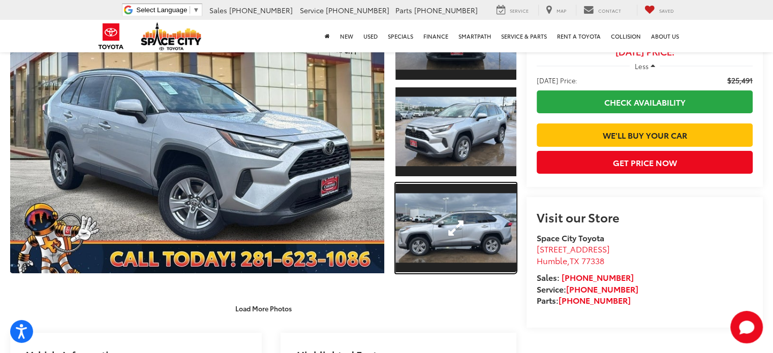
click at [445, 233] on link "Expand Photo 3" at bounding box center [456, 228] width 121 height 91
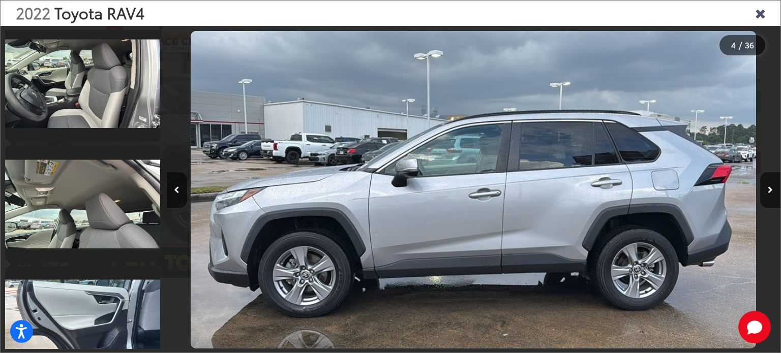
scroll to position [1512, 0]
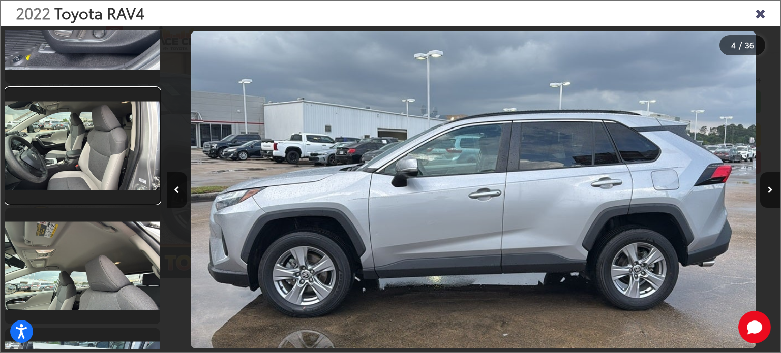
click at [81, 161] on link at bounding box center [82, 146] width 155 height 116
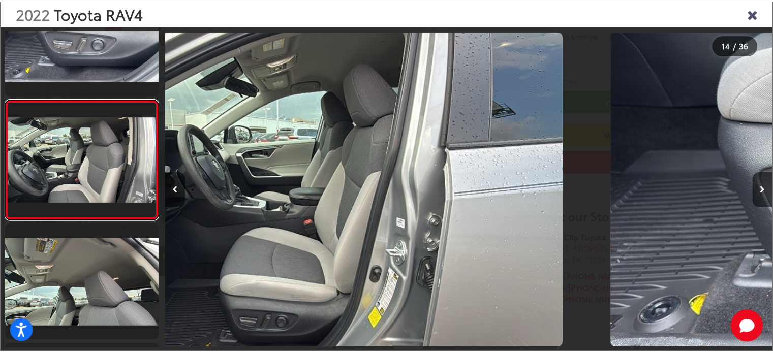
scroll to position [0, 7982]
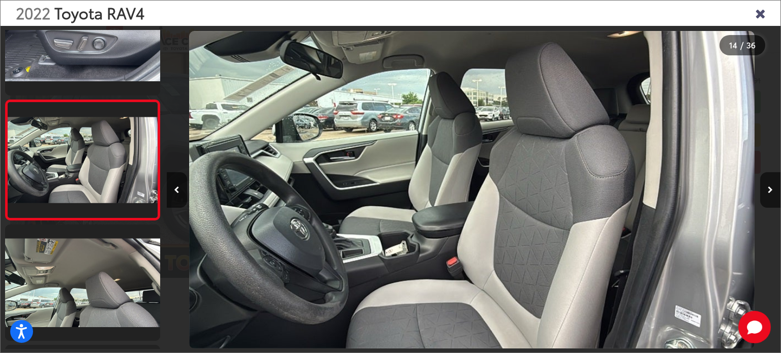
click at [764, 11] on icon "Close gallery" at bounding box center [760, 12] width 10 height 13
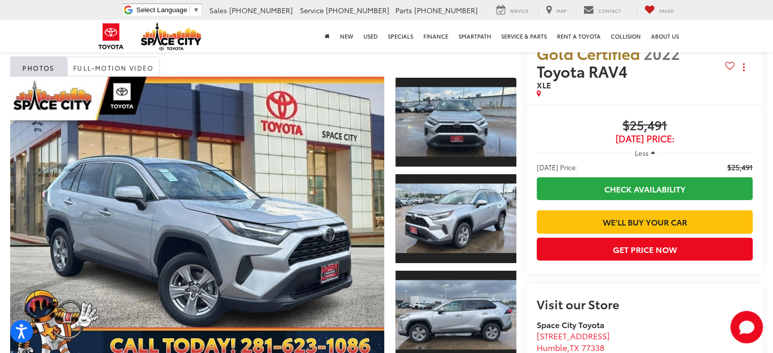
scroll to position [0, 0]
